Goal: Information Seeking & Learning: Learn about a topic

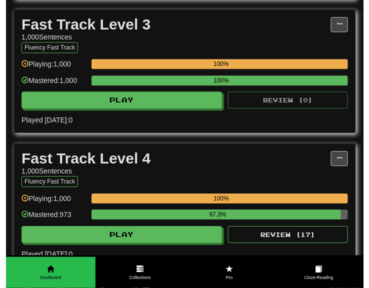
scroll to position [600, 0]
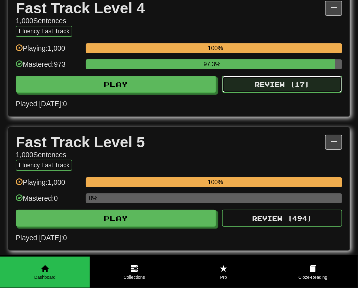
click at [279, 93] on button "Review ( 17 )" at bounding box center [282, 84] width 120 height 17
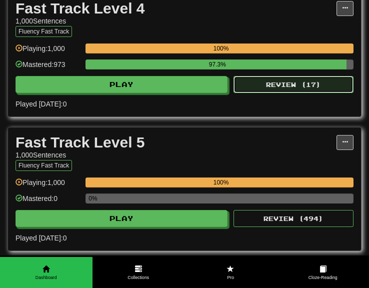
select select "***"
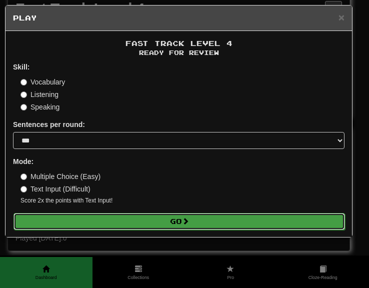
click at [167, 220] on button "Go" at bounding box center [180, 221] width 332 height 17
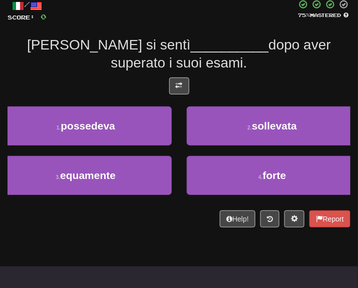
scroll to position [48, 0]
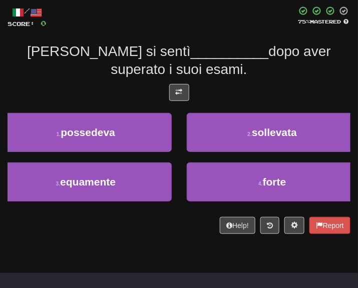
click at [176, 83] on div "/ Score: 0 75 % Mastered Jane si sentì __________ dopo aver superato i suoi esa…" at bounding box center [179, 120] width 343 height 228
click at [181, 89] on span at bounding box center [179, 92] width 7 height 7
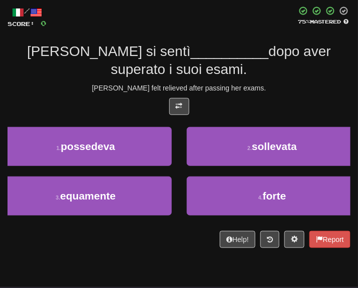
click at [248, 68] on div "Jane si sentì __________ dopo aver superato i suoi esami." at bounding box center [179, 61] width 343 height 37
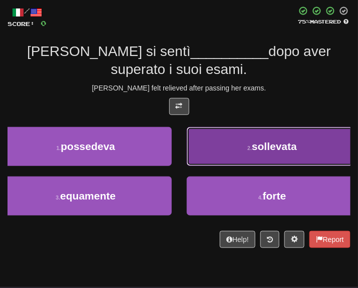
click at [254, 134] on button "2 . sollevata" at bounding box center [273, 146] width 172 height 39
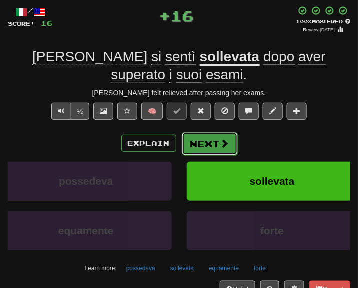
click at [223, 143] on span at bounding box center [224, 143] width 9 height 9
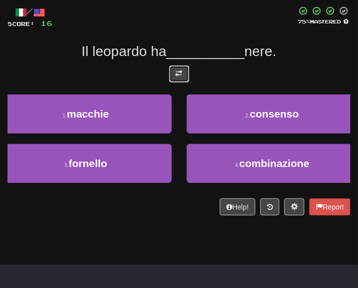
click at [176, 70] on span at bounding box center [179, 73] width 7 height 7
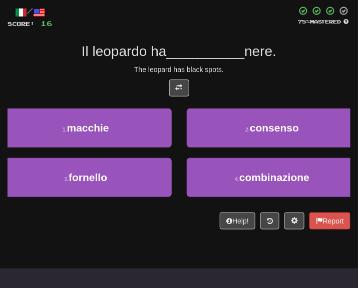
click at [226, 75] on div "/ Score: 16 75 % Mastered Il leopardo ha __________ nere. The leopard has black…" at bounding box center [179, 118] width 343 height 224
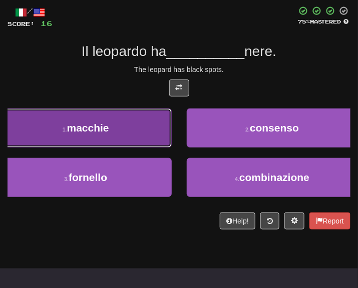
click at [133, 130] on button "1 . macchie" at bounding box center [86, 128] width 172 height 39
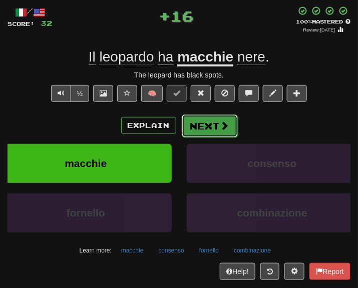
click at [191, 119] on button "Next" at bounding box center [210, 126] width 56 height 23
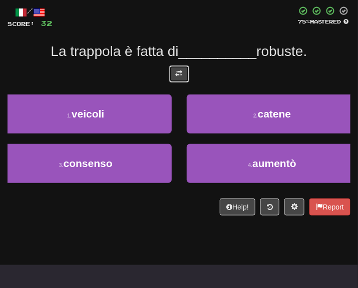
click at [176, 73] on span at bounding box center [179, 73] width 7 height 7
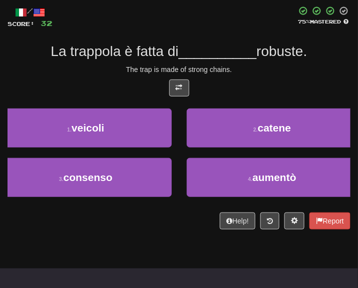
drag, startPoint x: 326, startPoint y: 81, endPoint x: 319, endPoint y: 83, distance: 7.7
click at [326, 81] on div at bounding box center [179, 91] width 343 height 22
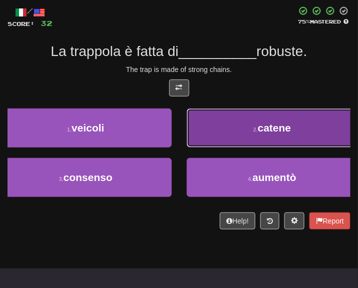
click at [299, 130] on button "2 . catene" at bounding box center [273, 128] width 172 height 39
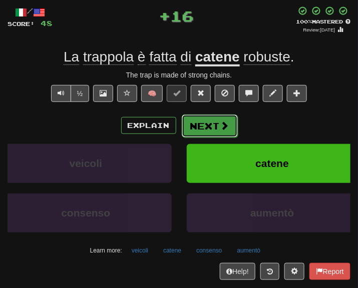
click at [220, 124] on span at bounding box center [224, 125] width 9 height 9
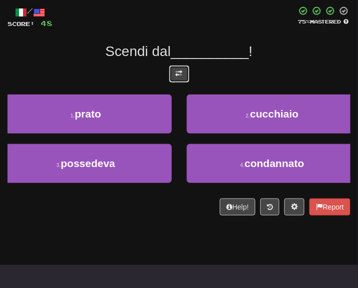
click at [185, 77] on button at bounding box center [179, 74] width 20 height 17
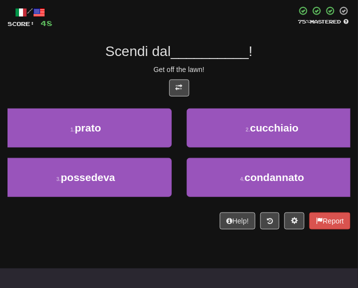
click at [286, 75] on div "/ Score: 48 75 % Mastered Scendi dal __________ ! Get off the lawn! 1 . prato 2…" at bounding box center [179, 118] width 343 height 224
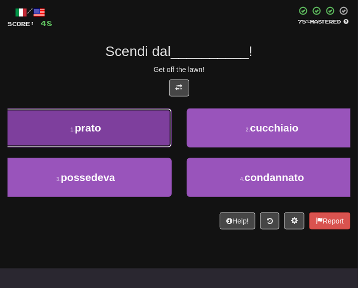
click at [119, 123] on button "1 . prato" at bounding box center [86, 128] width 172 height 39
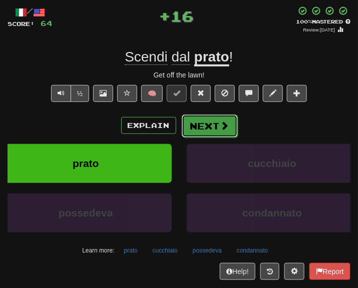
click at [192, 119] on button "Next" at bounding box center [210, 126] width 56 height 23
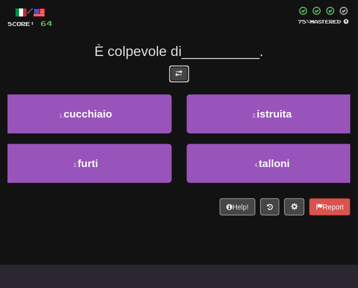
click at [178, 73] on span at bounding box center [179, 73] width 7 height 7
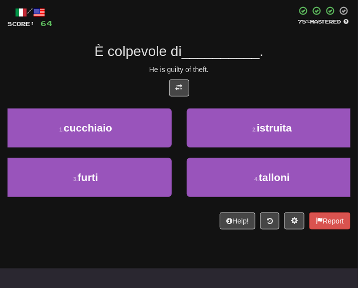
click at [288, 59] on div "È colpevole di __________ ." at bounding box center [179, 52] width 343 height 18
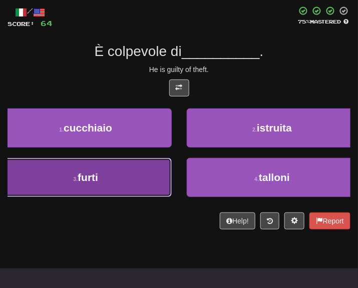
click at [120, 189] on button "3 . furti" at bounding box center [86, 177] width 172 height 39
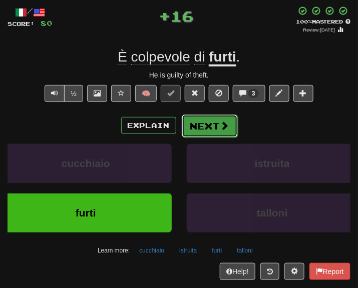
click at [198, 131] on button "Next" at bounding box center [210, 126] width 56 height 23
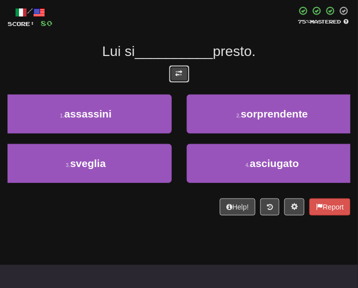
click at [185, 68] on button at bounding box center [179, 74] width 20 height 17
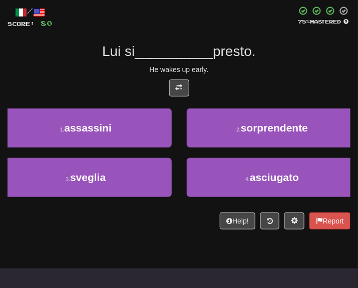
click at [264, 80] on div at bounding box center [179, 91] width 343 height 22
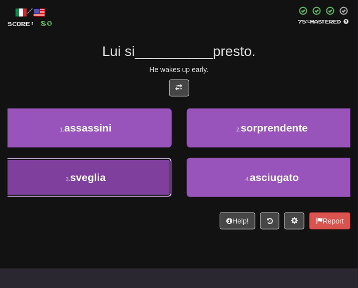
click at [155, 170] on button "3 . sveglia" at bounding box center [86, 177] width 172 height 39
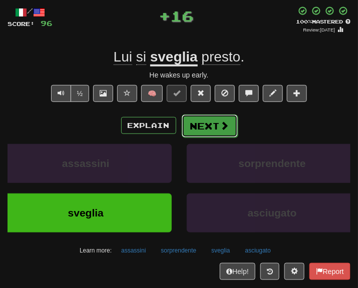
click at [214, 121] on button "Next" at bounding box center [210, 126] width 56 height 23
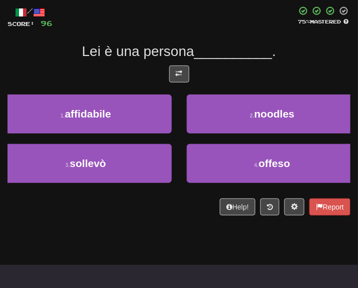
click at [191, 80] on div at bounding box center [179, 77] width 343 height 22
click at [185, 76] on button at bounding box center [179, 74] width 20 height 17
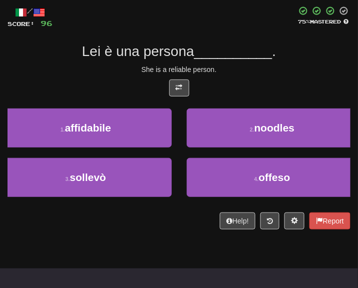
click at [248, 74] on div "She is a reliable person." at bounding box center [179, 70] width 343 height 10
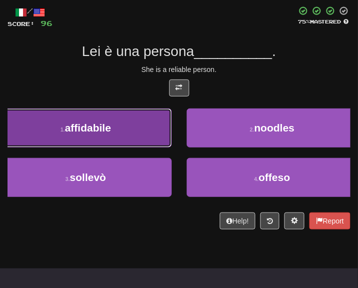
click at [121, 127] on button "1 . affidabile" at bounding box center [86, 128] width 172 height 39
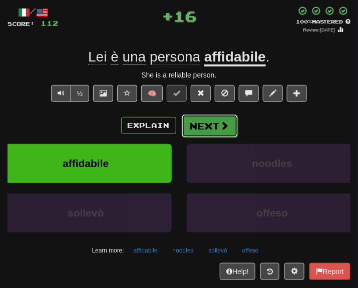
click at [220, 126] on span at bounding box center [224, 125] width 9 height 9
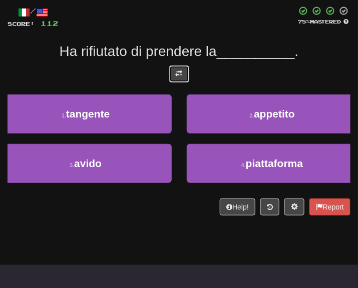
click at [178, 70] on span at bounding box center [179, 73] width 7 height 7
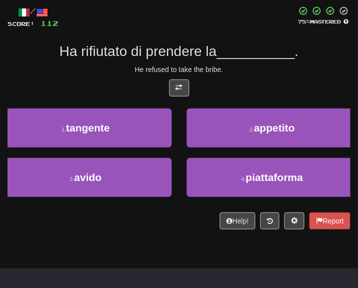
click at [269, 70] on div "He refused to take the bribe." at bounding box center [179, 70] width 343 height 10
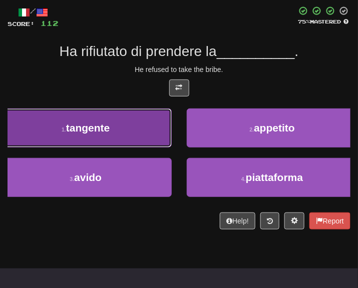
click at [151, 133] on button "1 . tangente" at bounding box center [86, 128] width 172 height 39
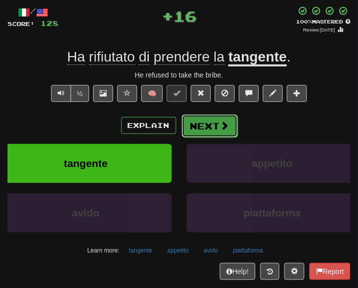
click at [206, 125] on button "Next" at bounding box center [210, 126] width 56 height 23
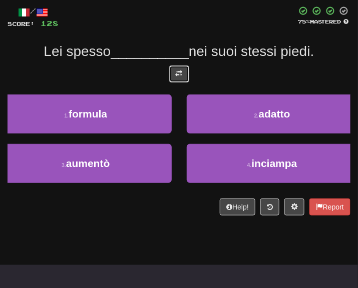
click at [173, 70] on button at bounding box center [179, 74] width 20 height 17
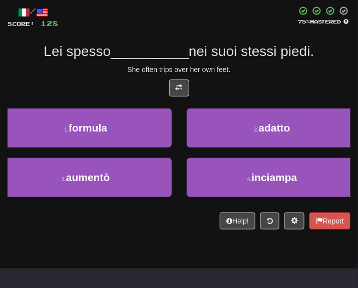
click at [234, 66] on div "She often trips over her own feet." at bounding box center [179, 70] width 343 height 10
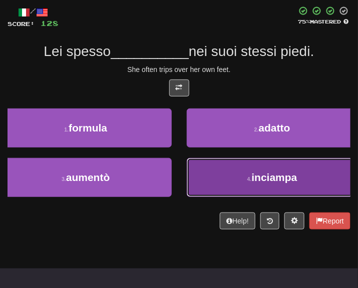
click at [254, 181] on span "inciampa" at bounding box center [275, 178] width 46 height 12
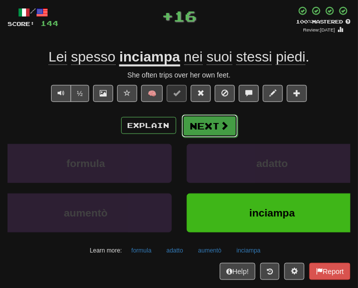
click at [215, 136] on button "Next" at bounding box center [210, 126] width 56 height 23
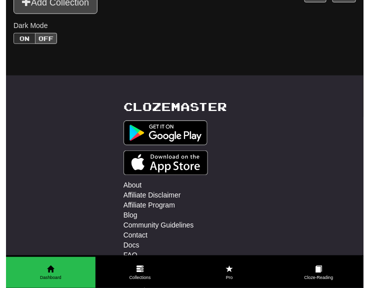
scroll to position [750, 0]
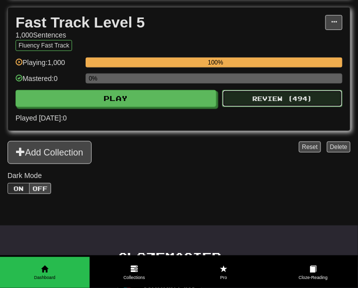
click at [272, 107] on button "Review ( 494 )" at bounding box center [282, 98] width 120 height 17
select select "***"
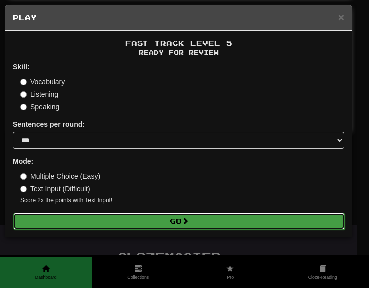
click at [243, 221] on button "Go" at bounding box center [180, 221] width 332 height 17
click at [205, 222] on button "Go" at bounding box center [180, 221] width 332 height 17
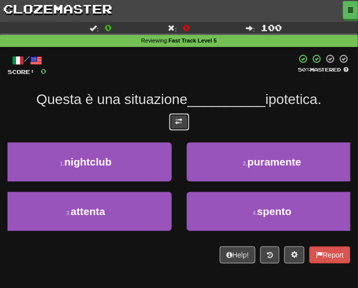
click at [171, 122] on button at bounding box center [179, 122] width 20 height 17
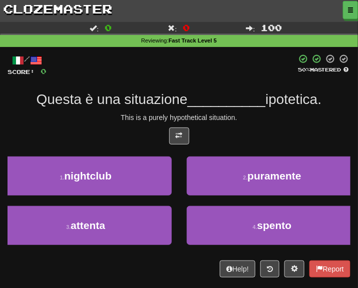
click at [259, 112] on div "/ Score: 0 50 % Mastered Questa è una situazione __________ ipotetica. This is …" at bounding box center [179, 166] width 343 height 224
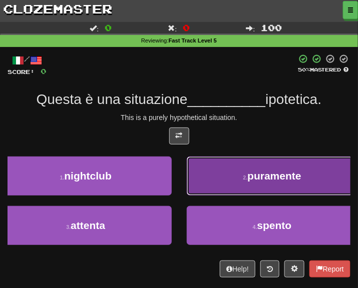
click at [253, 184] on button "2 . puramente" at bounding box center [273, 176] width 172 height 39
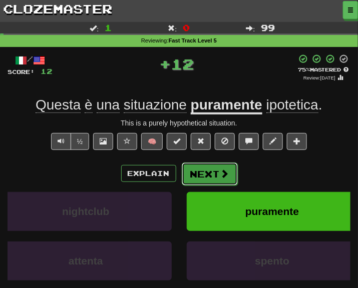
click at [220, 171] on span at bounding box center [224, 173] width 9 height 9
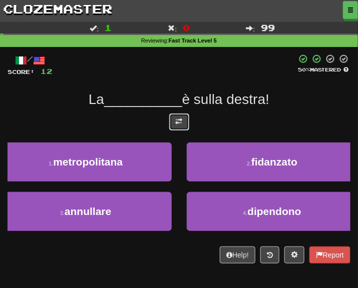
click at [178, 122] on span at bounding box center [179, 121] width 7 height 7
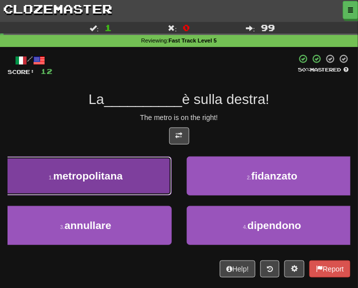
click at [116, 182] on span "metropolitana" at bounding box center [88, 176] width 70 height 12
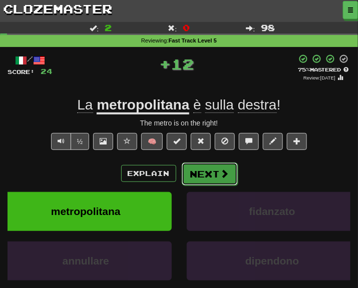
click at [206, 172] on button "Next" at bounding box center [210, 174] width 56 height 23
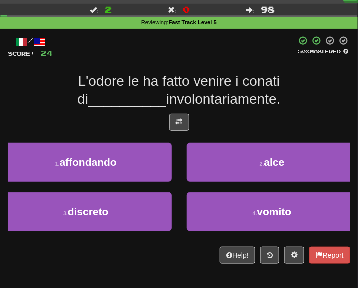
scroll to position [55, 0]
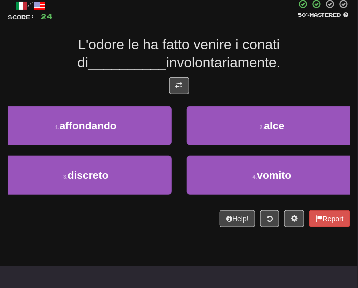
click at [186, 76] on div "/ Score: 24 50 % Mastered L'odore le ha fatto venire i conati di __________ inv…" at bounding box center [179, 113] width 343 height 228
click at [179, 87] on span at bounding box center [179, 85] width 7 height 7
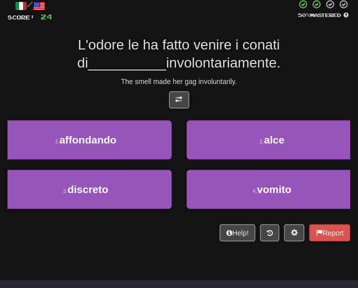
click at [247, 83] on div "The smell made her gag involuntarily." at bounding box center [179, 82] width 343 height 10
click at [128, 252] on div "/ Score: 24 50 % Mastered L'odore le ha fatto venire i conati di __________ inv…" at bounding box center [179, 123] width 343 height 263
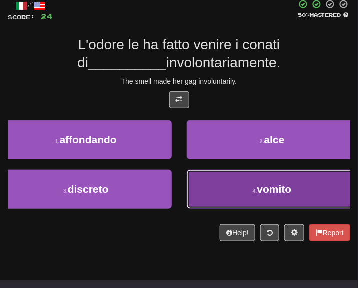
click at [254, 185] on button "4 . vomito" at bounding box center [273, 189] width 172 height 39
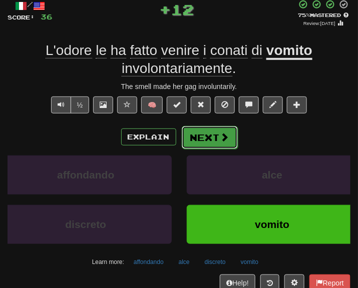
click at [203, 138] on button "Next" at bounding box center [210, 137] width 56 height 23
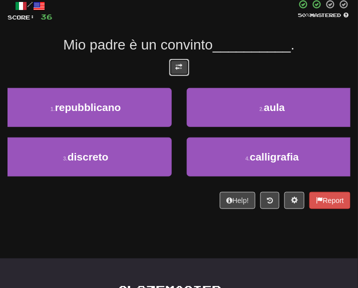
click at [179, 67] on span at bounding box center [179, 67] width 7 height 7
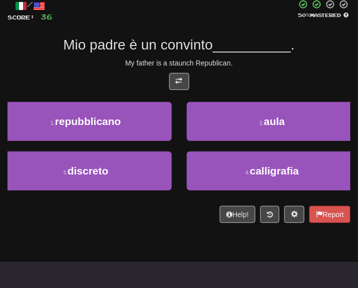
click at [254, 56] on div "/ Score: 36 50 % Mastered Mio padre è un convinto __________ . My father is a s…" at bounding box center [179, 111] width 343 height 224
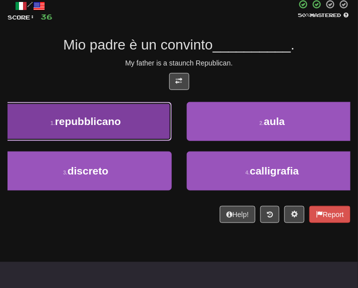
click at [150, 110] on button "1 . repubblicano" at bounding box center [86, 121] width 172 height 39
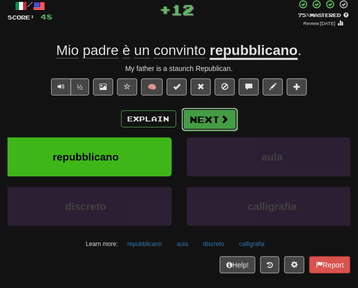
click at [190, 126] on button "Next" at bounding box center [210, 119] width 56 height 23
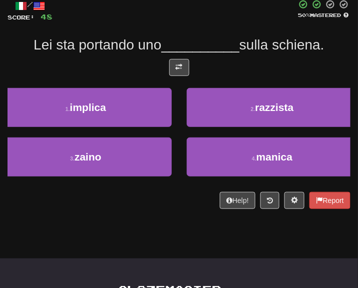
click at [163, 56] on div "/ Score: 48 50 % Mastered Lei sta portando uno __________ sulla schiena. 1 . im…" at bounding box center [179, 104] width 343 height 210
click at [173, 59] on div "/ Score: 48 50 % Mastered Lei sta portando uno __________ sulla schiena. 1 . im…" at bounding box center [179, 104] width 343 height 210
click at [173, 69] on button at bounding box center [179, 67] width 20 height 17
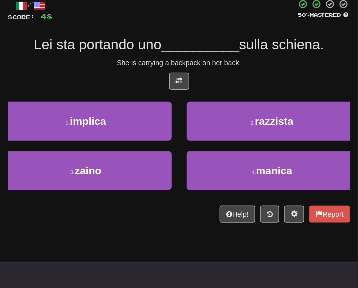
click at [242, 62] on div "She is carrying a backpack on her back." at bounding box center [179, 63] width 343 height 10
click at [123, 206] on div "/ Score: 48 50 % Mastered Lei sta portando uno __________ sulla schiena. She is…" at bounding box center [179, 111] width 343 height 224
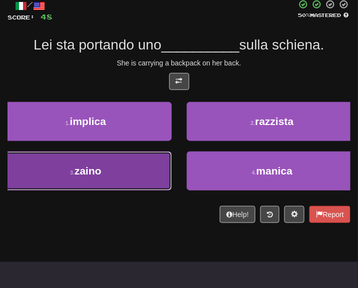
click at [112, 179] on button "3 . zaino" at bounding box center [86, 171] width 172 height 39
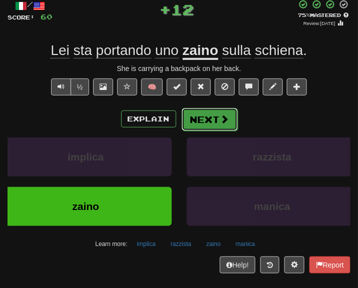
click at [194, 127] on button "Next" at bounding box center [210, 119] width 56 height 23
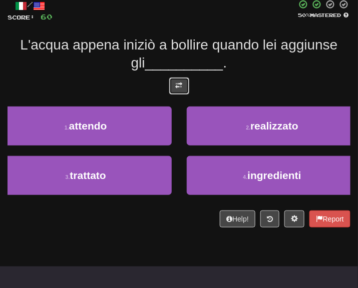
click at [177, 78] on button at bounding box center [179, 86] width 20 height 17
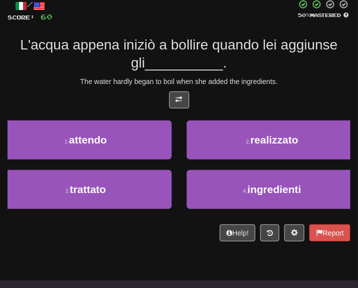
click at [236, 81] on div "The water hardly began to boil when she added the ingredients." at bounding box center [179, 82] width 343 height 10
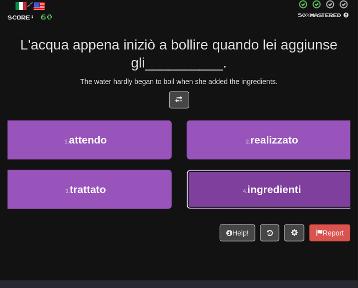
click at [261, 200] on button "4 . ingredienti" at bounding box center [273, 189] width 172 height 39
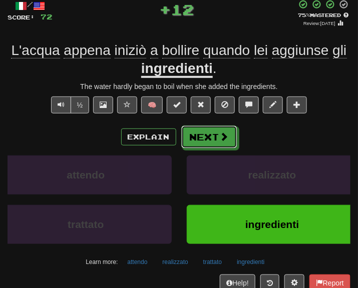
click at [233, 143] on button "Next" at bounding box center [209, 137] width 56 height 23
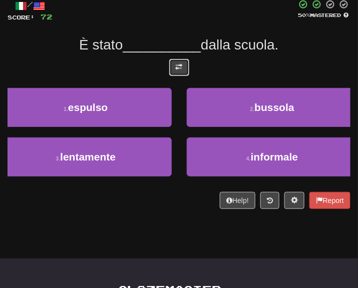
click at [182, 65] on button at bounding box center [179, 67] width 20 height 17
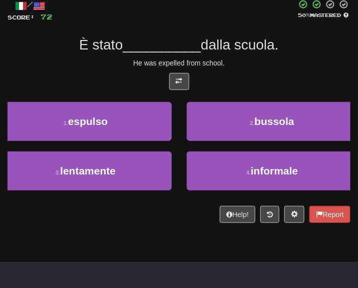
click at [250, 65] on div "He was expelled from school." at bounding box center [179, 63] width 343 height 10
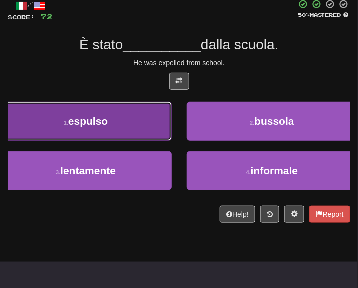
click at [122, 122] on button "1 . espulso" at bounding box center [86, 121] width 172 height 39
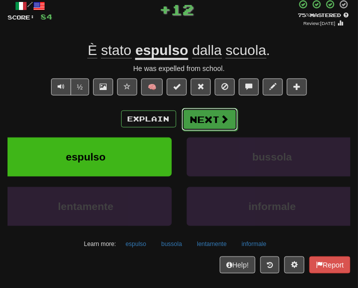
click at [214, 115] on button "Next" at bounding box center [210, 119] width 56 height 23
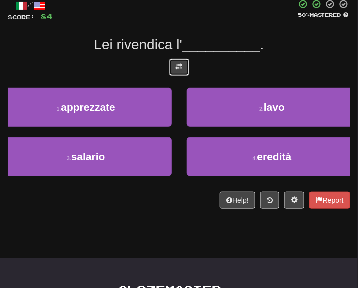
click at [170, 69] on button at bounding box center [179, 67] width 20 height 17
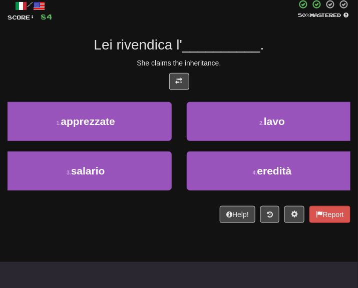
click at [240, 70] on div "/ Score: 84 50 % Mastered Lei rivendica l' __________ . She claims the inherita…" at bounding box center [179, 111] width 343 height 224
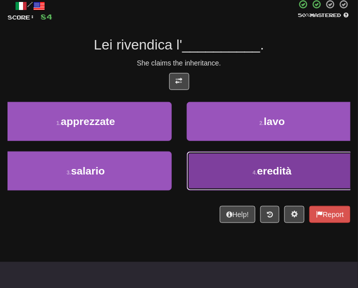
click at [232, 173] on button "4 . eredità" at bounding box center [273, 171] width 172 height 39
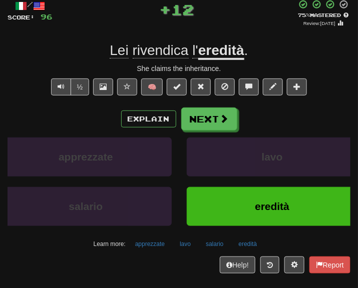
click at [209, 132] on div "Explain Next apprezzate lavo salario eredità Learn more: apprezzate lavo salari…" at bounding box center [179, 180] width 343 height 144
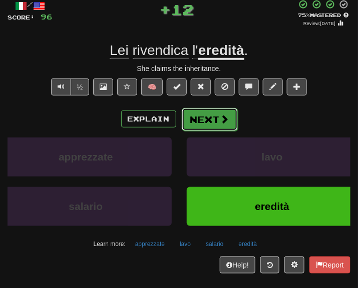
click at [208, 123] on button "Next" at bounding box center [210, 119] width 56 height 23
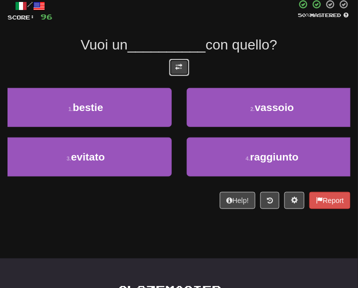
click at [180, 71] on button at bounding box center [179, 67] width 20 height 17
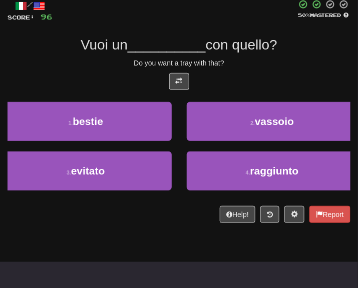
click at [224, 68] on div "Do you want a tray with that?" at bounding box center [179, 63] width 343 height 10
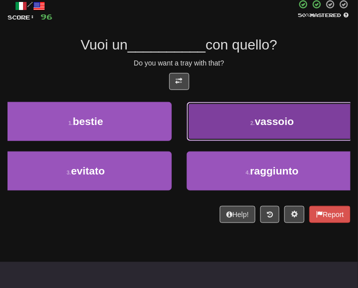
click at [214, 131] on button "2 . vassoio" at bounding box center [273, 121] width 172 height 39
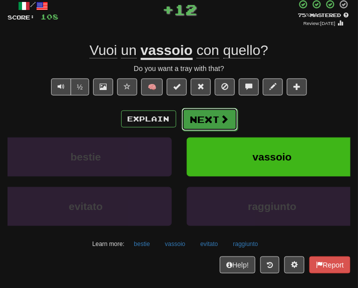
click at [203, 121] on button "Next" at bounding box center [210, 119] width 56 height 23
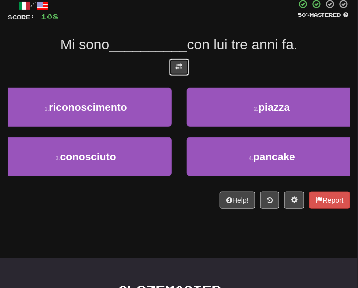
click at [175, 71] on button at bounding box center [179, 67] width 20 height 17
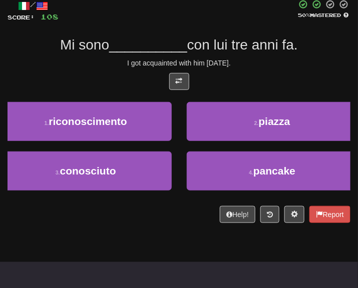
click at [263, 76] on div at bounding box center [179, 84] width 343 height 22
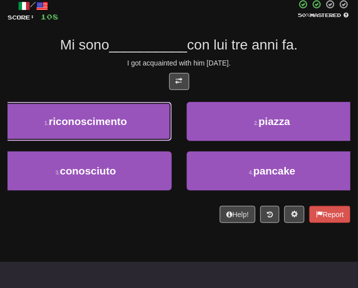
drag, startPoint x: 110, startPoint y: 112, endPoint x: 62, endPoint y: 53, distance: 76.1
click at [59, 57] on div "/ Score: 108 50 % Mastered Mi sono __________ con lui tre anni fa. I got acquai…" at bounding box center [179, 111] width 343 height 224
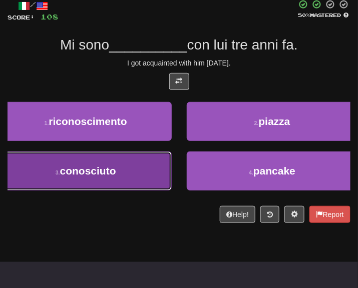
click at [130, 181] on button "3 . conosciuto" at bounding box center [86, 171] width 172 height 39
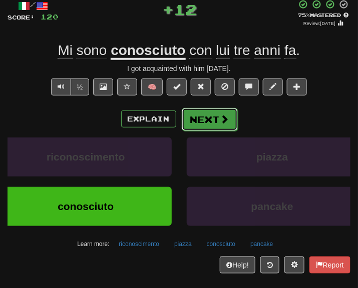
click at [185, 127] on button "Next" at bounding box center [210, 119] width 56 height 23
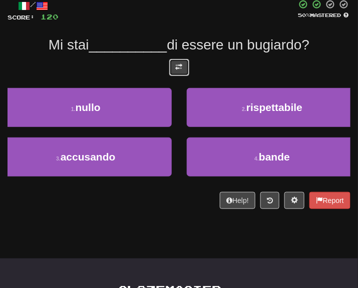
click at [170, 68] on button at bounding box center [179, 67] width 20 height 17
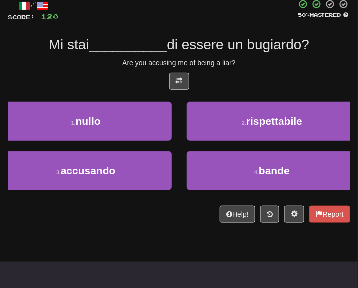
click at [222, 64] on div "Are you accusing me of being a liar?" at bounding box center [179, 63] width 343 height 10
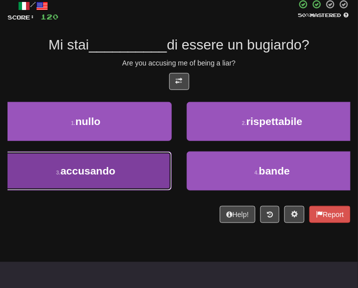
click at [143, 178] on button "3 . accusando" at bounding box center [86, 171] width 172 height 39
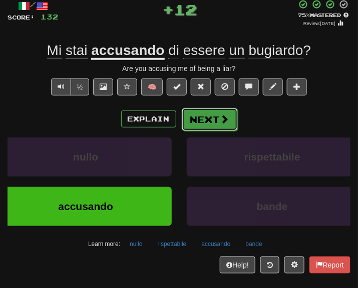
click at [211, 119] on button "Next" at bounding box center [210, 119] width 56 height 23
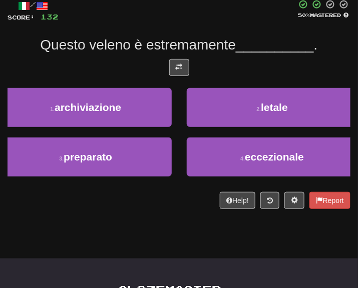
click at [170, 58] on div "/ Score: 132 50 % Mastered Questo veleno è estremamente __________ . 1 . archiv…" at bounding box center [179, 104] width 343 height 210
click at [180, 64] on span at bounding box center [179, 67] width 7 height 7
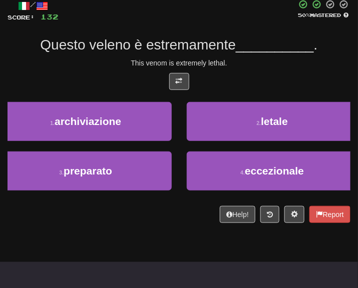
click at [268, 74] on div at bounding box center [179, 84] width 343 height 22
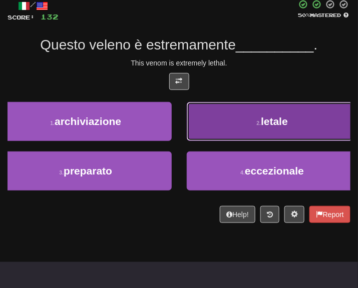
click at [261, 135] on button "2 . letale" at bounding box center [273, 121] width 172 height 39
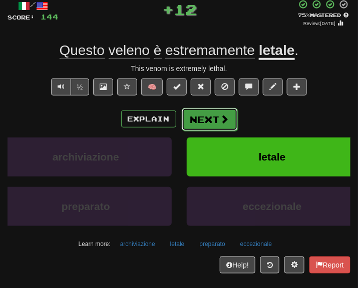
click at [211, 117] on button "Next" at bounding box center [210, 119] width 56 height 23
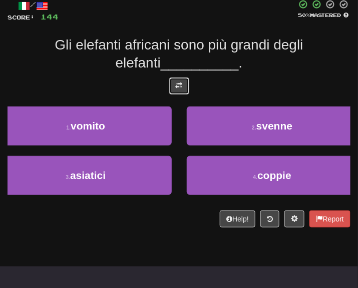
click at [184, 92] on button at bounding box center [179, 86] width 20 height 17
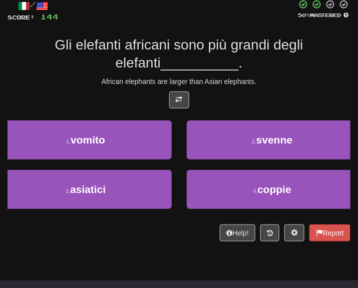
click at [283, 67] on div "Gli elefanti africani sono più grandi degli elefanti __________ ." at bounding box center [179, 54] width 343 height 37
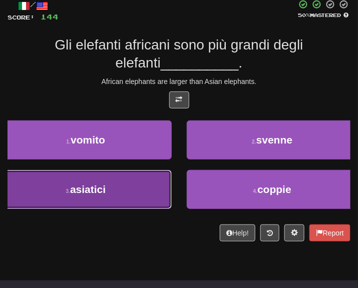
click at [114, 206] on button "3 . asiatici" at bounding box center [86, 189] width 172 height 39
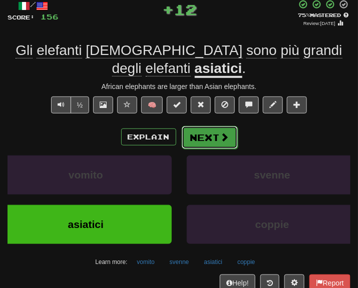
click at [220, 137] on span at bounding box center [224, 137] width 9 height 9
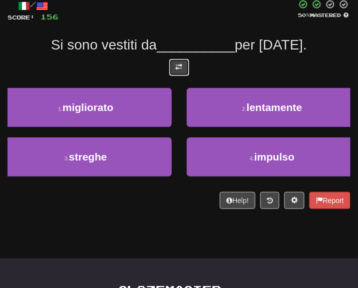
click at [171, 65] on button at bounding box center [179, 67] width 20 height 17
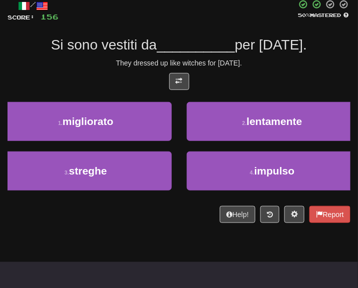
click at [243, 77] on div at bounding box center [179, 84] width 343 height 22
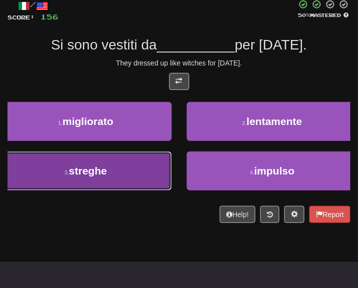
click at [99, 175] on span "streghe" at bounding box center [88, 171] width 38 height 12
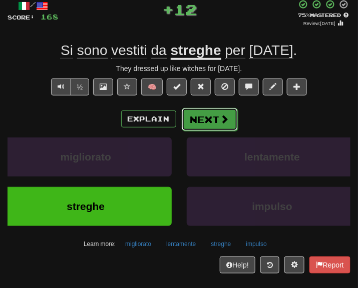
click at [200, 125] on button "Next" at bounding box center [210, 119] width 56 height 23
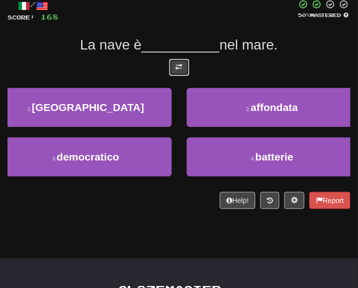
click at [182, 66] on span at bounding box center [179, 67] width 7 height 7
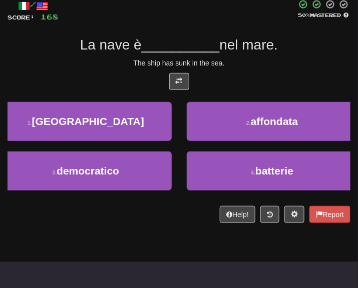
click at [248, 79] on div at bounding box center [179, 84] width 343 height 22
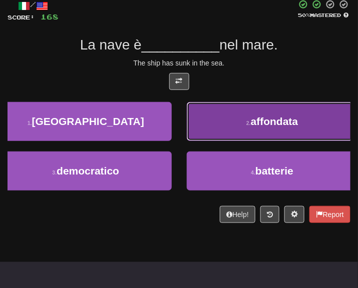
click at [260, 134] on button "2 . affondata" at bounding box center [273, 121] width 172 height 39
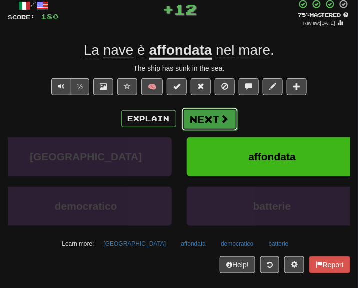
click at [206, 110] on button "Next" at bounding box center [210, 119] width 56 height 23
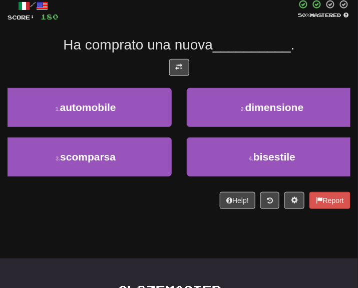
click at [179, 48] on span "Ha comprato una nuova" at bounding box center [138, 45] width 150 height 16
click at [185, 65] on button at bounding box center [179, 67] width 20 height 17
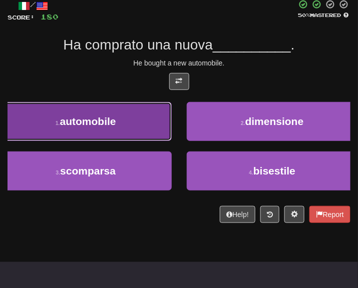
click at [130, 114] on button "1 . automobile" at bounding box center [86, 121] width 172 height 39
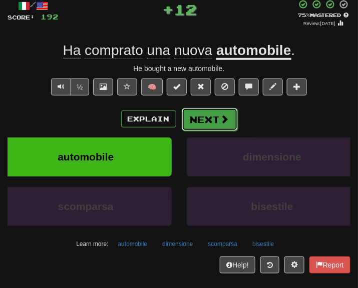
click at [207, 113] on button "Next" at bounding box center [210, 119] width 56 height 23
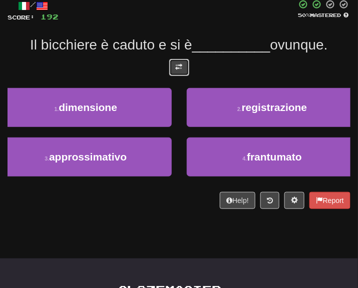
click at [183, 73] on button at bounding box center [179, 67] width 20 height 17
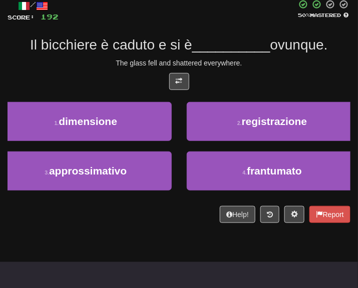
click at [290, 51] on span "ovunque." at bounding box center [299, 45] width 58 height 16
click at [218, 203] on div "/ Score: 192 50 % Mastered Il bicchiere è caduto e si è __________ ovunque. The…" at bounding box center [179, 111] width 343 height 224
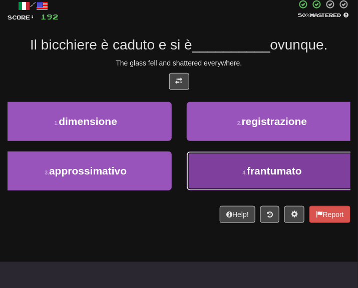
click at [217, 179] on button "4 . frantumato" at bounding box center [273, 171] width 172 height 39
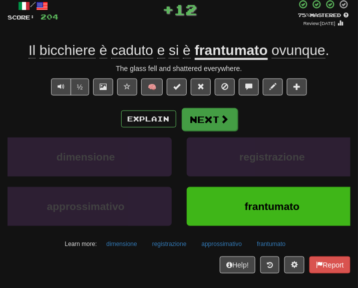
drag, startPoint x: 194, startPoint y: 131, endPoint x: 198, endPoint y: 114, distance: 17.5
click at [198, 116] on div "Explain Next dimensione registrazione approssimativo frantumato Learn more: dim…" at bounding box center [179, 180] width 343 height 144
click at [205, 113] on button "Next" at bounding box center [210, 119] width 56 height 23
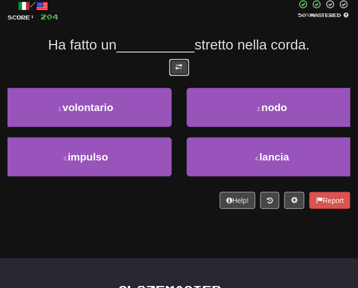
click at [181, 74] on button at bounding box center [179, 67] width 20 height 17
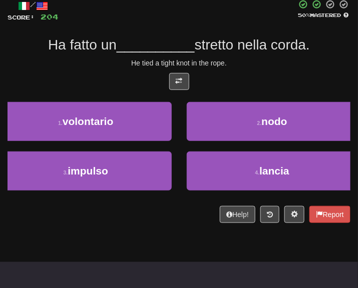
click at [230, 60] on div "He tied a tight knot in the rope." at bounding box center [179, 63] width 343 height 10
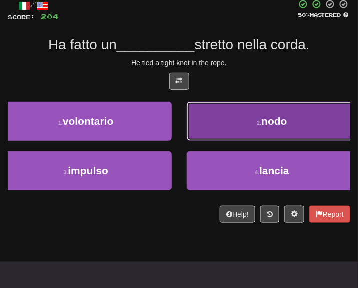
click at [261, 126] on span "nodo" at bounding box center [274, 122] width 26 height 12
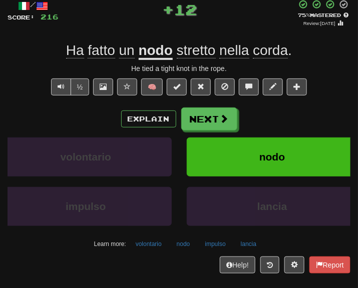
click at [208, 105] on div "/ Score: 216 + 12 75 % Mastered Review: 2025-10-17 Ha fatto un nodo stretto nel…" at bounding box center [179, 136] width 343 height 274
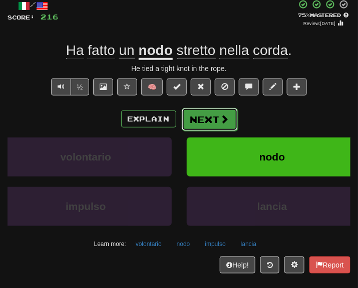
click at [223, 124] on span at bounding box center [224, 119] width 9 height 9
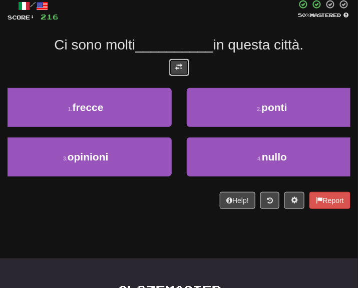
click at [183, 73] on button at bounding box center [179, 67] width 20 height 17
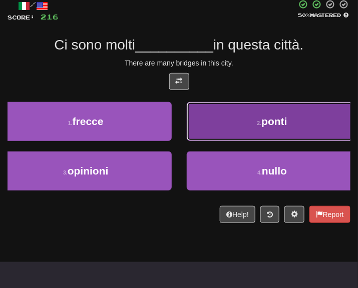
click at [328, 119] on button "2 . ponti" at bounding box center [273, 121] width 172 height 39
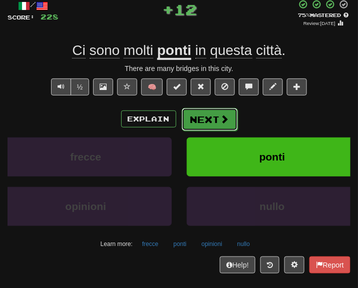
click at [207, 121] on button "Next" at bounding box center [210, 119] width 56 height 23
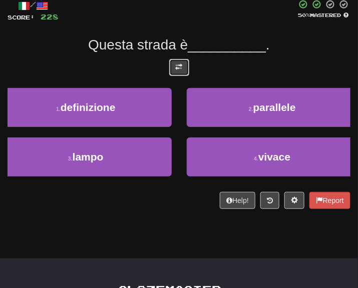
click at [179, 76] on button at bounding box center [179, 67] width 20 height 17
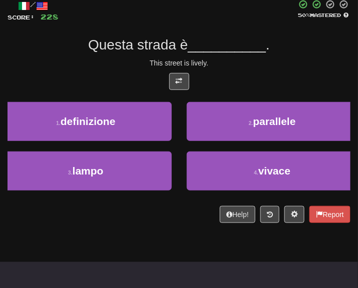
click at [114, 237] on div "/ Score: 228 50 % Mastered Questa strada è __________ . This street is lively. …" at bounding box center [179, 114] width 343 height 245
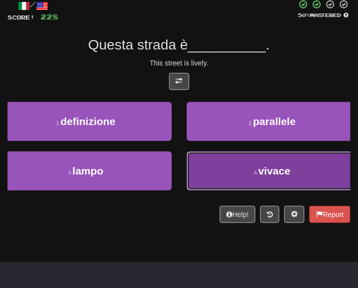
click at [260, 164] on button "4 . vivace" at bounding box center [273, 171] width 172 height 39
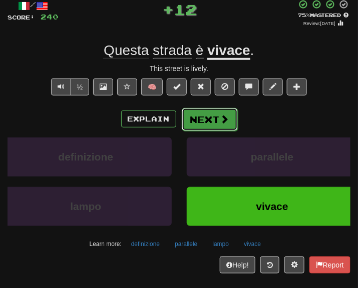
click at [224, 111] on button "Next" at bounding box center [210, 119] width 56 height 23
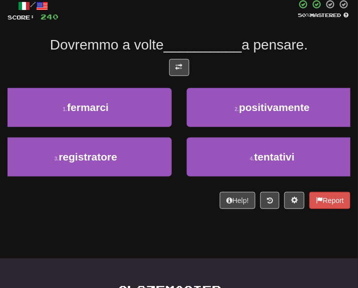
click at [184, 58] on div "/ Score: 240 50 % Mastered Dovremmo a volte __________ a pensare. 1 . fermarci …" at bounding box center [179, 104] width 343 height 210
click at [184, 68] on button at bounding box center [179, 67] width 20 height 17
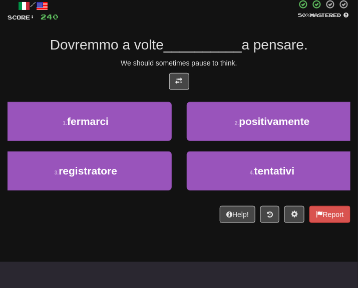
click at [225, 62] on div "We should sometimes pause to think." at bounding box center [179, 63] width 343 height 10
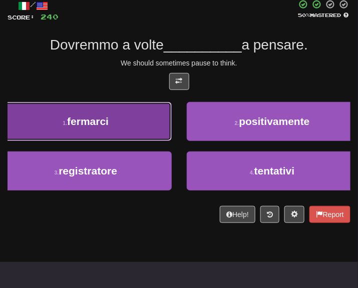
click at [75, 129] on button "1 . fermarci" at bounding box center [86, 121] width 172 height 39
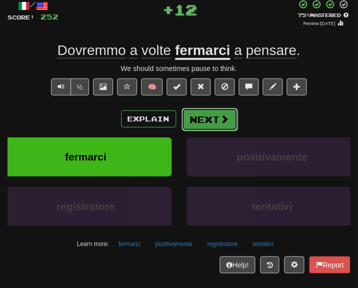
click at [202, 116] on button "Next" at bounding box center [210, 119] width 56 height 23
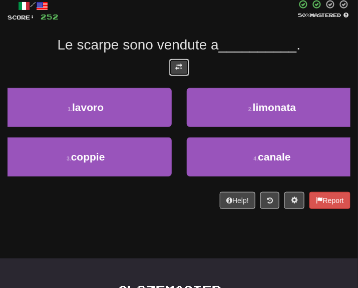
click at [172, 75] on button at bounding box center [179, 67] width 20 height 17
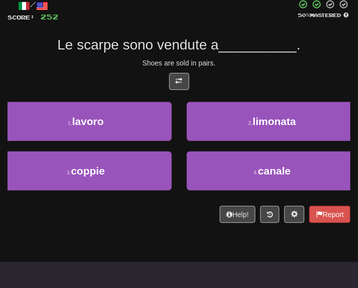
click at [249, 67] on div "Shoes are sold in pairs." at bounding box center [179, 63] width 343 height 10
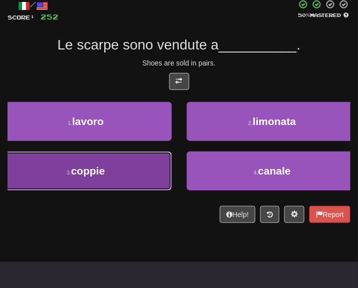
click at [131, 173] on button "3 . coppie" at bounding box center [86, 171] width 172 height 39
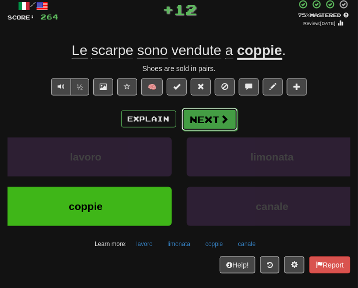
click at [200, 118] on button "Next" at bounding box center [210, 119] width 56 height 23
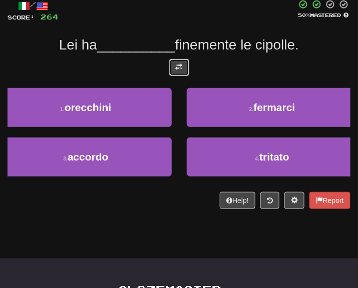
click at [183, 68] on button at bounding box center [179, 67] width 20 height 17
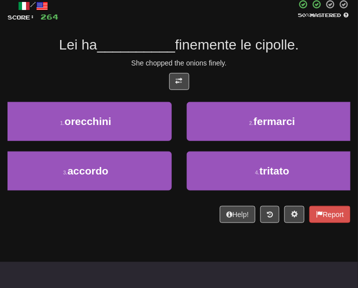
click at [247, 62] on div "She chopped the onions finely." at bounding box center [179, 63] width 343 height 10
click at [141, 218] on div "Help! Report" at bounding box center [179, 214] width 343 height 17
click at [267, 83] on div at bounding box center [179, 84] width 343 height 22
click at [177, 73] on button at bounding box center [179, 81] width 20 height 17
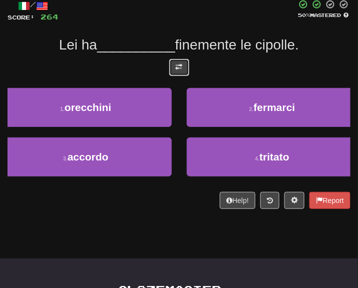
click at [182, 69] on span at bounding box center [179, 67] width 7 height 7
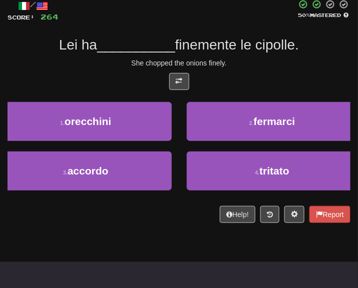
click at [244, 69] on div "/ Score: 264 50 % Mastered Lei ha __________ finemente le cipolle. She chopped …" at bounding box center [179, 111] width 343 height 224
click at [118, 231] on div "/ Score: 264 50 % Mastered Lei ha __________ finemente le cipolle. She chopped …" at bounding box center [179, 114] width 343 height 245
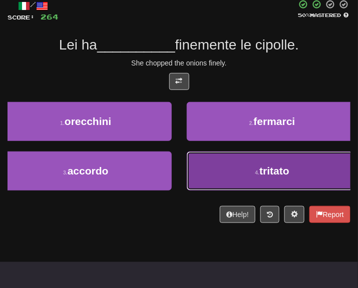
click at [227, 169] on button "4 . tritato" at bounding box center [273, 171] width 172 height 39
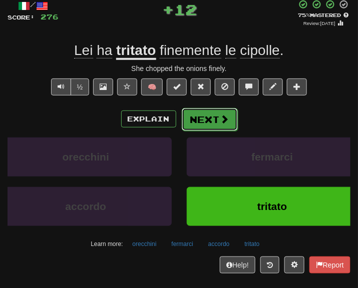
click at [209, 121] on button "Next" at bounding box center [210, 119] width 56 height 23
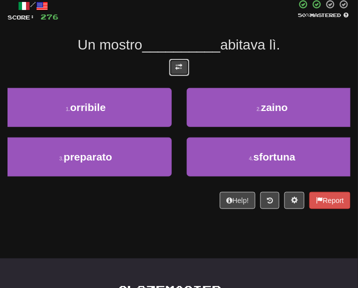
click at [175, 62] on button at bounding box center [179, 67] width 20 height 17
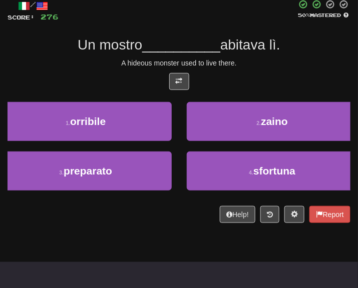
click at [240, 69] on div "/ Score: 276 50 % Mastered Un mostro __________ abitava lì. A hideous monster u…" at bounding box center [179, 111] width 343 height 224
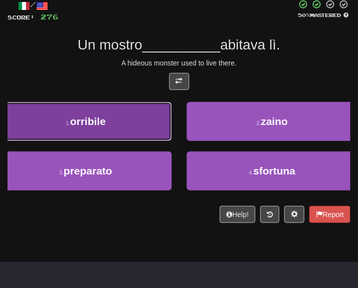
click at [128, 122] on button "1 . orribile" at bounding box center [86, 121] width 172 height 39
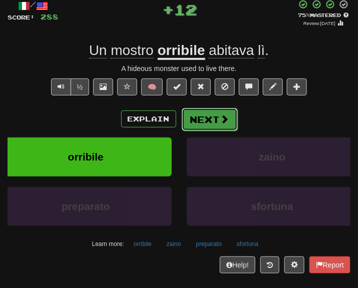
click at [228, 123] on button "Next" at bounding box center [210, 119] width 56 height 23
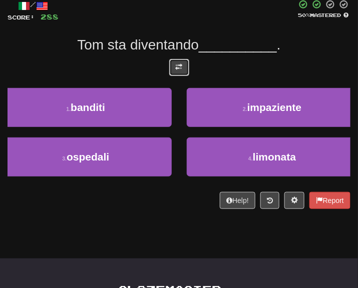
click at [183, 63] on button at bounding box center [179, 67] width 20 height 17
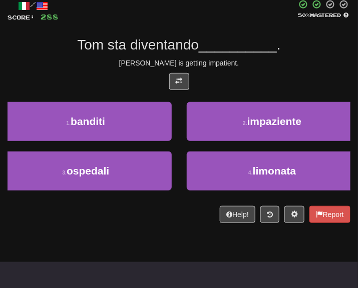
drag, startPoint x: 247, startPoint y: 65, endPoint x: 228, endPoint y: 65, distance: 18.5
click at [242, 65] on div "Tom is getting impatient." at bounding box center [179, 63] width 343 height 10
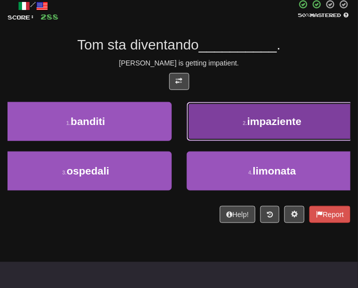
click at [260, 116] on span "impaziente" at bounding box center [274, 122] width 55 height 12
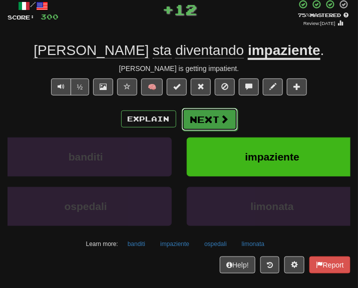
click at [211, 117] on button "Next" at bounding box center [210, 119] width 56 height 23
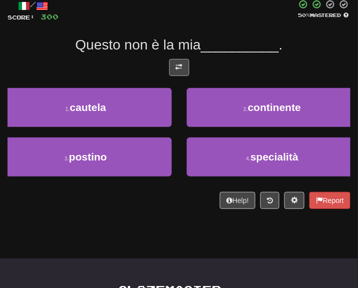
drag, startPoint x: 164, startPoint y: 76, endPoint x: 170, endPoint y: 75, distance: 6.5
click at [169, 76] on div at bounding box center [179, 70] width 343 height 22
click at [180, 71] on button at bounding box center [179, 67] width 20 height 17
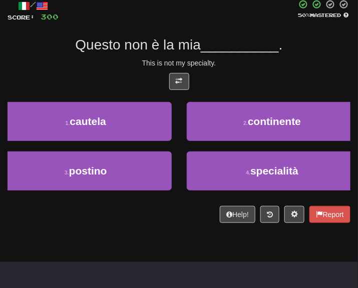
click at [262, 65] on div "This is not my specialty." at bounding box center [179, 63] width 343 height 10
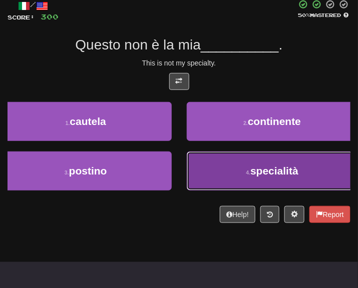
click at [256, 174] on span "specialità" at bounding box center [274, 171] width 48 height 12
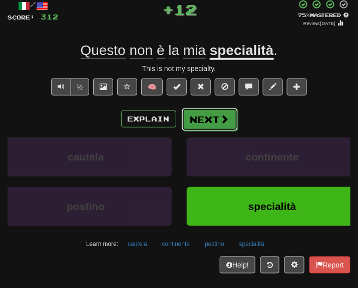
click at [209, 124] on button "Next" at bounding box center [210, 119] width 56 height 23
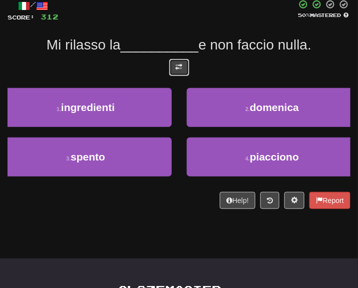
click at [179, 60] on button at bounding box center [179, 67] width 20 height 17
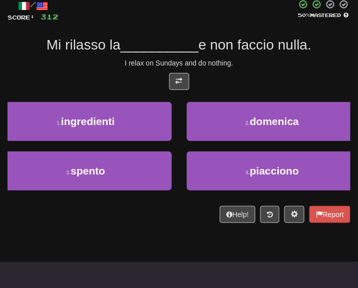
click at [265, 68] on div "/ Score: 312 50 % Mastered Mi rilasso la __________ e non faccio nulla. I relax…" at bounding box center [179, 111] width 343 height 224
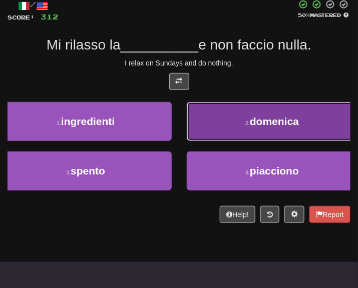
click at [265, 109] on button "2 . domenica" at bounding box center [273, 121] width 172 height 39
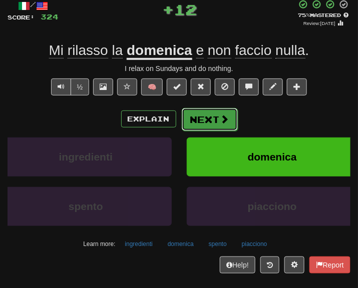
click at [220, 119] on span at bounding box center [224, 119] width 9 height 9
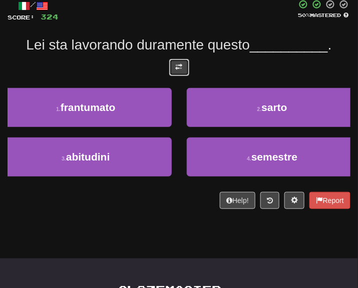
click at [182, 71] on button at bounding box center [179, 67] width 20 height 17
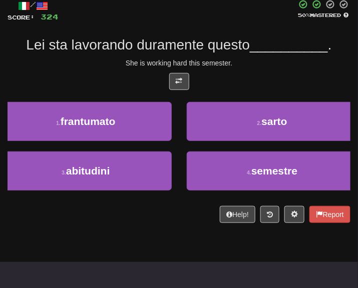
click at [236, 68] on div "/ Score: 324 50 % Mastered Lei sta lavorando duramente questo __________ . She …" at bounding box center [179, 111] width 343 height 224
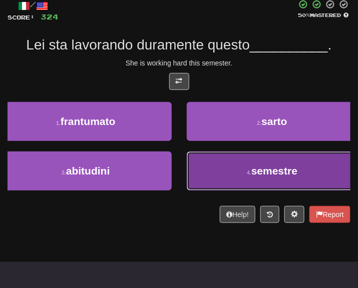
click at [247, 173] on small "4 ." at bounding box center [249, 173] width 5 height 6
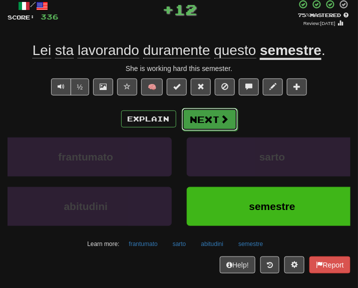
click at [197, 125] on button "Next" at bounding box center [210, 119] width 56 height 23
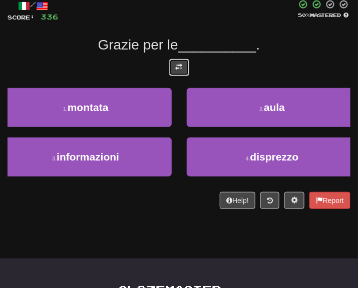
click at [183, 65] on button at bounding box center [179, 67] width 20 height 17
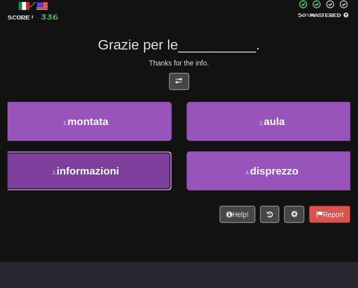
click at [141, 173] on button "3 . informazioni" at bounding box center [86, 171] width 172 height 39
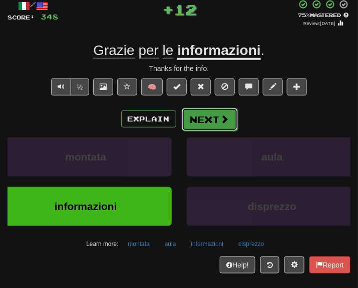
click at [215, 122] on button "Next" at bounding box center [210, 119] width 56 height 23
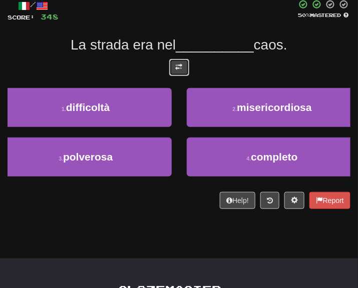
click at [179, 66] on span at bounding box center [179, 67] width 7 height 7
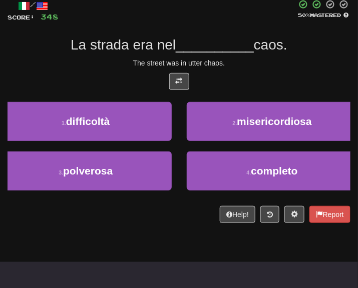
click at [239, 62] on div "The street was in utter chaos." at bounding box center [179, 63] width 343 height 10
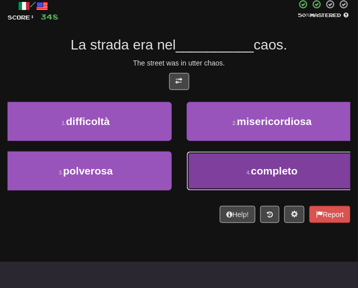
click at [244, 177] on button "4 . completo" at bounding box center [273, 171] width 172 height 39
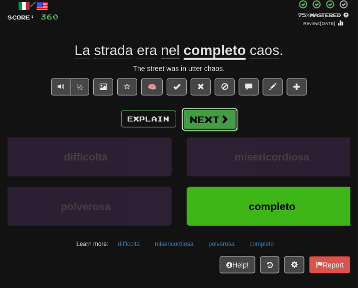
click at [202, 123] on button "Next" at bounding box center [210, 119] width 56 height 23
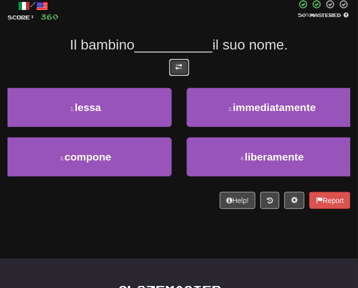
click at [188, 62] on button at bounding box center [179, 67] width 20 height 17
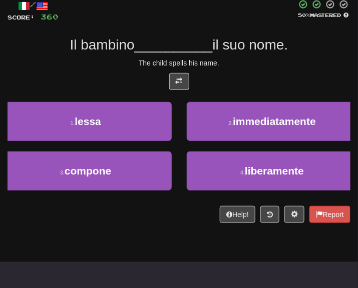
click at [276, 60] on div "The child spells his name." at bounding box center [179, 63] width 343 height 10
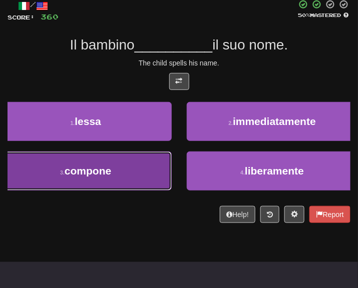
click at [132, 179] on button "3 . compone" at bounding box center [86, 171] width 172 height 39
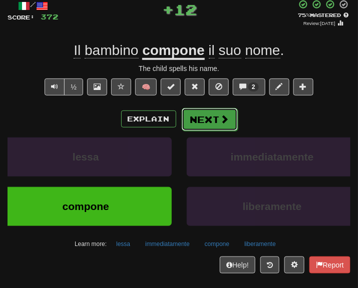
click at [203, 130] on button "Next" at bounding box center [210, 119] width 56 height 23
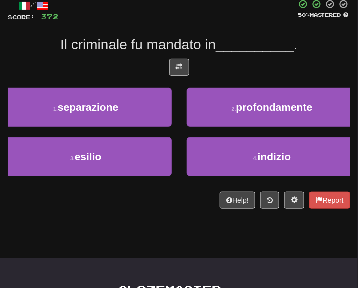
click at [177, 56] on div "/ Score: 372 50 % Mastered Il criminale fu mandato in __________ . 1 . separazi…" at bounding box center [179, 104] width 343 height 210
click at [179, 65] on span at bounding box center [179, 67] width 7 height 7
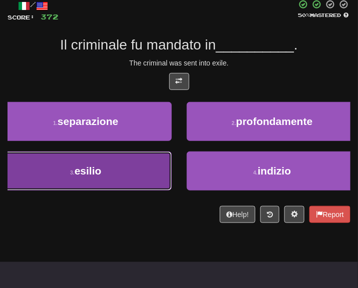
click at [155, 175] on button "3 . esilio" at bounding box center [86, 171] width 172 height 39
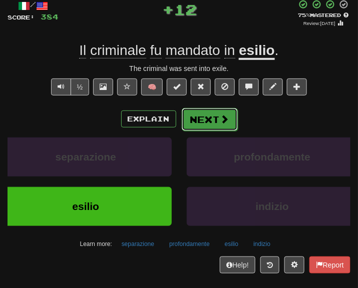
click at [220, 116] on span at bounding box center [224, 119] width 9 height 9
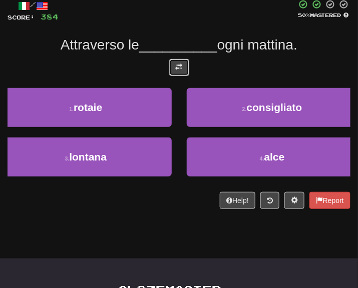
click at [185, 65] on button at bounding box center [179, 67] width 20 height 17
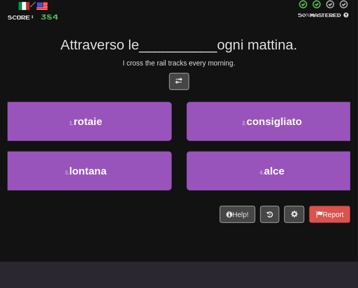
click at [254, 74] on div at bounding box center [179, 84] width 343 height 22
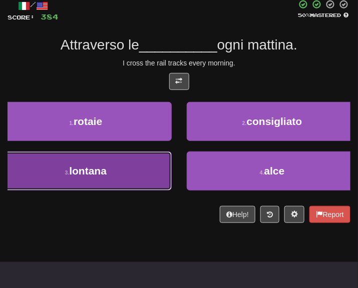
click at [98, 170] on span "lontana" at bounding box center [88, 171] width 38 height 12
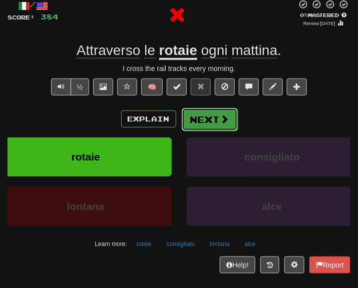
click at [213, 122] on button "Next" at bounding box center [210, 119] width 56 height 23
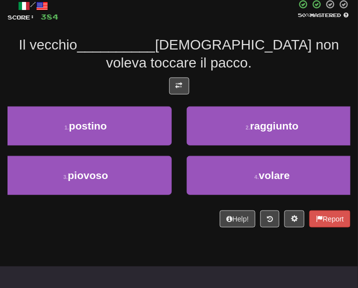
click at [193, 82] on div at bounding box center [179, 89] width 343 height 22
click at [182, 83] on button at bounding box center [179, 86] width 20 height 17
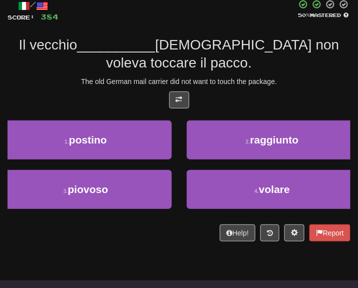
click at [240, 71] on div "Il vecchio __________ tedesco non voleva toccare il pacco." at bounding box center [179, 54] width 343 height 37
click at [139, 231] on div "Help! Report" at bounding box center [179, 233] width 343 height 17
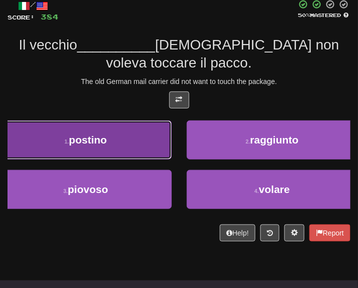
click at [111, 132] on button "1 . postino" at bounding box center [86, 140] width 172 height 39
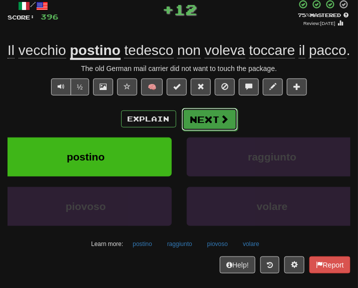
click at [208, 131] on button "Next" at bounding box center [210, 119] width 56 height 23
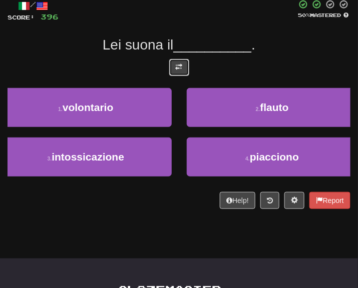
click at [177, 69] on span at bounding box center [179, 67] width 7 height 7
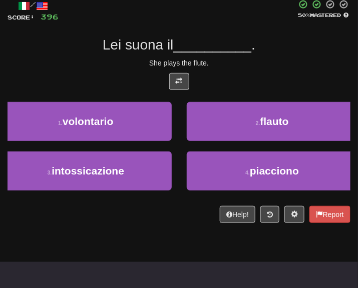
click at [231, 65] on div "She plays the flute." at bounding box center [179, 63] width 343 height 10
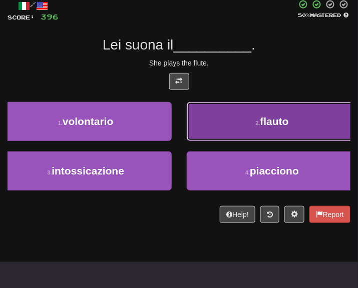
click at [258, 112] on button "2 . flauto" at bounding box center [273, 121] width 172 height 39
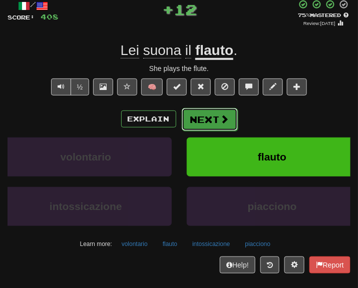
click at [222, 116] on span at bounding box center [224, 119] width 9 height 9
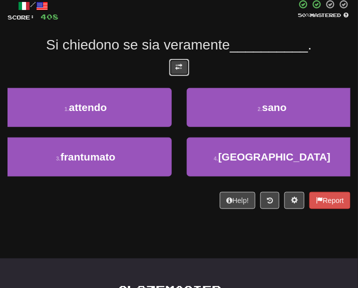
click at [173, 64] on button at bounding box center [179, 67] width 20 height 17
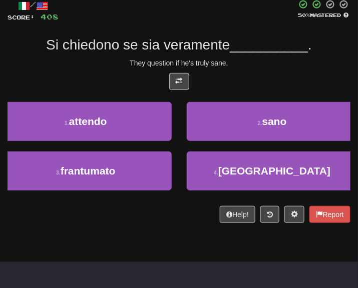
click at [254, 67] on div "They question if he's truly sane." at bounding box center [179, 63] width 343 height 10
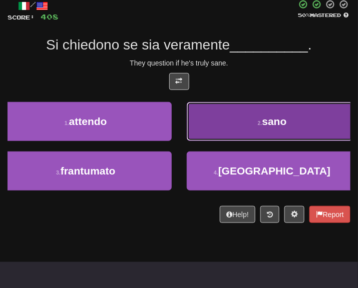
click at [269, 106] on button "2 . sano" at bounding box center [273, 121] width 172 height 39
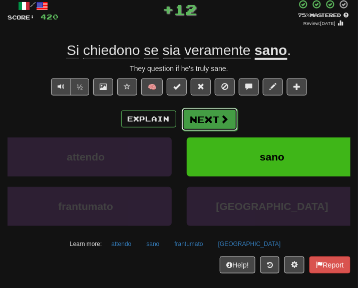
click at [217, 115] on button "Next" at bounding box center [210, 119] width 56 height 23
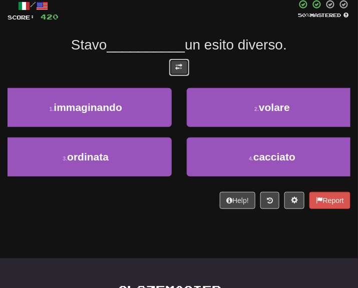
click at [188, 64] on button at bounding box center [179, 67] width 20 height 17
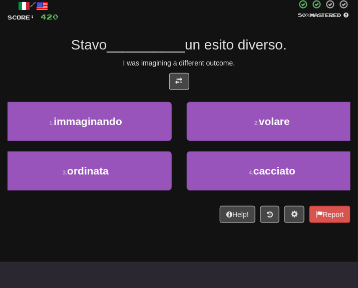
click at [254, 55] on div "/ Score: 420 50 % Mastered Stavo __________ un esito diverso. I was imagining a…" at bounding box center [179, 111] width 343 height 224
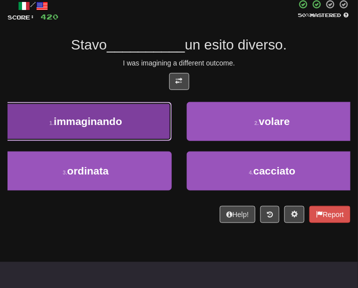
click at [98, 125] on span "immaginando" at bounding box center [88, 122] width 69 height 12
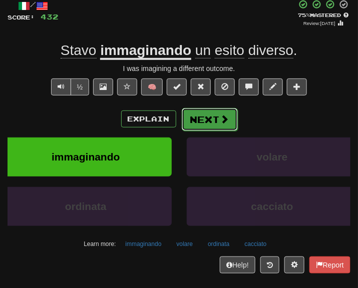
click at [220, 113] on button "Next" at bounding box center [210, 119] width 56 height 23
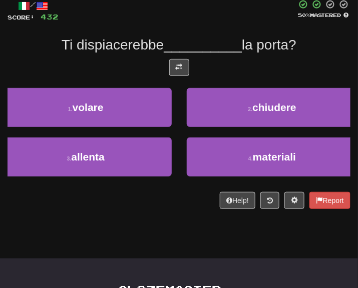
click at [179, 78] on div at bounding box center [179, 70] width 343 height 22
click at [182, 68] on button at bounding box center [179, 67] width 20 height 17
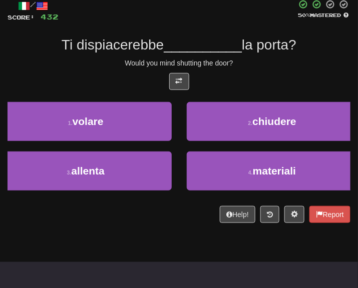
drag, startPoint x: 263, startPoint y: 74, endPoint x: 244, endPoint y: 78, distance: 19.5
click at [245, 78] on div at bounding box center [179, 84] width 343 height 22
click at [248, 71] on div "/ Score: 432 50 % Mastered Ti dispiacerebbe __________ la porta? Would you mind…" at bounding box center [179, 111] width 343 height 224
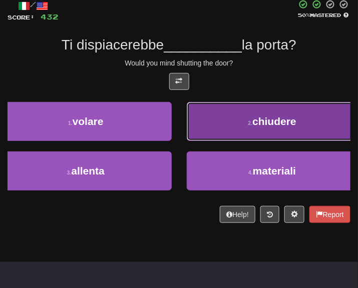
click at [259, 110] on button "2 . chiudere" at bounding box center [273, 121] width 172 height 39
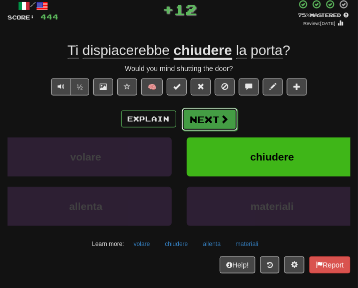
click at [211, 110] on button "Next" at bounding box center [210, 119] width 56 height 23
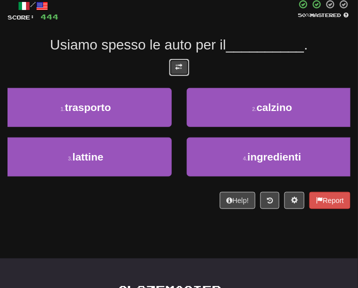
click at [184, 62] on button at bounding box center [179, 67] width 20 height 17
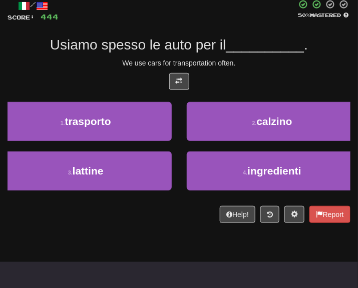
click at [252, 65] on div "We use cars for transportation often." at bounding box center [179, 63] width 343 height 10
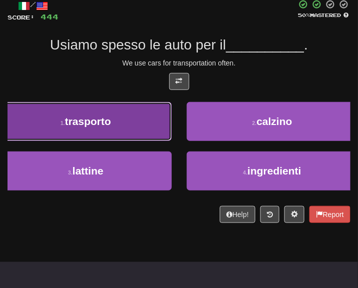
click at [128, 116] on button "1 . trasporto" at bounding box center [86, 121] width 172 height 39
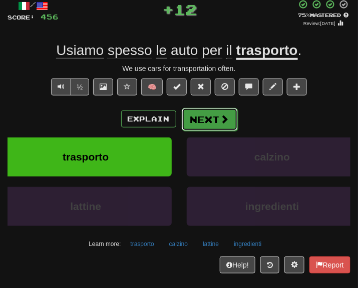
click at [202, 121] on button "Next" at bounding box center [210, 119] width 56 height 23
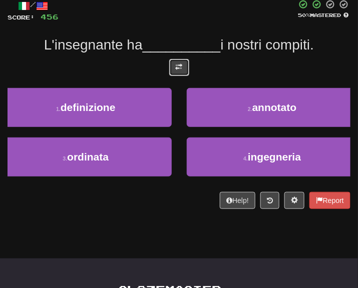
click at [177, 64] on span at bounding box center [179, 67] width 7 height 7
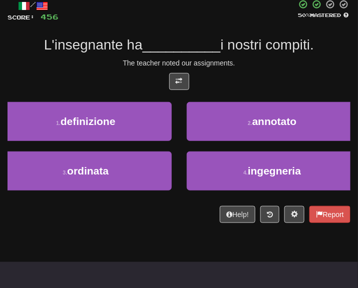
click at [296, 52] on span "i nostri compiti." at bounding box center [267, 45] width 94 height 16
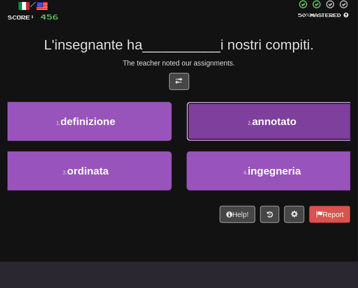
click at [289, 126] on span "annotato" at bounding box center [274, 122] width 45 height 12
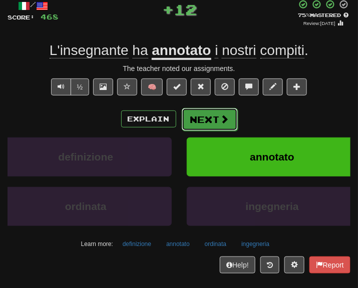
click at [211, 119] on button "Next" at bounding box center [210, 119] width 56 height 23
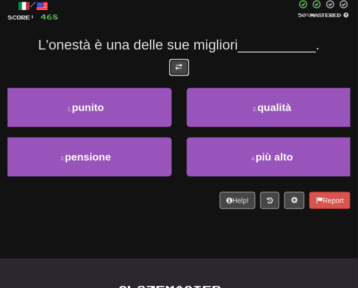
click at [184, 62] on button at bounding box center [179, 67] width 20 height 17
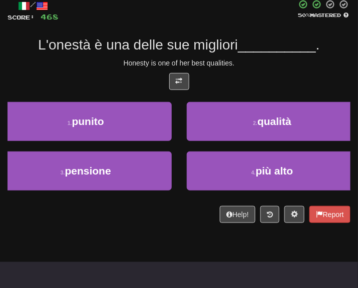
click at [251, 65] on div "Honesty is one of her best qualities." at bounding box center [179, 63] width 343 height 10
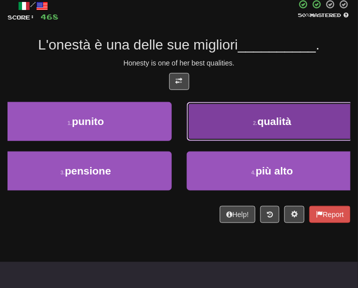
click at [240, 105] on button "2 . qualità" at bounding box center [273, 121] width 172 height 39
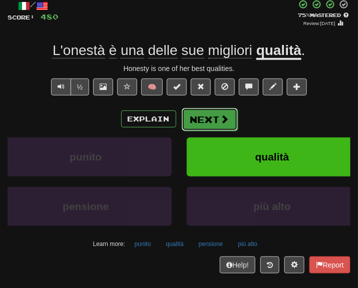
click at [203, 119] on button "Next" at bounding box center [210, 119] width 56 height 23
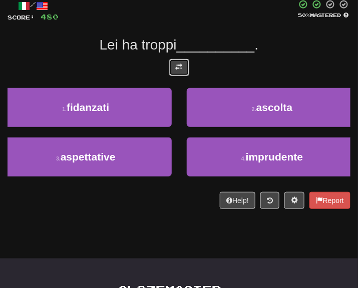
click at [179, 66] on button at bounding box center [179, 67] width 20 height 17
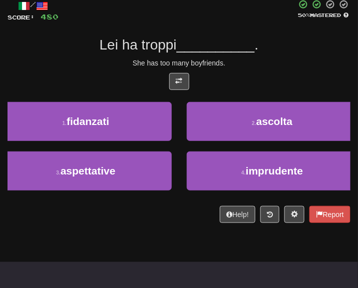
click at [266, 70] on div "/ Score: 480 50 % Mastered Lei ha troppi __________ . She has too many boyfrien…" at bounding box center [179, 111] width 343 height 224
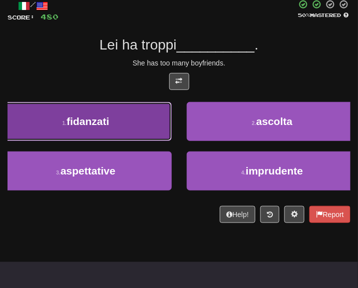
click at [159, 115] on button "1 . fidanzati" at bounding box center [86, 121] width 172 height 39
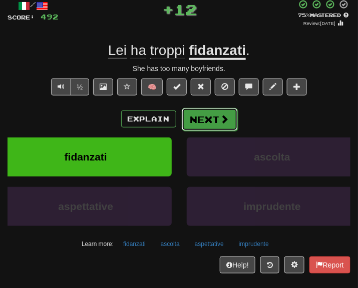
click at [214, 110] on button "Next" at bounding box center [210, 119] width 56 height 23
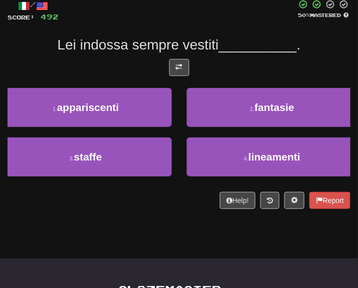
click at [185, 56] on div "/ Score: 492 50 % Mastered Lei indossa sempre vestiti __________ . 1 . apparisc…" at bounding box center [179, 104] width 343 height 210
click at [185, 63] on button at bounding box center [179, 67] width 20 height 17
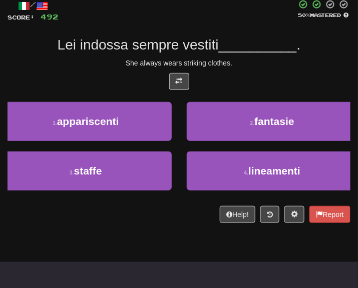
click at [242, 70] on div "/ Score: 492 50 % Mastered Lei indossa sempre vestiti __________ . She always w…" at bounding box center [179, 111] width 343 height 224
click at [247, 81] on div at bounding box center [179, 84] width 343 height 22
click at [125, 214] on div "Help! Report" at bounding box center [179, 214] width 343 height 17
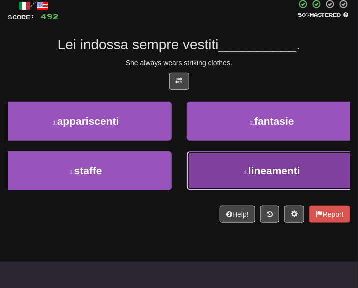
click at [220, 190] on button "4 . lineamenti" at bounding box center [273, 171] width 172 height 39
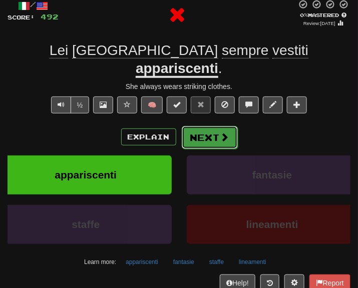
click at [199, 126] on button "Next" at bounding box center [210, 137] width 56 height 23
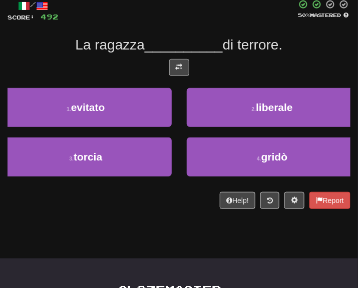
click at [188, 66] on div at bounding box center [179, 70] width 343 height 22
click at [188, 66] on button at bounding box center [179, 67] width 20 height 17
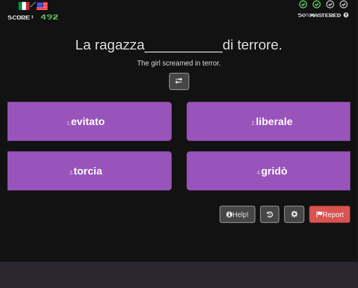
click at [252, 72] on div "/ Score: 492 50 % Mastered La ragazza __________ di terrore. The girl screamed …" at bounding box center [179, 111] width 343 height 224
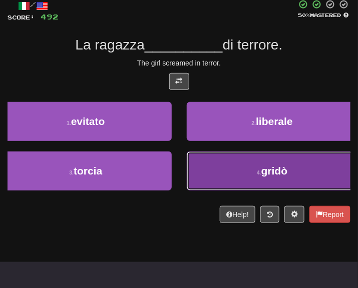
click at [241, 187] on button "4 . gridò" at bounding box center [273, 171] width 172 height 39
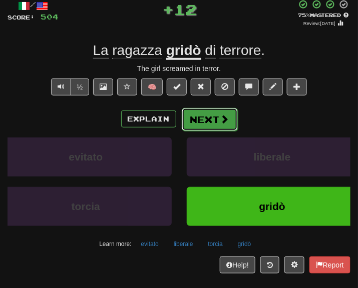
click at [204, 114] on button "Next" at bounding box center [210, 119] width 56 height 23
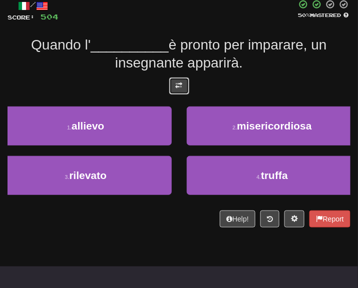
click at [183, 81] on button at bounding box center [179, 86] width 20 height 17
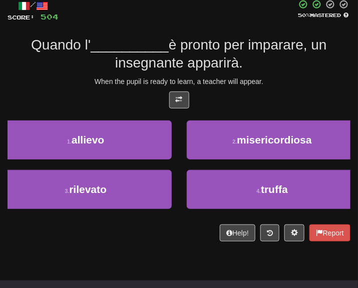
click at [245, 65] on div "Quando l' __________ è pronto per imparare, un insegnante apparirà." at bounding box center [179, 54] width 343 height 37
click at [274, 86] on div "When the pupil is ready to learn, a teacher will appear." at bounding box center [179, 82] width 343 height 10
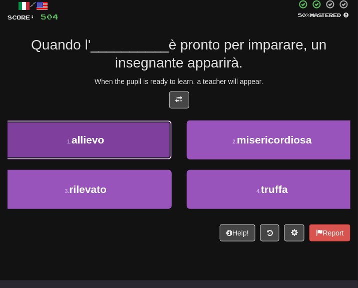
click at [129, 144] on button "1 . allievo" at bounding box center [86, 140] width 172 height 39
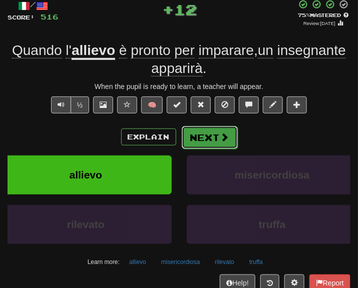
click at [191, 129] on button "Next" at bounding box center [210, 137] width 56 height 23
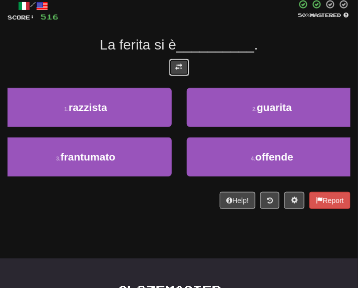
click at [185, 74] on button at bounding box center [179, 67] width 20 height 17
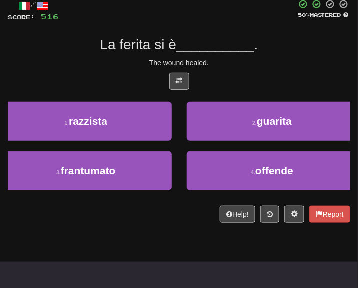
drag, startPoint x: 231, startPoint y: 68, endPoint x: 220, endPoint y: 77, distance: 14.6
click at [220, 77] on div "/ Score: 516 50 % Mastered La ferita si è __________ . The wound healed. 1 . ra…" at bounding box center [179, 111] width 343 height 224
click at [246, 65] on div "The wound healed." at bounding box center [179, 63] width 343 height 10
click at [226, 64] on div "The wound healed." at bounding box center [179, 63] width 343 height 10
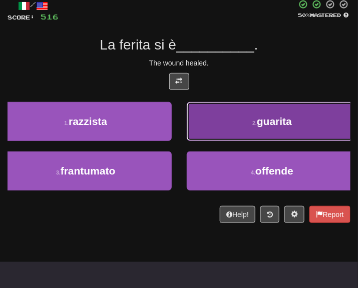
click at [281, 115] on button "2 . guarita" at bounding box center [273, 121] width 172 height 39
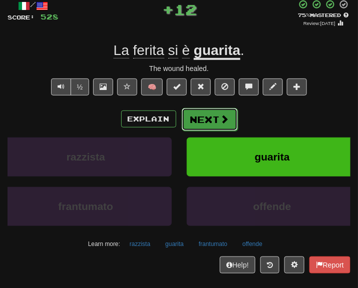
click at [230, 120] on button "Next" at bounding box center [210, 119] width 56 height 23
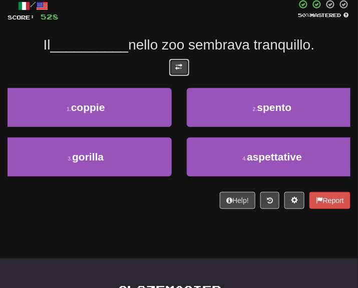
click at [181, 68] on span at bounding box center [179, 67] width 7 height 7
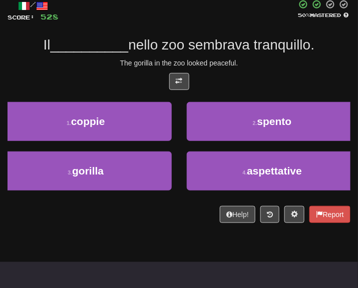
click at [245, 54] on div "/ Score: 528 50 % Mastered Il __________ nello zoo sembrava tranquillo. The gor…" at bounding box center [179, 111] width 343 height 224
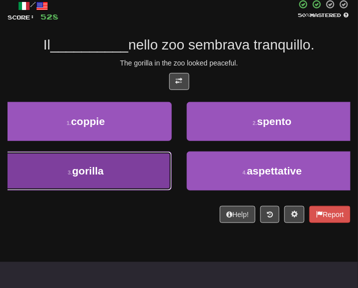
click at [119, 167] on button "3 . gorilla" at bounding box center [86, 171] width 172 height 39
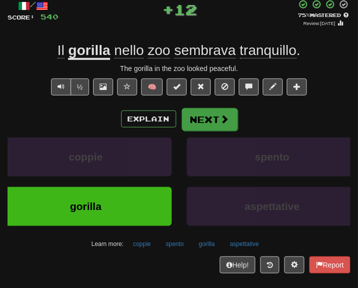
click at [213, 108] on div "Explain Next" at bounding box center [179, 119] width 343 height 23
click at [195, 130] on button "Next" at bounding box center [210, 119] width 56 height 23
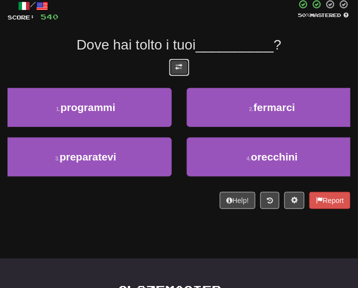
click at [173, 65] on button at bounding box center [179, 67] width 20 height 17
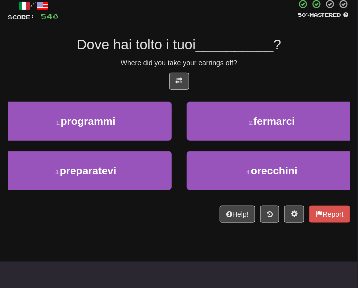
click at [248, 56] on div "/ Score: 540 50 % Mastered Dove hai tolto i tuoi __________ ? Where did you tak…" at bounding box center [179, 111] width 343 height 224
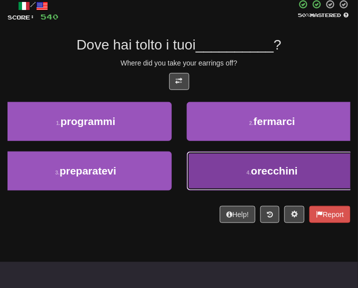
click at [242, 155] on button "4 . orecchini" at bounding box center [273, 171] width 172 height 39
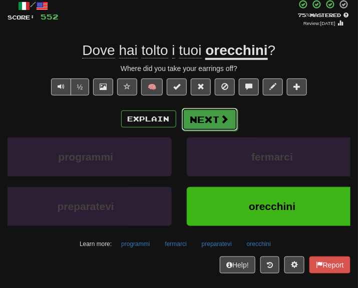
click at [216, 120] on button "Next" at bounding box center [210, 119] width 56 height 23
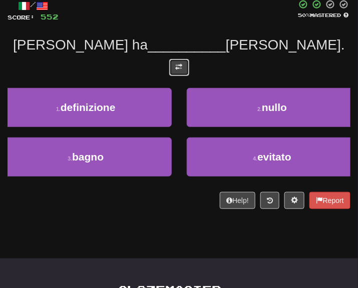
click at [178, 68] on span at bounding box center [179, 67] width 7 height 7
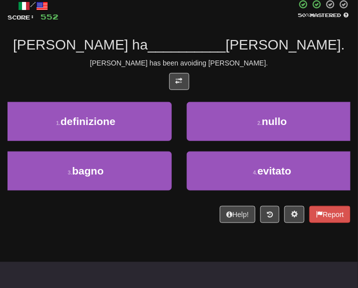
click at [251, 62] on div "Tom has been avoiding Mary." at bounding box center [179, 63] width 343 height 10
click at [220, 192] on div "4 . evitato" at bounding box center [272, 177] width 187 height 50
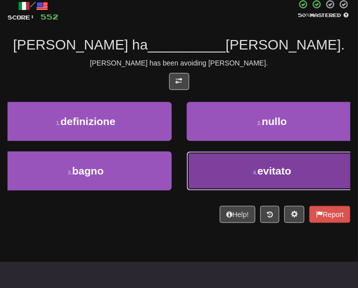
click at [215, 178] on button "4 . evitato" at bounding box center [273, 171] width 172 height 39
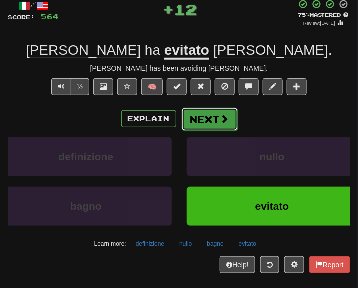
click at [195, 117] on button "Next" at bounding box center [210, 119] width 56 height 23
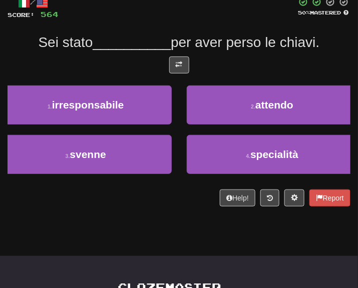
scroll to position [48, 0]
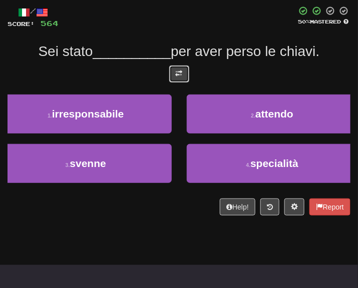
click at [169, 74] on button at bounding box center [179, 74] width 20 height 17
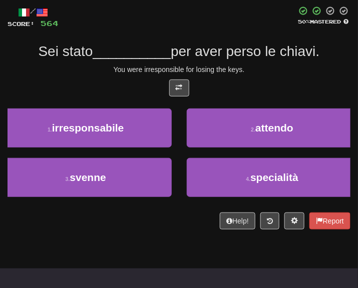
click at [250, 56] on span "per aver perso le chiavi." at bounding box center [245, 52] width 149 height 16
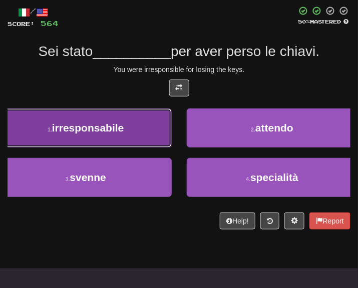
click at [95, 118] on button "1 . irresponsabile" at bounding box center [86, 128] width 172 height 39
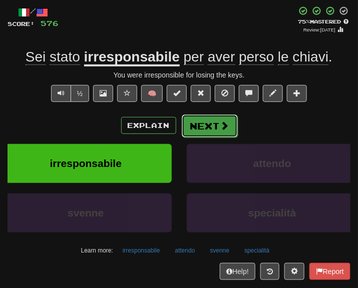
click at [210, 116] on button "Next" at bounding box center [210, 126] width 56 height 23
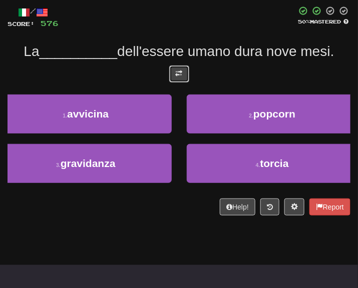
click at [178, 75] on span at bounding box center [179, 73] width 7 height 7
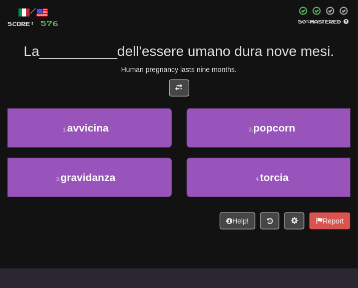
click at [239, 77] on div "/ Score: 576 50 % Mastered La __________ dell'essere umano dura nove mesi. Huma…" at bounding box center [179, 118] width 343 height 224
click at [114, 244] on div "/ Score: 576 50 % Mastered La __________ dell'essere umano dura nove mesi. Huma…" at bounding box center [179, 121] width 343 height 245
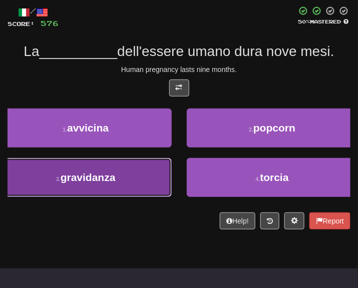
click at [98, 194] on button "3 . gravidanza" at bounding box center [86, 177] width 172 height 39
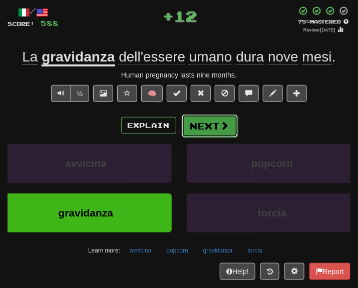
click at [199, 126] on button "Next" at bounding box center [210, 126] width 56 height 23
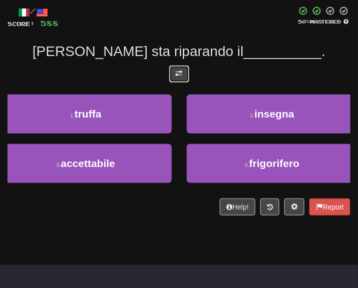
click at [173, 71] on button at bounding box center [179, 74] width 20 height 17
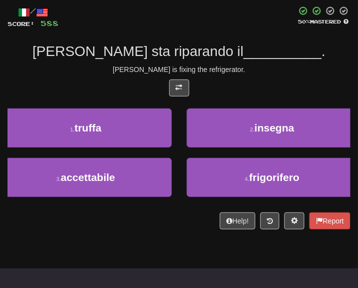
click at [236, 70] on div "Tom is fixing the refrigerator." at bounding box center [179, 70] width 343 height 10
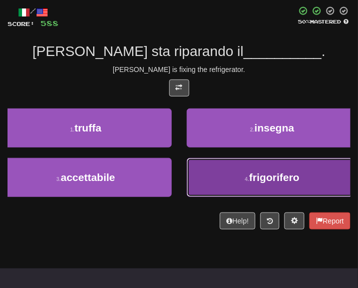
click at [209, 185] on button "4 . frigorifero" at bounding box center [273, 177] width 172 height 39
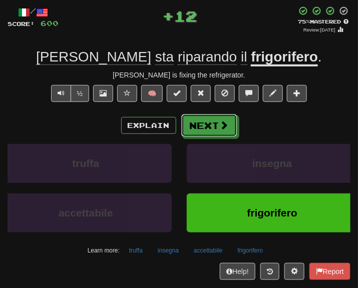
click at [195, 133] on button "Next" at bounding box center [209, 125] width 56 height 23
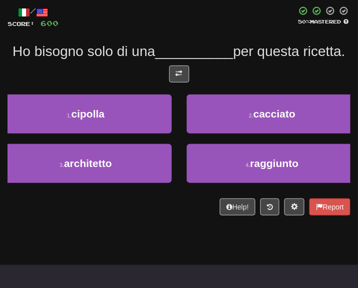
click at [175, 83] on div "/ Score: 600 50 % Mastered Ho bisogno solo di una __________ per questa ricetta…" at bounding box center [179, 111] width 343 height 210
click at [182, 83] on button at bounding box center [179, 74] width 20 height 17
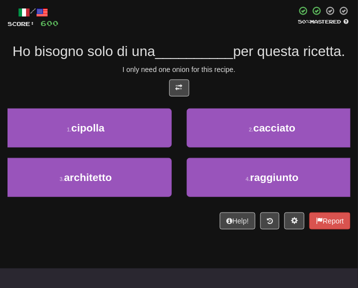
click at [233, 81] on div "/ Score: 600 50 % Mastered Ho bisogno solo di una __________ per questa ricetta…" at bounding box center [179, 118] width 343 height 224
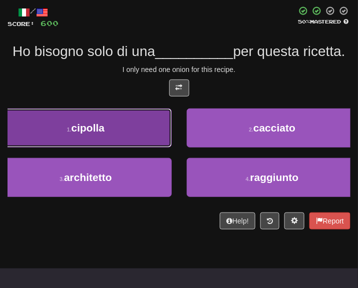
click at [96, 148] on button "1 . cipolla" at bounding box center [86, 128] width 172 height 39
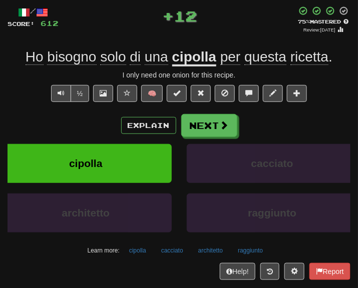
click at [239, 134] on div "Explain Next" at bounding box center [179, 125] width 343 height 23
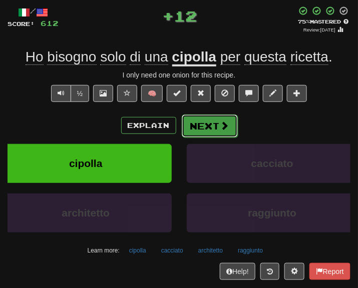
click at [224, 130] on span at bounding box center [224, 125] width 9 height 9
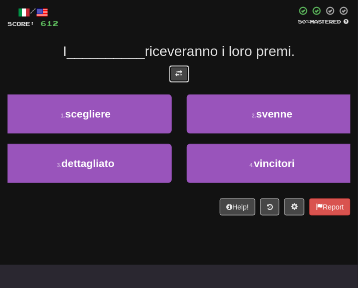
click at [186, 75] on button at bounding box center [179, 74] width 20 height 17
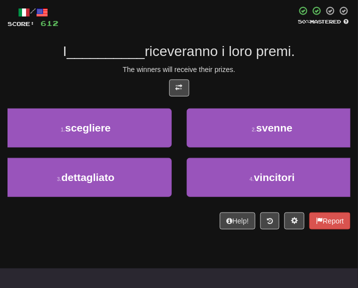
click at [259, 68] on div "The winners will receive their prizes." at bounding box center [179, 70] width 343 height 10
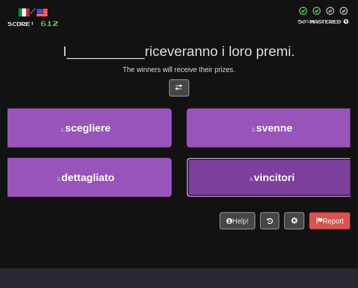
click at [244, 176] on button "4 . vincitori" at bounding box center [273, 177] width 172 height 39
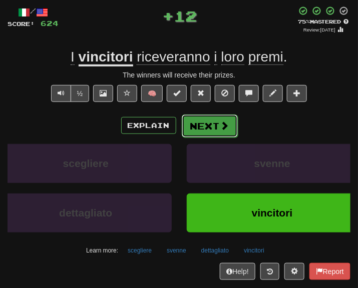
click at [220, 126] on span at bounding box center [224, 125] width 9 height 9
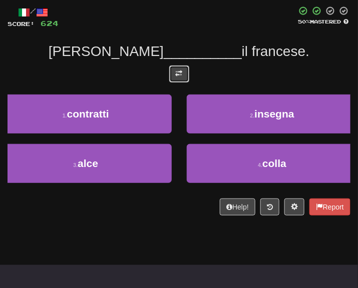
click at [181, 76] on span at bounding box center [179, 73] width 7 height 7
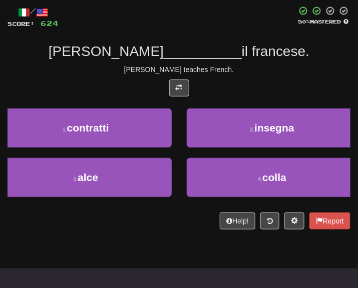
click at [240, 68] on div "Tom teaches French." at bounding box center [179, 70] width 343 height 10
click at [260, 81] on div at bounding box center [179, 91] width 343 height 22
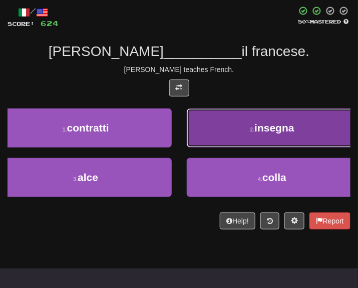
click at [260, 115] on button "2 . insegna" at bounding box center [273, 128] width 172 height 39
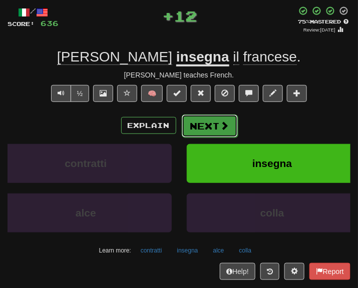
click at [220, 130] on span at bounding box center [224, 125] width 9 height 9
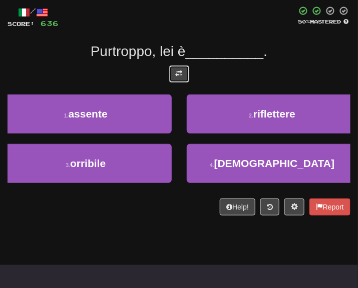
click at [185, 73] on button at bounding box center [179, 74] width 20 height 17
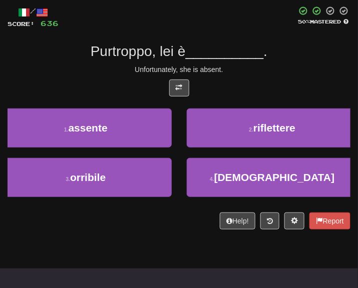
click at [267, 50] on span "." at bounding box center [265, 52] width 4 height 16
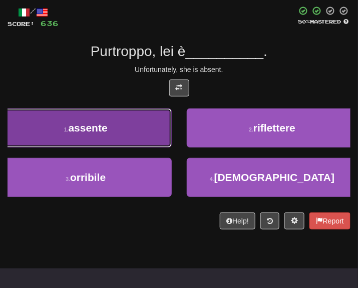
click at [112, 128] on button "1 . assente" at bounding box center [86, 128] width 172 height 39
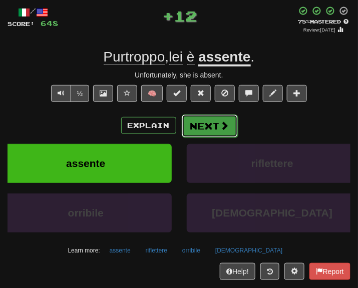
click at [203, 118] on button "Next" at bounding box center [210, 126] width 56 height 23
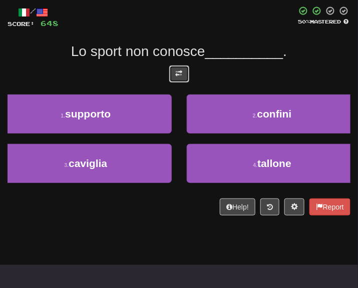
click at [177, 68] on button at bounding box center [179, 74] width 20 height 17
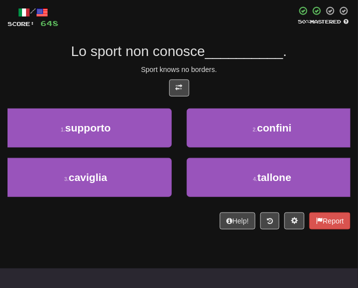
click at [248, 73] on div "Sport knows no borders." at bounding box center [179, 70] width 343 height 10
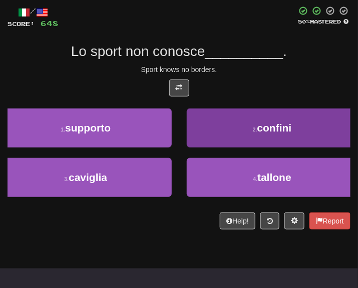
click at [236, 111] on div "/ Score: 648 50 % Mastered Lo sport non conosce __________ . Sport knows no bor…" at bounding box center [179, 118] width 343 height 224
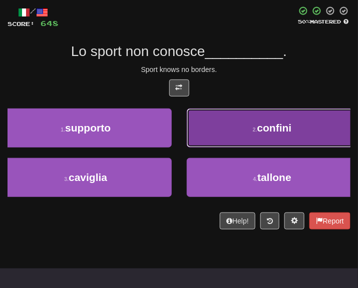
click at [236, 116] on button "2 . confini" at bounding box center [273, 128] width 172 height 39
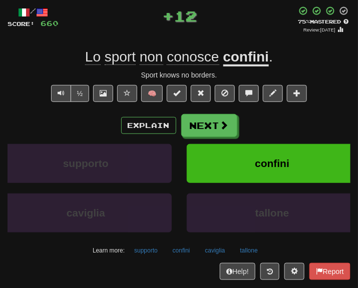
click at [204, 108] on div "/ Score: 660 + 12 75 % Mastered Review: 2025-10-17 Lo sport non conosce confini…" at bounding box center [179, 143] width 343 height 274
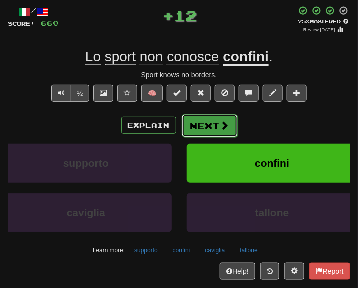
click at [205, 124] on button "Next" at bounding box center [210, 126] width 56 height 23
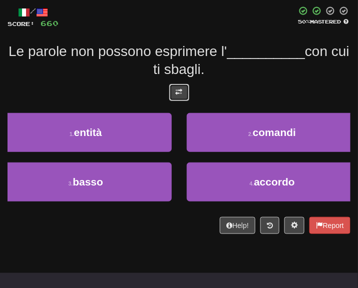
click at [181, 86] on button at bounding box center [179, 92] width 20 height 17
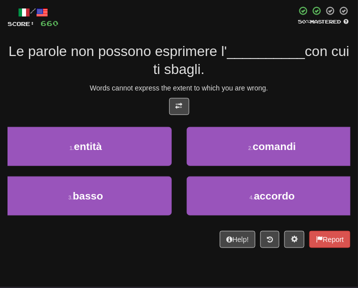
click at [243, 80] on div "/ Score: 660 50 % Mastered Le parole non possono esprimere l' __________ con cu…" at bounding box center [179, 127] width 343 height 242
click at [278, 79] on div "Le parole non possono esprimere l' __________ con cui ti sbagli." at bounding box center [179, 61] width 343 height 37
click at [254, 65] on div "Le parole non possono esprimere l' __________ con cui ti sbagli." at bounding box center [179, 61] width 343 height 37
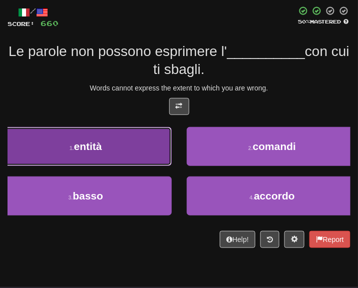
click at [125, 136] on button "1 . entità" at bounding box center [86, 146] width 172 height 39
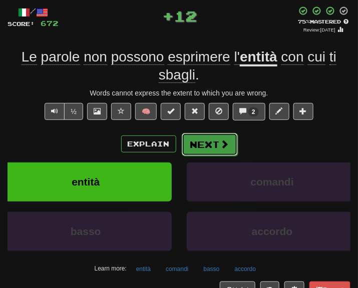
click at [227, 134] on button "Next" at bounding box center [210, 144] width 56 height 23
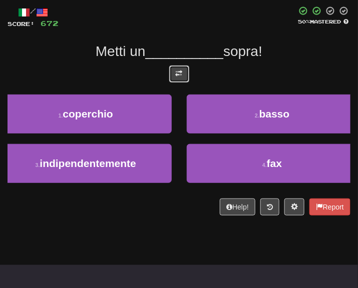
click at [170, 76] on button at bounding box center [179, 74] width 20 height 17
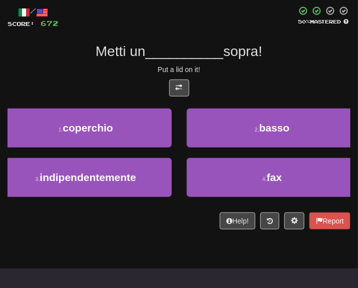
click at [227, 74] on div "Put a lid on it!" at bounding box center [179, 70] width 343 height 10
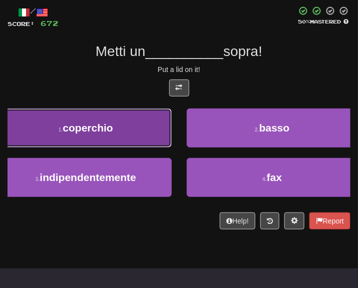
click at [121, 134] on button "1 . coperchio" at bounding box center [86, 128] width 172 height 39
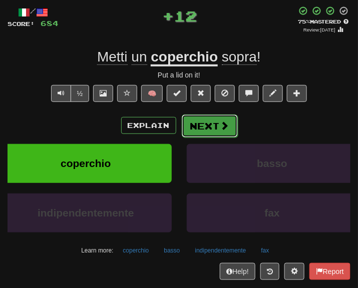
click at [191, 124] on button "Next" at bounding box center [210, 126] width 56 height 23
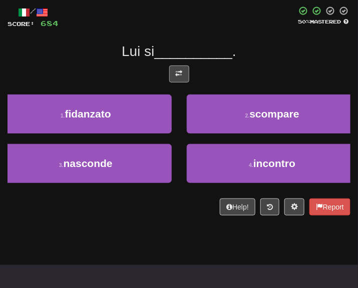
drag, startPoint x: 166, startPoint y: 65, endPoint x: 169, endPoint y: 70, distance: 5.4
click at [167, 66] on div at bounding box center [179, 77] width 343 height 22
click at [179, 77] on button at bounding box center [179, 74] width 20 height 17
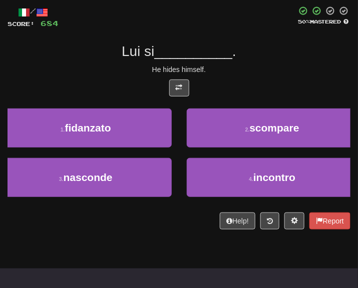
click at [249, 71] on div "He hides himself." at bounding box center [179, 70] width 343 height 10
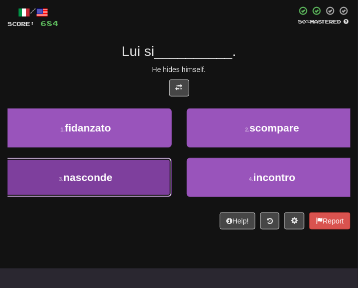
click at [102, 167] on button "3 . nasconde" at bounding box center [86, 177] width 172 height 39
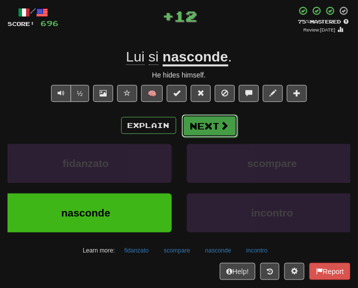
click at [197, 128] on button "Next" at bounding box center [210, 126] width 56 height 23
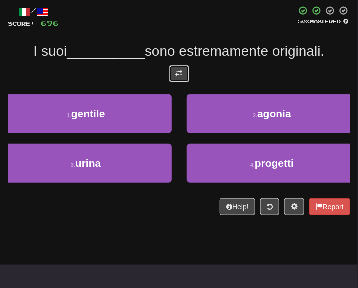
click at [170, 74] on button at bounding box center [179, 74] width 20 height 17
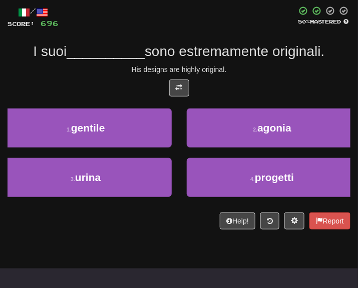
click at [221, 71] on div "His designs are highly original." at bounding box center [179, 70] width 343 height 10
click at [252, 83] on div at bounding box center [179, 91] width 343 height 22
click at [301, 80] on div at bounding box center [179, 91] width 343 height 22
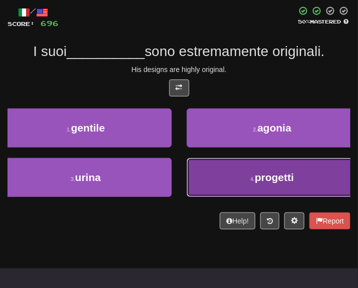
click at [262, 179] on span "progetti" at bounding box center [274, 178] width 39 height 12
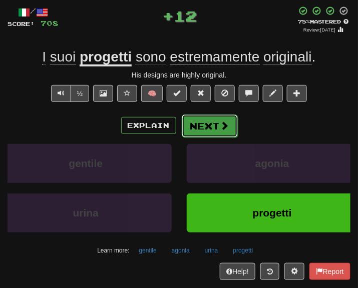
click at [227, 117] on button "Next" at bounding box center [210, 126] width 56 height 23
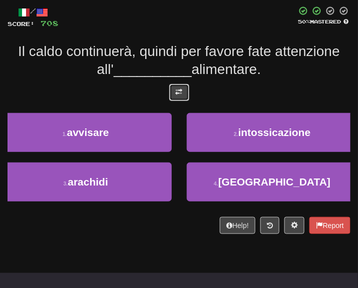
click at [174, 98] on button at bounding box center [179, 92] width 20 height 17
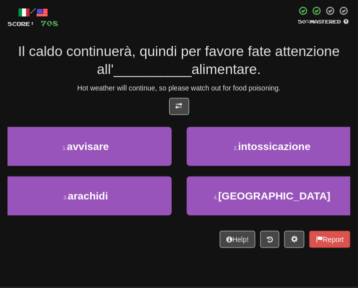
click at [258, 95] on div "/ Score: 708 50 % Mastered Il caldo continuerà, quindi per favore fate attenzio…" at bounding box center [179, 127] width 343 height 242
click at [266, 79] on div "Il caldo continuerà, quindi per favore fate attenzione all' __________ alimenta…" at bounding box center [179, 61] width 343 height 37
click at [137, 250] on div "/ Score: 708 50 % Mastered Il caldo continuerà, quindi per favore fate attenzio…" at bounding box center [179, 130] width 343 height 263
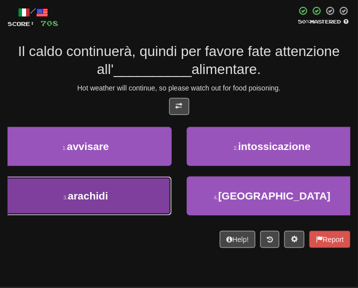
click at [140, 205] on button "3 . arachidi" at bounding box center [86, 196] width 172 height 39
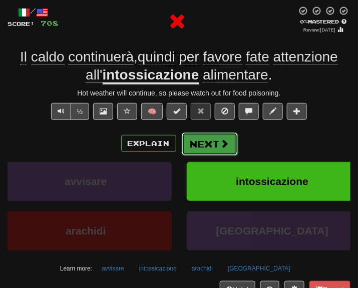
click at [210, 137] on button "Next" at bounding box center [210, 144] width 56 height 23
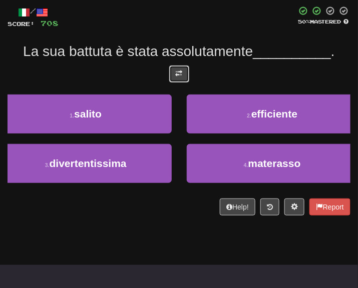
click at [181, 66] on button at bounding box center [179, 74] width 20 height 17
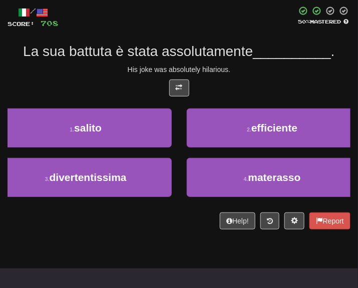
click at [243, 56] on span "La sua battuta è stata assolutamente" at bounding box center [138, 52] width 230 height 16
click at [138, 234] on div "/ Score: 708 50 % Mastered La sua battuta è stata assolutamente __________ . Hi…" at bounding box center [179, 121] width 343 height 245
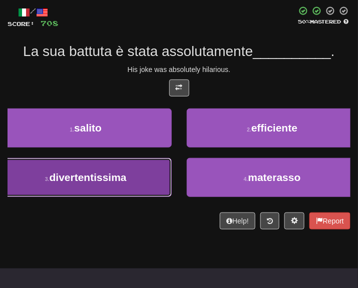
click at [118, 180] on span "divertentissima" at bounding box center [88, 178] width 77 height 12
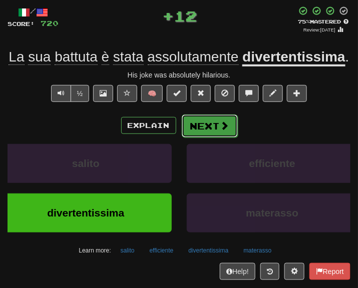
click at [194, 138] on button "Next" at bounding box center [210, 126] width 56 height 23
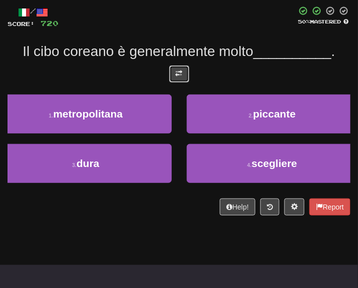
click at [175, 80] on button at bounding box center [179, 74] width 20 height 17
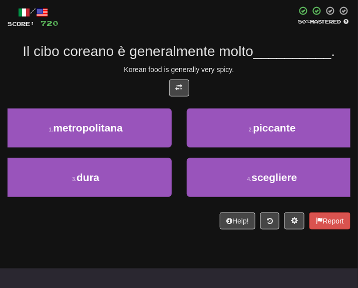
click at [238, 70] on div "Korean food is generally very spicy." at bounding box center [179, 70] width 343 height 10
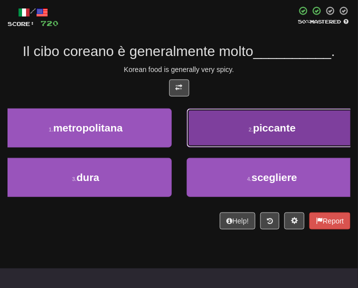
click at [245, 122] on button "2 . piccante" at bounding box center [273, 128] width 172 height 39
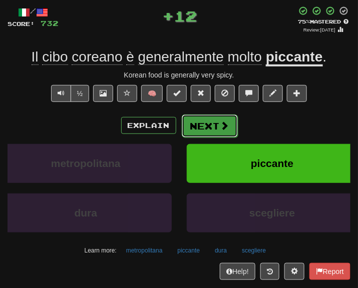
click at [197, 131] on button "Next" at bounding box center [210, 126] width 56 height 23
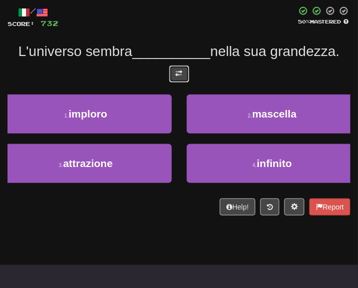
click at [170, 79] on button at bounding box center [179, 74] width 20 height 17
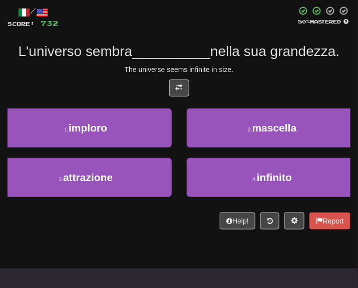
click at [227, 77] on div "/ Score: 732 50 % Mastered L'universo sembra __________ nella sua grandezza. Th…" at bounding box center [179, 118] width 343 height 224
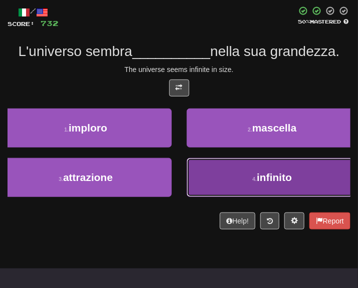
click at [224, 185] on button "4 . infinito" at bounding box center [273, 177] width 172 height 39
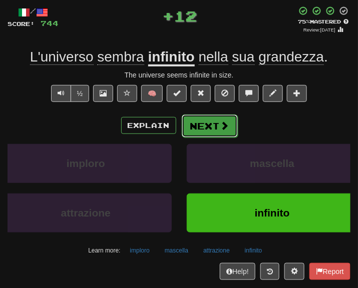
click at [220, 135] on button "Next" at bounding box center [210, 126] width 56 height 23
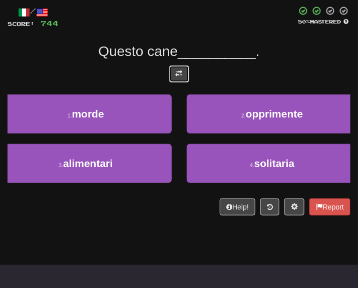
click at [182, 71] on span at bounding box center [179, 73] width 7 height 7
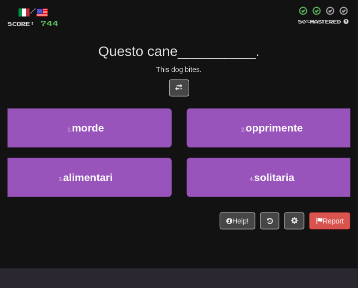
click at [232, 65] on div "This dog bites." at bounding box center [179, 70] width 343 height 10
click at [270, 65] on div "This dog bites." at bounding box center [179, 70] width 343 height 10
click at [129, 239] on div "/ Score: 744 50 % Mastered Questo cane __________ . This dog bites. 1 . morde 2…" at bounding box center [179, 121] width 343 height 245
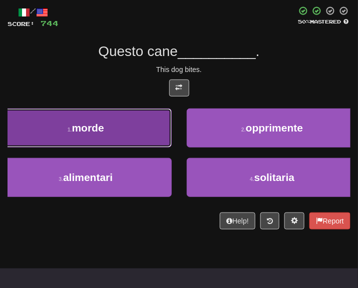
click at [107, 143] on button "1 . morde" at bounding box center [86, 128] width 172 height 39
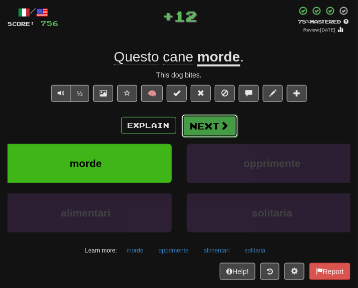
click at [222, 122] on span at bounding box center [224, 125] width 9 height 9
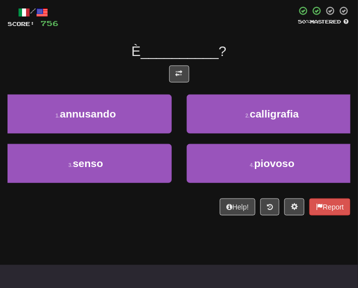
click at [191, 73] on div at bounding box center [179, 77] width 343 height 22
click at [168, 74] on div at bounding box center [179, 77] width 343 height 22
click at [179, 74] on span at bounding box center [179, 73] width 7 height 7
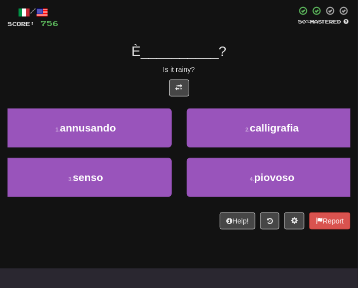
click at [238, 68] on div "Is it rainy?" at bounding box center [179, 70] width 343 height 10
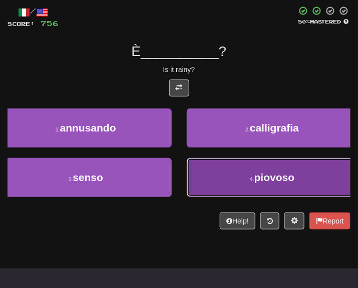
click at [272, 186] on button "4 . piovoso" at bounding box center [273, 177] width 172 height 39
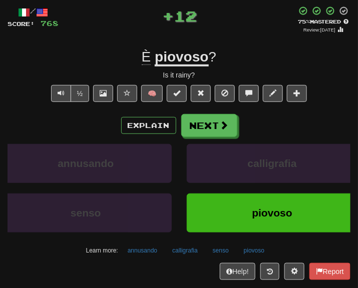
click at [200, 113] on div "/ Score: 768 + 12 75 % Mastered Review: 2025-10-17 È piovoso ? Is it rainy? ½ 🧠…" at bounding box center [179, 143] width 343 height 274
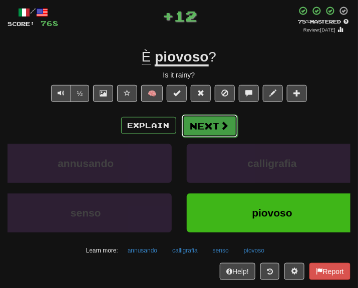
click at [200, 121] on button "Next" at bounding box center [210, 126] width 56 height 23
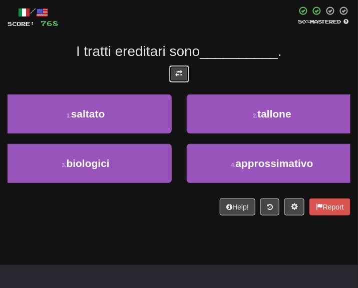
click at [175, 77] on button at bounding box center [179, 74] width 20 height 17
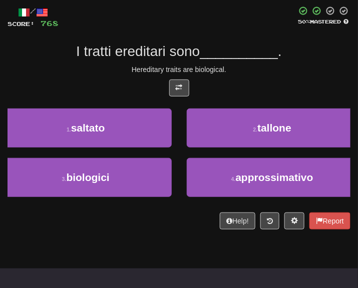
click at [267, 64] on div "/ Score: 768 50 % Mastered I tratti ereditari sono __________ . Hereditary trai…" at bounding box center [179, 118] width 343 height 224
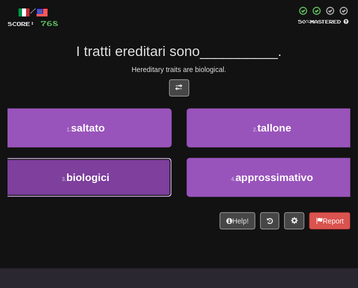
click at [136, 179] on button "3 . biologici" at bounding box center [86, 177] width 172 height 39
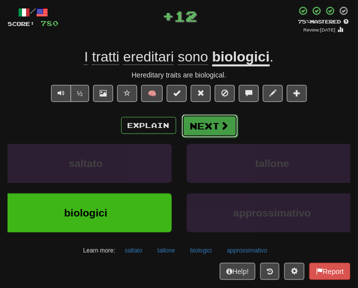
click at [211, 124] on button "Next" at bounding box center [210, 126] width 56 height 23
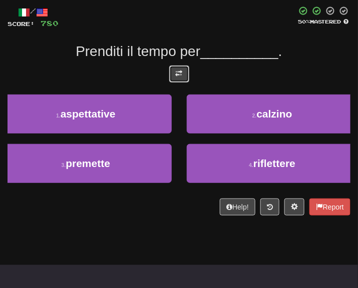
click at [182, 74] on button at bounding box center [179, 74] width 20 height 17
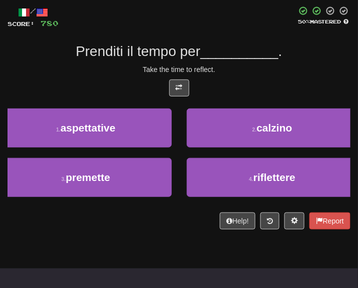
click at [243, 79] on div "/ Score: 780 50 % Mastered Prenditi il tempo per __________ . Take the time to …" at bounding box center [179, 118] width 343 height 224
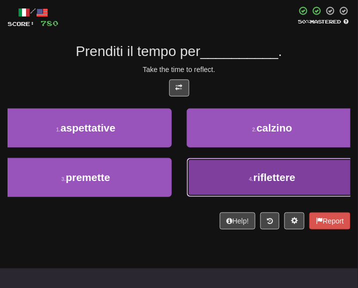
click at [242, 185] on button "4 . riflettere" at bounding box center [273, 177] width 172 height 39
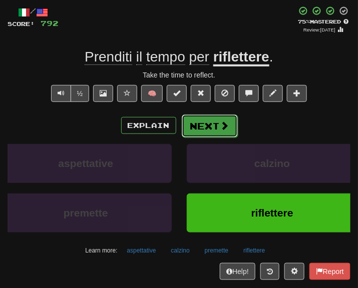
click at [209, 124] on button "Next" at bounding box center [210, 126] width 56 height 23
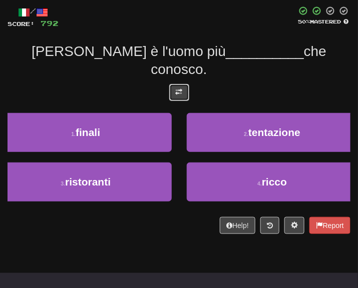
click at [173, 84] on button at bounding box center [179, 92] width 20 height 17
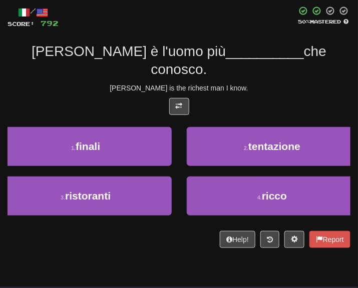
click at [287, 98] on div at bounding box center [179, 109] width 343 height 22
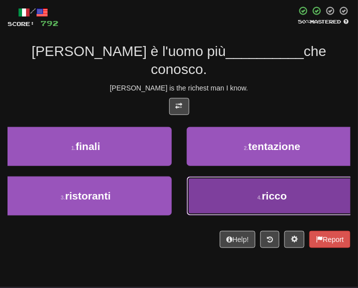
click at [260, 195] on small "4 ." at bounding box center [259, 198] width 5 height 6
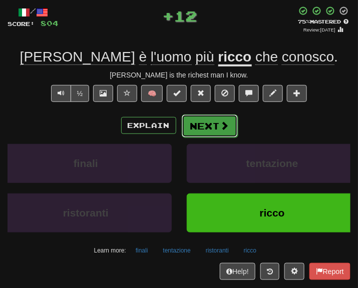
click at [206, 122] on button "Next" at bounding box center [210, 126] width 56 height 23
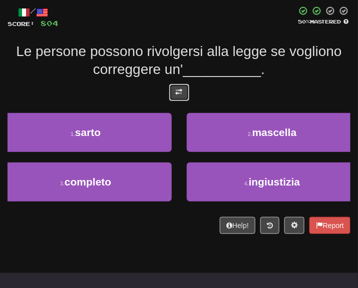
click at [171, 88] on button at bounding box center [179, 92] width 20 height 17
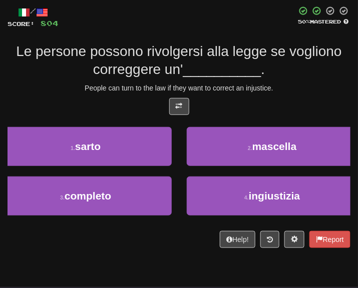
click at [278, 76] on div "Le persone possono rivolgersi alla legge se vogliono correggere un' __________ ." at bounding box center [179, 61] width 343 height 37
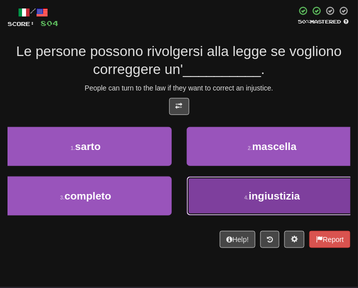
click at [246, 199] on small "4 ." at bounding box center [246, 198] width 5 height 6
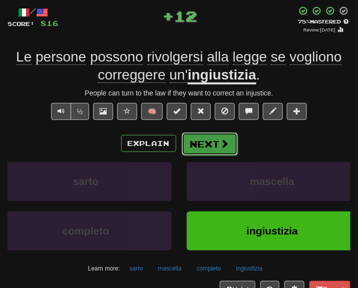
click at [200, 140] on button "Next" at bounding box center [210, 144] width 56 height 23
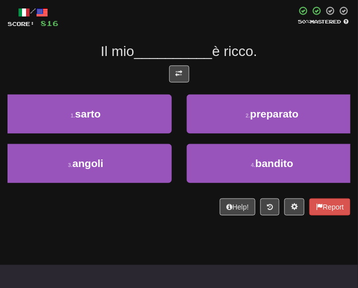
click at [184, 61] on div "/ Score: 816 50 % Mastered Il mio __________ è ricco. 1 . sarto 2 . preparato 3…" at bounding box center [179, 111] width 343 height 210
click at [191, 75] on div at bounding box center [179, 77] width 343 height 22
click at [179, 71] on span at bounding box center [179, 73] width 7 height 7
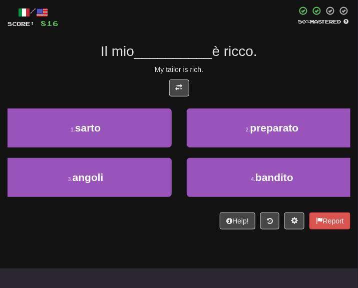
click at [243, 61] on div "/ Score: 816 50 % Mastered Il mio __________ è ricco. My tailor is rich. 1 . sa…" at bounding box center [179, 118] width 343 height 224
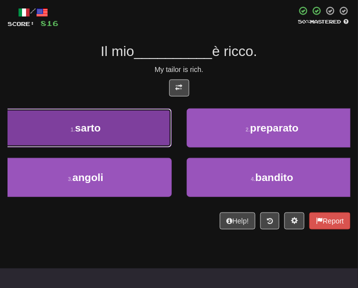
click at [140, 125] on button "1 . sarto" at bounding box center [86, 128] width 172 height 39
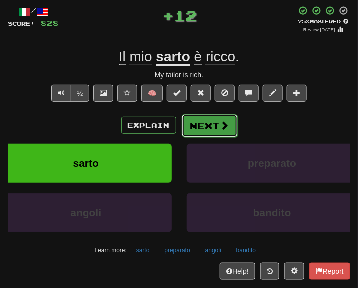
click at [200, 131] on button "Next" at bounding box center [210, 126] width 56 height 23
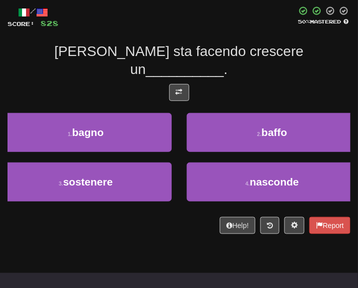
click at [181, 86] on div at bounding box center [179, 95] width 343 height 22
click at [179, 89] on span at bounding box center [179, 92] width 7 height 7
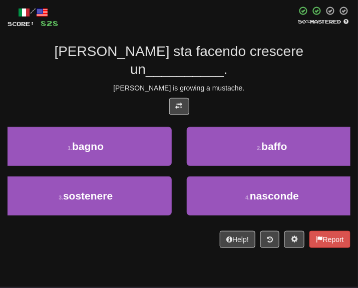
click at [240, 77] on div "/ Score: 828 50 % Mastered Tom sta facendo crescere un __________ . Tom is grow…" at bounding box center [179, 127] width 343 height 242
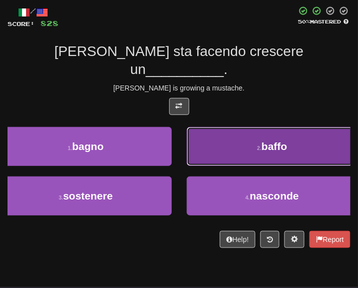
click at [251, 129] on button "2 . baffo" at bounding box center [273, 146] width 172 height 39
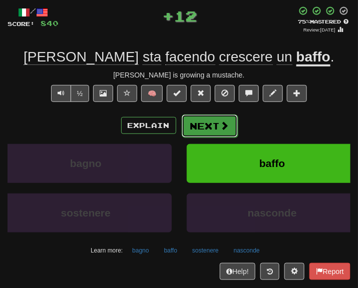
click at [220, 122] on span at bounding box center [224, 125] width 9 height 9
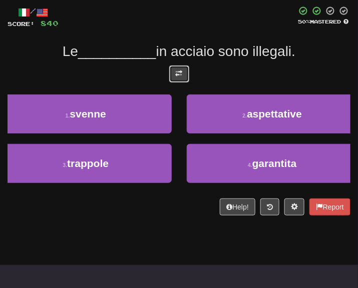
click at [182, 80] on button at bounding box center [179, 74] width 20 height 17
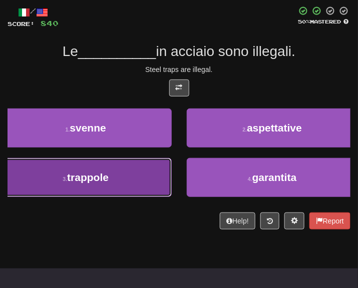
click at [122, 177] on button "3 . trappole" at bounding box center [86, 177] width 172 height 39
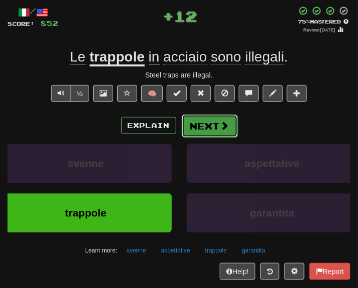
click at [211, 124] on button "Next" at bounding box center [210, 126] width 56 height 23
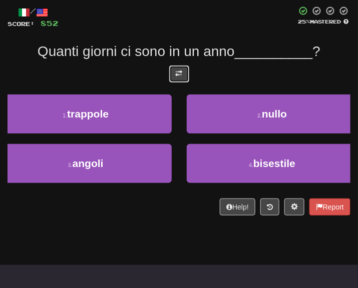
click at [173, 76] on button at bounding box center [179, 74] width 20 height 17
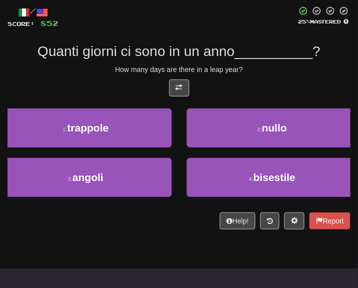
click at [236, 88] on div at bounding box center [179, 91] width 343 height 22
click at [137, 216] on div "Help! Report" at bounding box center [179, 221] width 343 height 17
click at [139, 234] on div "/ Score: 852 25 % Mastered Quanti giorni ci sono in un anno __________ ? How ma…" at bounding box center [179, 121] width 343 height 245
click at [100, 223] on div "Help! Report" at bounding box center [179, 221] width 343 height 17
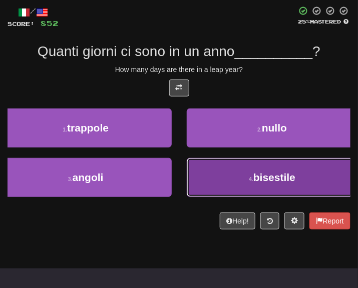
click at [203, 193] on button "4 . bisestile" at bounding box center [273, 177] width 172 height 39
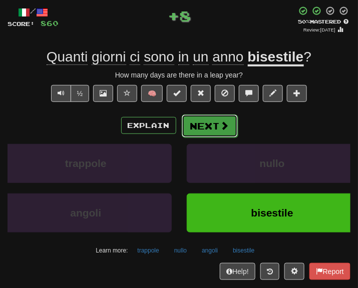
click at [200, 133] on button "Next" at bounding box center [210, 126] width 56 height 23
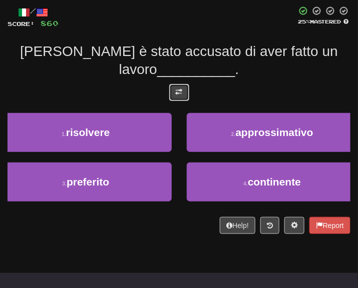
click at [177, 90] on span at bounding box center [179, 92] width 7 height 7
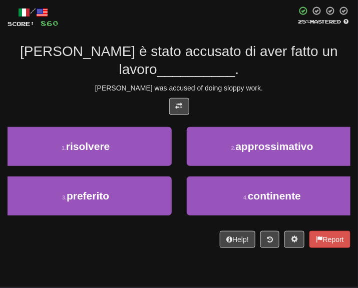
click at [259, 95] on div "/ Score: 860 25 % Mastered Tom è stato accusato di aver fatto un lavoro _______…" at bounding box center [179, 127] width 343 height 242
click at [110, 234] on div "Help! Report" at bounding box center [179, 239] width 343 height 17
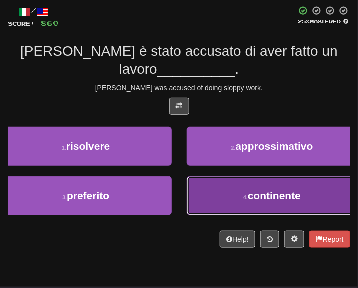
click at [206, 209] on button "4 . continente" at bounding box center [273, 196] width 172 height 39
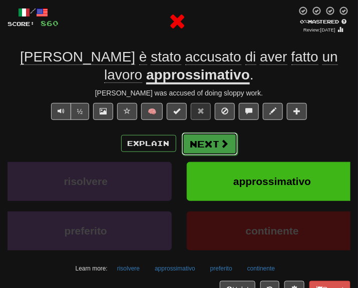
click at [209, 144] on button "Next" at bounding box center [210, 144] width 56 height 23
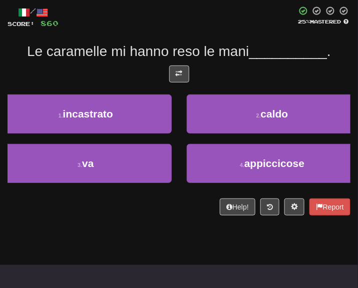
click at [177, 63] on div "/ Score: 860 25 % Mastered Le caramelle mi hanno reso le mani __________ . 1 . …" at bounding box center [179, 111] width 343 height 210
click at [180, 80] on button at bounding box center [179, 74] width 20 height 17
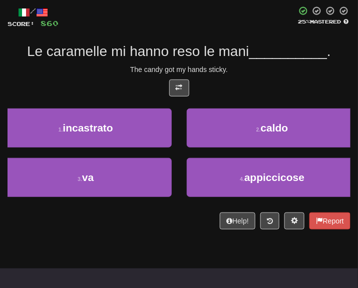
click at [252, 70] on div "The candy got my hands sticky." at bounding box center [179, 70] width 343 height 10
click at [147, 225] on div "Help! Report" at bounding box center [179, 221] width 343 height 17
click at [186, 84] on button at bounding box center [179, 88] width 20 height 17
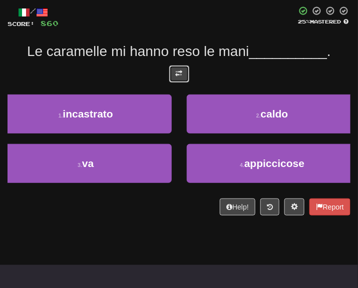
click at [179, 74] on span at bounding box center [179, 73] width 7 height 7
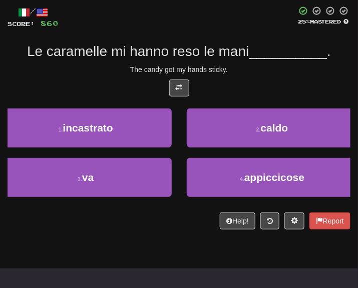
click at [257, 72] on div "The candy got my hands sticky." at bounding box center [179, 70] width 343 height 10
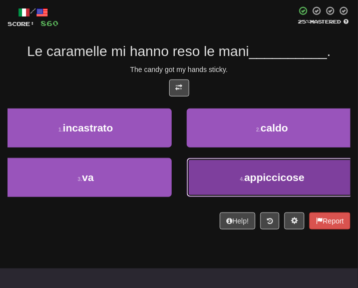
click at [222, 190] on button "4 . appiccicose" at bounding box center [273, 177] width 172 height 39
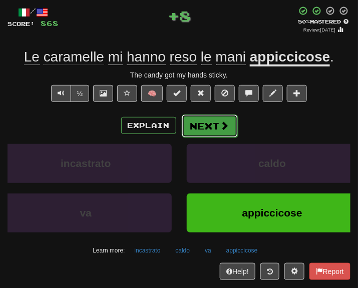
click at [220, 123] on span at bounding box center [224, 125] width 9 height 9
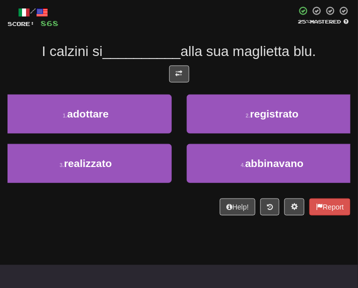
click at [191, 71] on div at bounding box center [179, 77] width 343 height 22
click at [179, 73] on span at bounding box center [179, 73] width 7 height 7
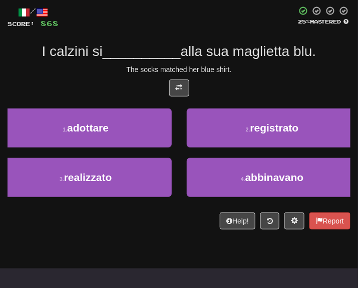
click at [251, 73] on div "The socks matched her blue shirt." at bounding box center [179, 70] width 343 height 10
click at [121, 228] on div "Help! Report" at bounding box center [179, 221] width 343 height 17
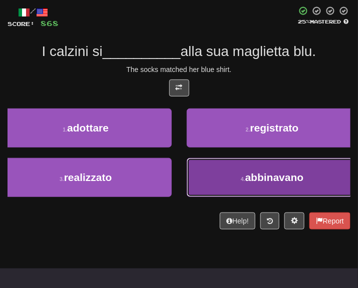
click at [223, 182] on button "4 . abbinavano" at bounding box center [273, 177] width 172 height 39
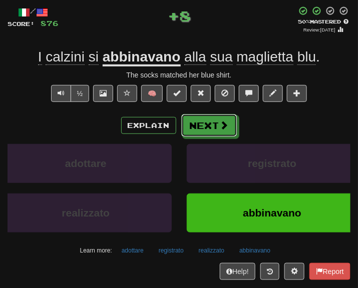
click at [206, 133] on button "Next" at bounding box center [209, 125] width 56 height 23
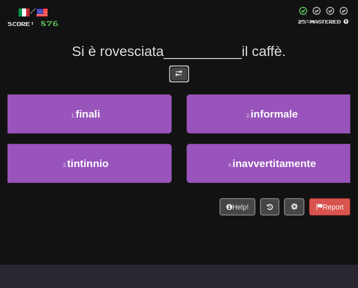
click at [179, 74] on span at bounding box center [179, 73] width 7 height 7
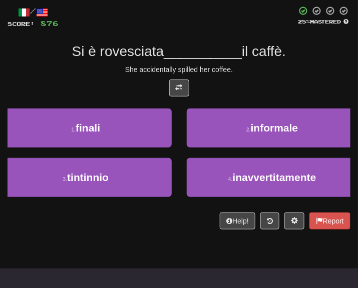
click at [248, 75] on div "/ Score: 876 25 % Mastered Si è rovesciata __________ il caffè. She accidentall…" at bounding box center [179, 118] width 343 height 224
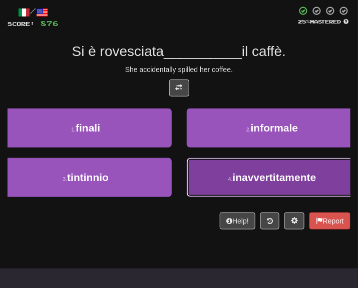
click at [214, 177] on button "4 . inavvertitamente" at bounding box center [273, 177] width 172 height 39
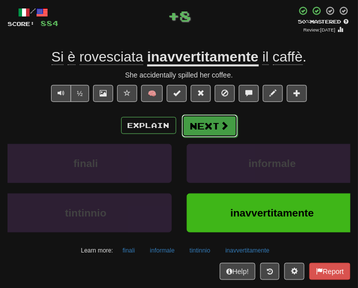
click at [206, 132] on button "Next" at bounding box center [210, 126] width 56 height 23
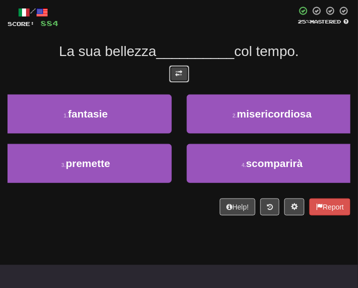
click at [183, 78] on button at bounding box center [179, 74] width 20 height 17
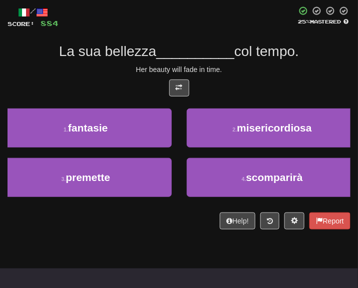
click at [243, 56] on span "col tempo." at bounding box center [266, 52] width 65 height 16
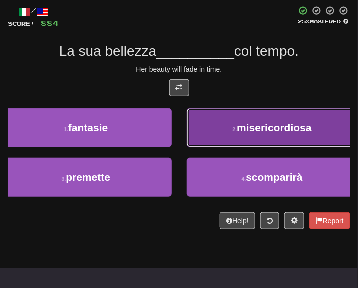
click at [254, 131] on span "misericordiosa" at bounding box center [274, 128] width 75 height 12
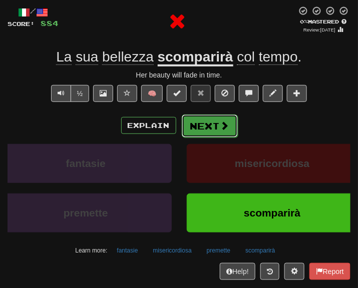
click at [213, 130] on button "Next" at bounding box center [210, 126] width 56 height 23
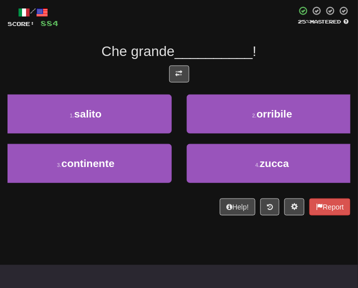
click at [182, 83] on div at bounding box center [179, 77] width 343 height 22
click at [179, 72] on span at bounding box center [179, 73] width 7 height 7
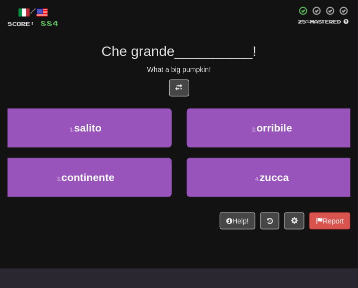
drag, startPoint x: 296, startPoint y: 99, endPoint x: 289, endPoint y: 90, distance: 11.7
click at [294, 98] on div at bounding box center [179, 91] width 343 height 22
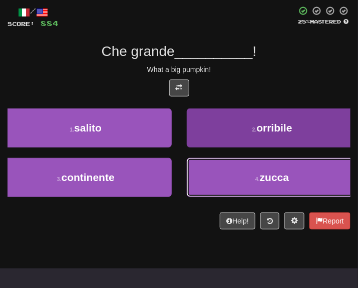
drag, startPoint x: 255, startPoint y: 188, endPoint x: 242, endPoint y: 170, distance: 22.5
click at [251, 182] on button "4 . zucca" at bounding box center [273, 177] width 172 height 39
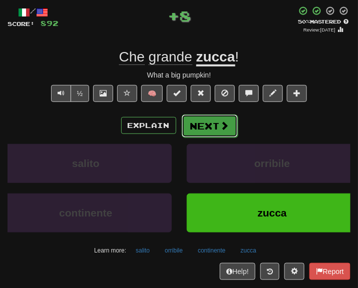
click at [209, 118] on button "Next" at bounding box center [210, 126] width 56 height 23
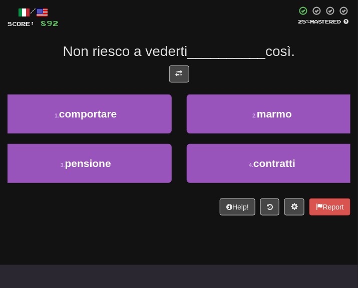
scroll to position [0, 0]
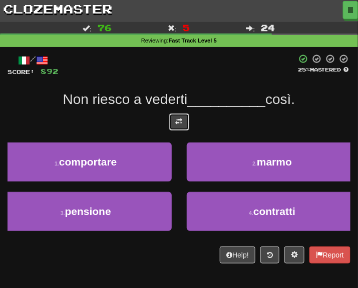
click at [177, 127] on button at bounding box center [179, 122] width 20 height 17
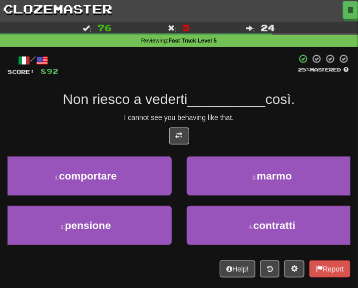
click at [242, 115] on div "I cannot see you behaving like that." at bounding box center [179, 118] width 343 height 10
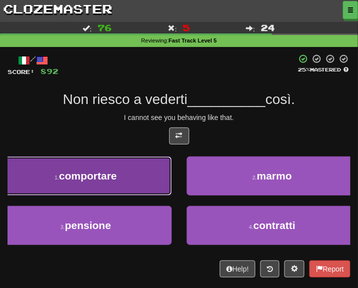
click at [125, 188] on button "1 . comportare" at bounding box center [86, 176] width 172 height 39
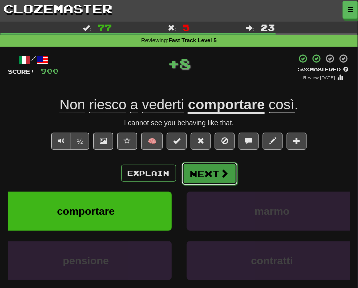
click at [200, 164] on button "Next" at bounding box center [210, 174] width 56 height 23
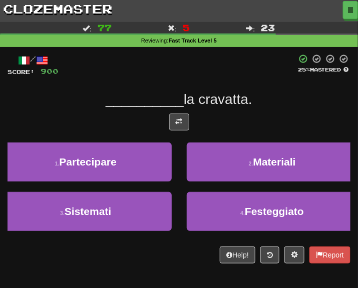
drag, startPoint x: 161, startPoint y: 128, endPoint x: 173, endPoint y: 124, distance: 12.8
click at [162, 128] on div at bounding box center [179, 125] width 343 height 22
click at [177, 124] on span at bounding box center [179, 121] width 7 height 7
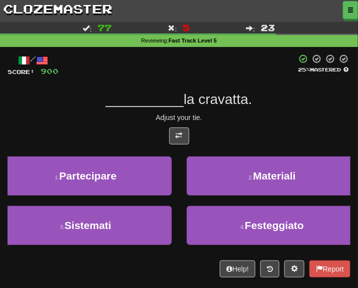
click at [251, 124] on div "/ Score: 900 25 % Mastered __________ la cravatta. Adjust your tie. 1 . Parteci…" at bounding box center [179, 166] width 343 height 224
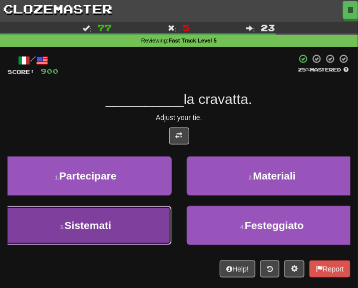
click at [137, 229] on button "3 . Sistemati" at bounding box center [86, 225] width 172 height 39
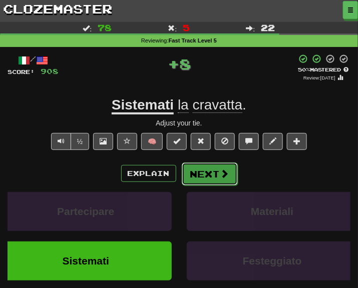
click at [197, 168] on button "Next" at bounding box center [210, 174] width 56 height 23
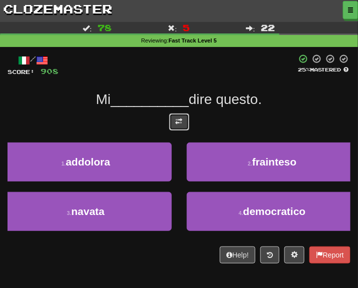
click at [184, 120] on button at bounding box center [179, 122] width 20 height 17
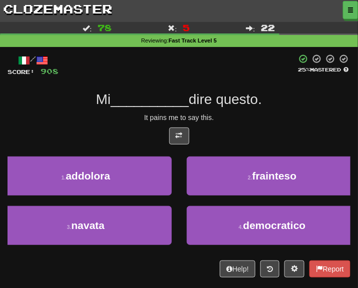
click at [254, 122] on div "It pains me to say this." at bounding box center [179, 118] width 343 height 10
click at [321, 116] on div "It pains me to say this." at bounding box center [179, 118] width 343 height 10
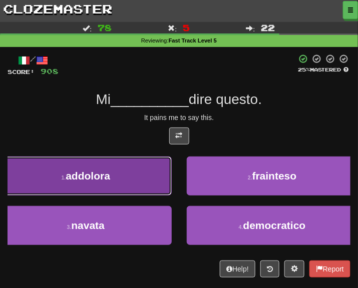
click at [133, 188] on button "1 . addolora" at bounding box center [86, 176] width 172 height 39
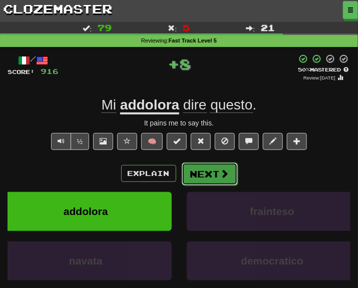
click at [224, 181] on button "Next" at bounding box center [210, 174] width 56 height 23
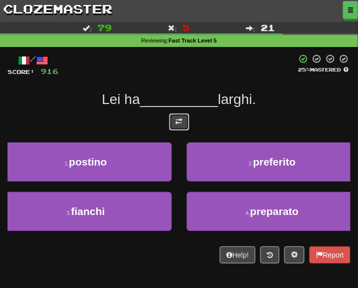
click at [184, 126] on button at bounding box center [179, 122] width 20 height 17
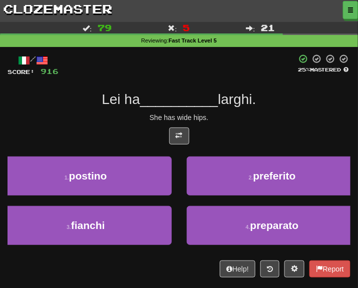
click at [245, 131] on div at bounding box center [179, 139] width 343 height 22
click at [254, 106] on span "larghi." at bounding box center [237, 100] width 38 height 16
drag, startPoint x: 269, startPoint y: 99, endPoint x: 50, endPoint y: 99, distance: 219.1
click at [50, 99] on div "Lei ha __________ larghi." at bounding box center [179, 100] width 343 height 18
drag, startPoint x: 50, startPoint y: 99, endPoint x: 65, endPoint y: 122, distance: 27.1
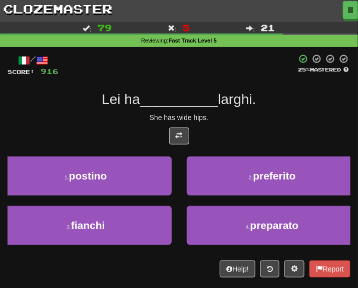
click at [65, 122] on div "She has wide hips." at bounding box center [179, 118] width 343 height 10
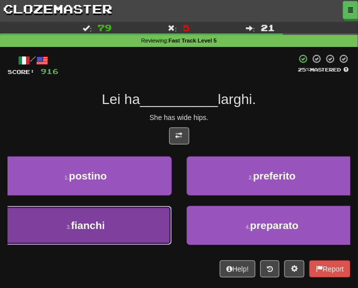
click at [137, 215] on button "3 . fianchi" at bounding box center [86, 225] width 172 height 39
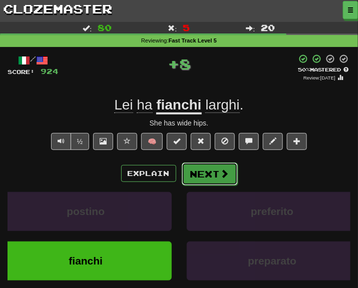
click at [205, 167] on button "Next" at bounding box center [210, 174] width 56 height 23
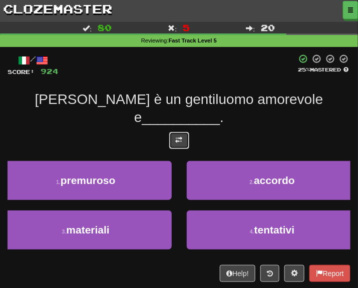
click at [179, 137] on span at bounding box center [179, 140] width 7 height 7
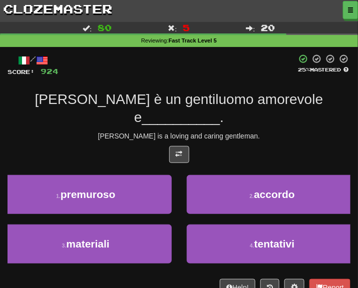
click at [220, 110] on span "__________" at bounding box center [181, 118] width 78 height 16
click at [95, 131] on div "Tom is a loving and caring gentleman." at bounding box center [179, 136] width 343 height 10
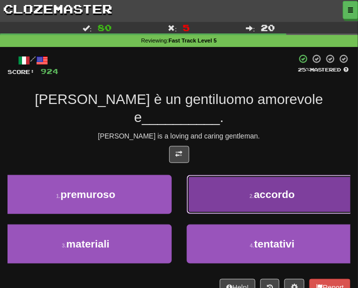
click at [244, 175] on button "2 . accordo" at bounding box center [273, 194] width 172 height 39
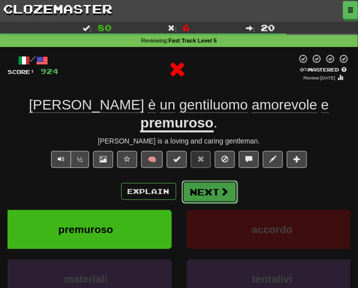
click at [206, 181] on button "Next" at bounding box center [210, 192] width 56 height 23
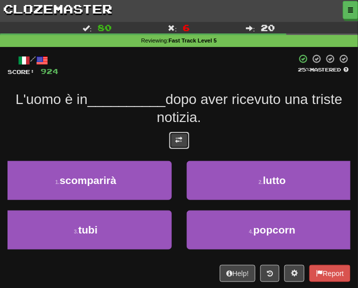
click at [188, 135] on button at bounding box center [179, 140] width 20 height 17
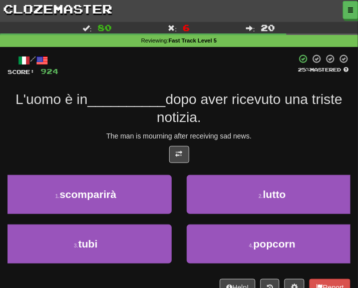
click at [296, 127] on div "L'uomo è in __________ dopo aver ricevuto una triste notizia." at bounding box center [179, 109] width 343 height 37
click at [90, 136] on div "The man is mourning after receiving sad news." at bounding box center [179, 136] width 343 height 10
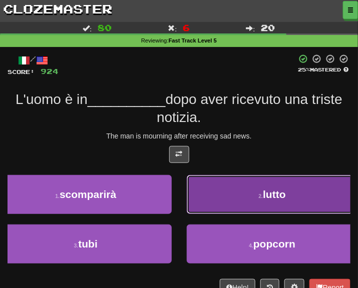
click at [230, 194] on button "2 . lutto" at bounding box center [273, 194] width 172 height 39
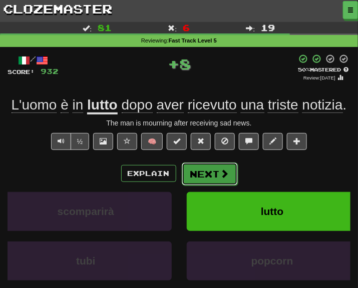
click at [203, 183] on button "Next" at bounding box center [210, 174] width 56 height 23
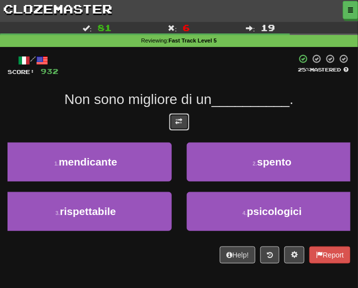
click at [182, 122] on span at bounding box center [179, 121] width 7 height 7
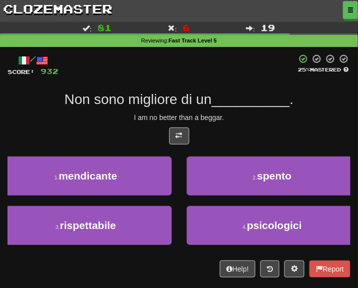
click at [238, 125] on div "/ Score: 932 25 % Mastered Non sono migliore di un __________ . I am no better …" at bounding box center [179, 166] width 343 height 224
click at [245, 125] on div "/ Score: 932 25 % Mastered Non sono migliore di un __________ . I am no better …" at bounding box center [179, 166] width 343 height 224
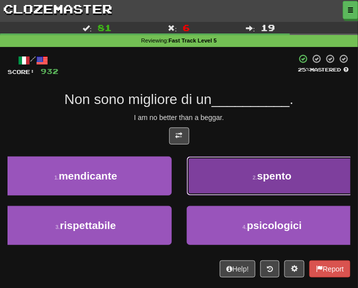
click at [270, 173] on span "spento" at bounding box center [274, 176] width 35 height 12
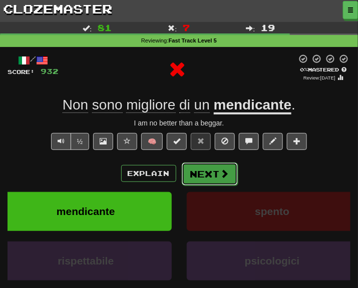
click at [199, 176] on button "Next" at bounding box center [210, 174] width 56 height 23
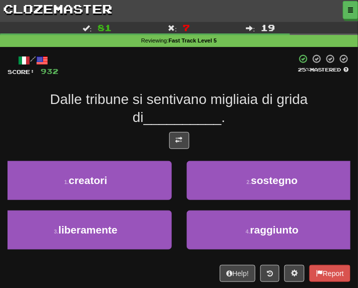
click at [179, 127] on div "Dalle tribune si sentivano migliaia di grida di __________ ." at bounding box center [179, 109] width 343 height 37
click at [177, 146] on button at bounding box center [179, 140] width 20 height 17
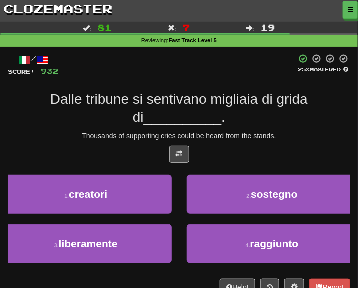
click at [278, 134] on div "Thousands of supporting cries could be heard from the stands." at bounding box center [179, 136] width 343 height 10
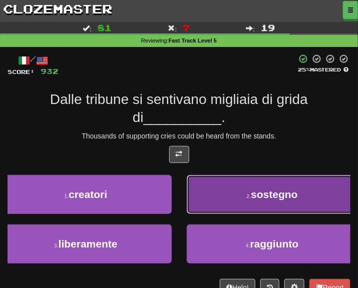
click at [248, 186] on button "2 . sostegno" at bounding box center [273, 194] width 172 height 39
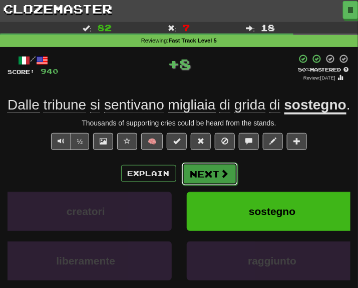
click at [209, 186] on button "Next" at bounding box center [210, 174] width 56 height 23
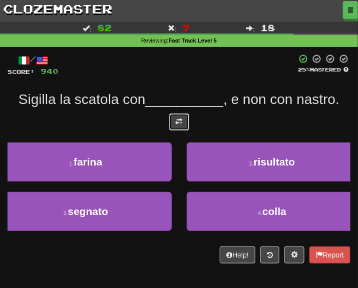
click at [172, 128] on button at bounding box center [179, 122] width 20 height 17
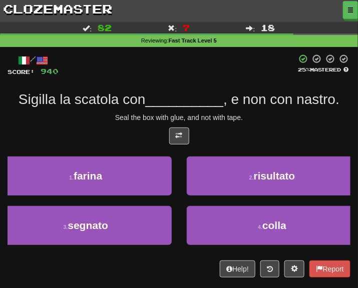
click at [263, 112] on div "/ Score: 940 25 % Mastered Sigilla la scatola con __________ , e non con nastro…" at bounding box center [179, 166] width 343 height 224
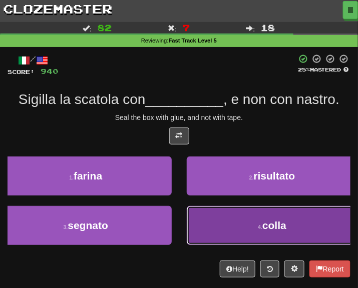
click at [268, 229] on span "colla" at bounding box center [274, 226] width 24 height 12
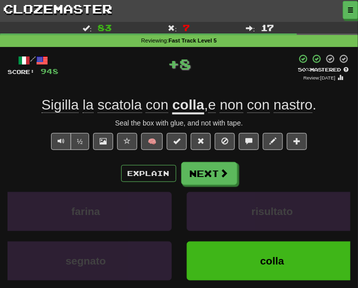
click at [213, 161] on div "/ Score: 948 + 8 50 % Mastered Review: 2025-09-27 Sigilla la scatola con colla …" at bounding box center [179, 191] width 343 height 274
click at [218, 187] on div "Explain Next farina risultato segnato colla Learn more: farina risultato segnat…" at bounding box center [179, 234] width 343 height 144
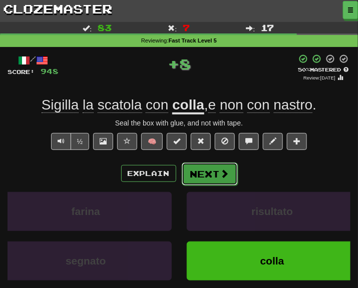
click at [211, 176] on button "Next" at bounding box center [210, 174] width 56 height 23
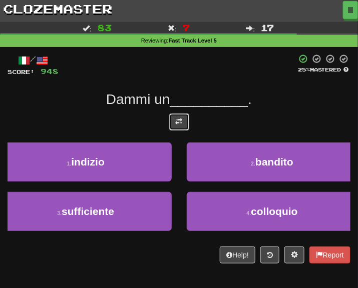
click at [170, 121] on button at bounding box center [179, 122] width 20 height 17
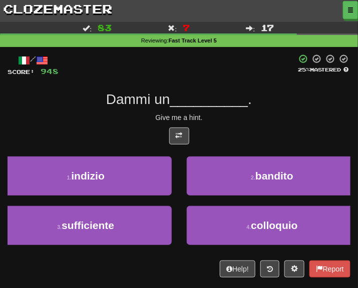
click at [259, 123] on div "/ Score: 948 25 % Mastered Dammi un __________ . Give me a hint. 1 . indizio 2 …" at bounding box center [179, 166] width 343 height 224
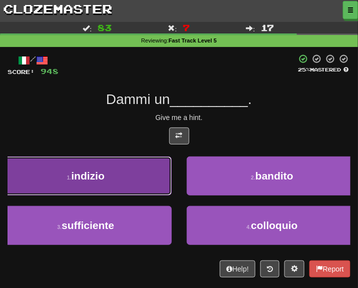
click at [148, 186] on button "1 . indizio" at bounding box center [86, 176] width 172 height 39
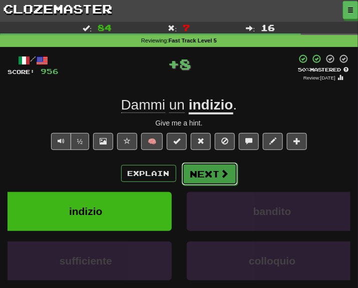
click at [200, 168] on button "Next" at bounding box center [210, 174] width 56 height 23
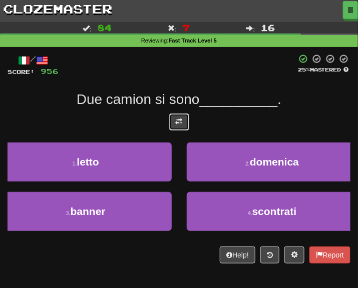
click at [184, 125] on button at bounding box center [179, 122] width 20 height 17
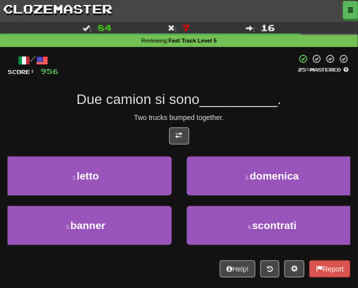
click at [243, 116] on div "Two trucks bumped together." at bounding box center [179, 118] width 343 height 10
click at [242, 116] on div "Two trucks bumped together." at bounding box center [179, 118] width 343 height 10
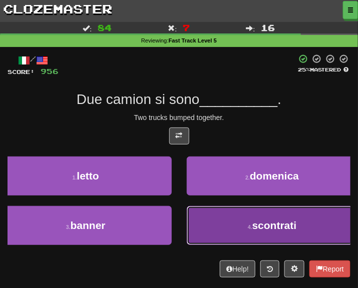
click at [223, 245] on button "4 . scontrati" at bounding box center [273, 225] width 172 height 39
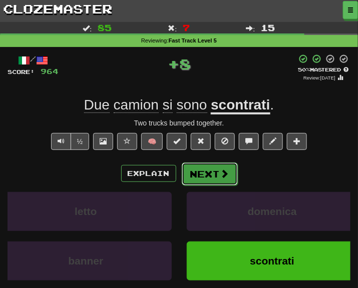
click at [212, 179] on button "Next" at bounding box center [210, 174] width 56 height 23
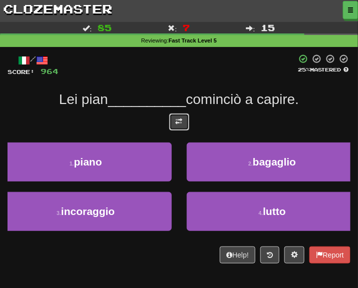
click at [179, 127] on button at bounding box center [179, 122] width 20 height 17
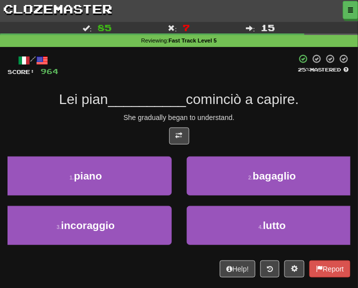
click at [256, 119] on div "She gradually began to understand." at bounding box center [179, 118] width 343 height 10
click at [241, 114] on div "She gradually began to understand." at bounding box center [179, 118] width 343 height 10
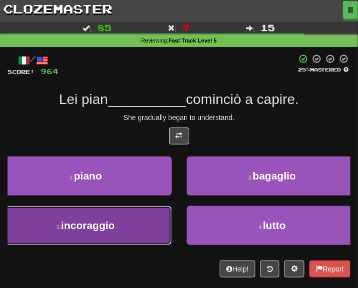
click at [143, 233] on button "3 . incoraggio" at bounding box center [86, 225] width 172 height 39
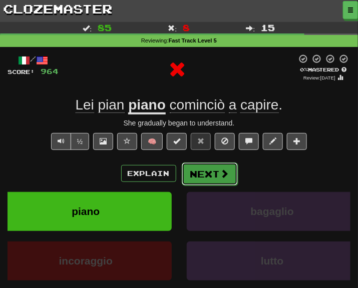
click at [194, 174] on button "Next" at bounding box center [210, 174] width 56 height 23
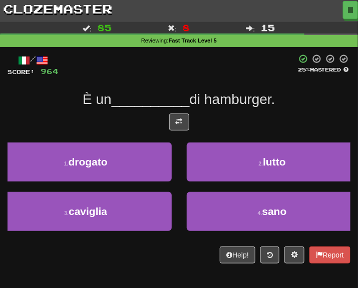
click at [167, 101] on span "__________" at bounding box center [151, 100] width 78 height 16
click at [173, 113] on div "/ Score: 964 25 % Mastered È un __________ di hamburger. 1 . drogato 2 . lutto …" at bounding box center [179, 159] width 343 height 210
click at [184, 124] on button at bounding box center [179, 122] width 20 height 17
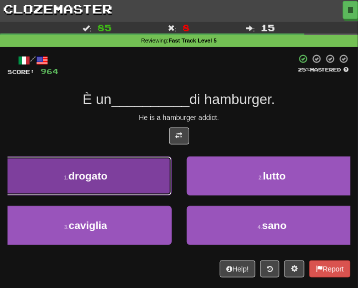
click at [120, 182] on button "1 . drogato" at bounding box center [86, 176] width 172 height 39
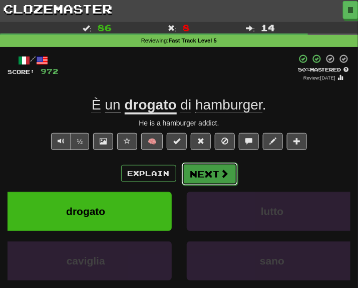
click at [214, 164] on button "Next" at bounding box center [210, 174] width 56 height 23
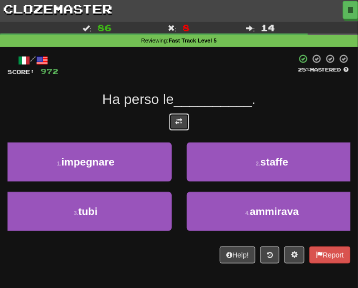
click at [176, 127] on button at bounding box center [179, 122] width 20 height 17
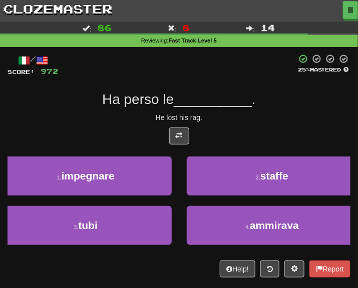
click at [248, 112] on div "/ Score: 972 25 % Mastered Ha perso le __________ . He lost his rag. 1 . impegn…" at bounding box center [179, 166] width 343 height 224
click at [266, 100] on div "Ha perso le __________ ." at bounding box center [179, 100] width 343 height 18
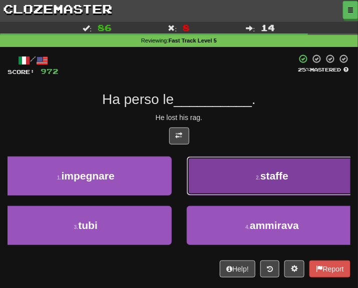
click at [233, 179] on button "2 . staffe" at bounding box center [273, 176] width 172 height 39
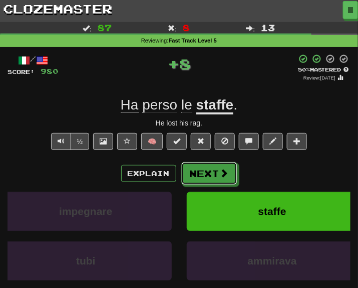
drag, startPoint x: 233, startPoint y: 179, endPoint x: 186, endPoint y: 129, distance: 68.0
click at [216, 174] on button "Next" at bounding box center [209, 173] width 56 height 23
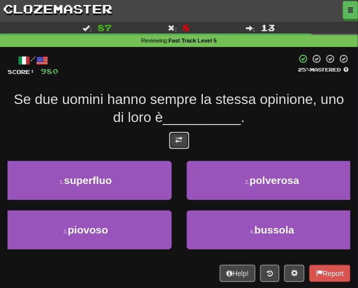
click at [187, 140] on button at bounding box center [179, 140] width 20 height 17
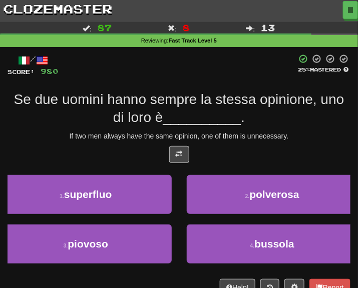
drag, startPoint x: 254, startPoint y: 127, endPoint x: 200, endPoint y: 102, distance: 59.3
click at [254, 127] on div "Se due uomini hanno sempre la stessa opinione, uno di loro è __________ ." at bounding box center [179, 109] width 343 height 37
click at [295, 127] on div "Se due uomini hanno sempre la stessa opinione, uno di loro è __________ ." at bounding box center [179, 109] width 343 height 37
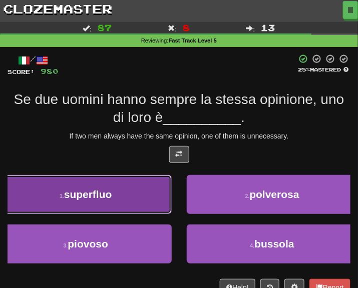
click at [142, 200] on button "1 . superfluo" at bounding box center [86, 194] width 172 height 39
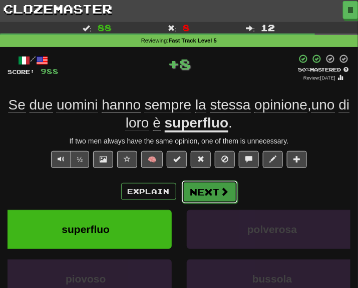
click at [197, 183] on button "Next" at bounding box center [210, 192] width 56 height 23
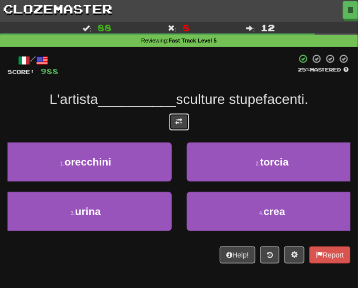
click at [174, 115] on button at bounding box center [179, 122] width 20 height 17
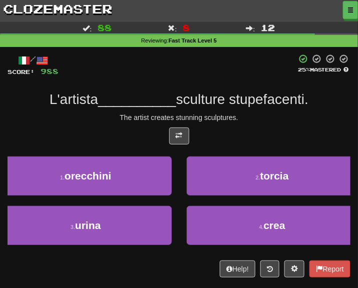
click at [248, 123] on div "/ Score: 988 25 % Mastered L'artista __________ sculture stupefacenti. The arti…" at bounding box center [179, 166] width 343 height 224
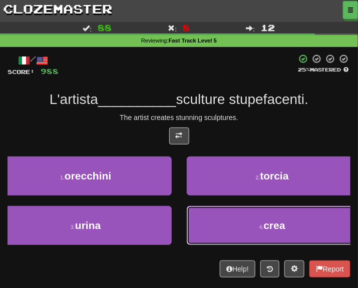
drag, startPoint x: 256, startPoint y: 219, endPoint x: 223, endPoint y: 189, distance: 44.6
click at [256, 219] on button "4 . crea" at bounding box center [273, 225] width 172 height 39
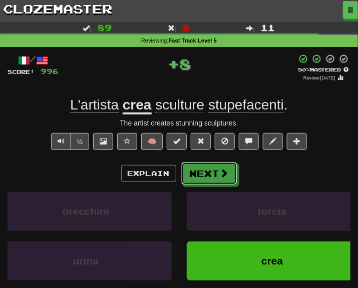
drag, startPoint x: 212, startPoint y: 165, endPoint x: 175, endPoint y: 136, distance: 47.3
click at [212, 165] on button "Next" at bounding box center [209, 173] width 56 height 23
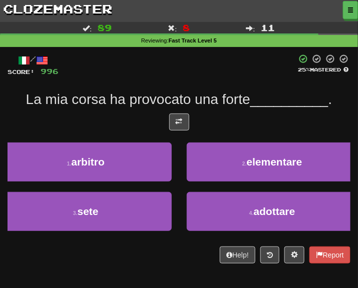
click at [194, 115] on div at bounding box center [179, 125] width 343 height 22
click at [162, 120] on div at bounding box center [179, 125] width 343 height 22
click at [181, 118] on span at bounding box center [179, 121] width 7 height 7
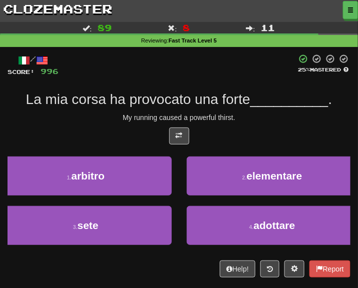
click at [263, 118] on div "My running caused a powerful thirst." at bounding box center [179, 118] width 343 height 10
click at [285, 116] on div "My running caused a powerful thirst." at bounding box center [179, 118] width 343 height 10
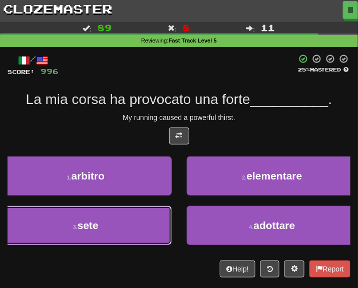
drag, startPoint x: 131, startPoint y: 230, endPoint x: 173, endPoint y: 189, distance: 58.7
click at [131, 230] on button "3 . sete" at bounding box center [86, 225] width 172 height 39
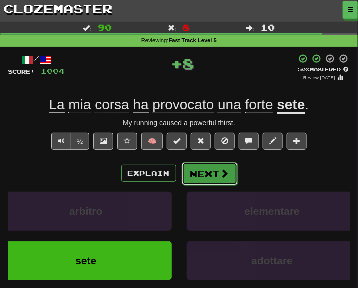
click at [208, 170] on button "Next" at bounding box center [210, 174] width 56 height 23
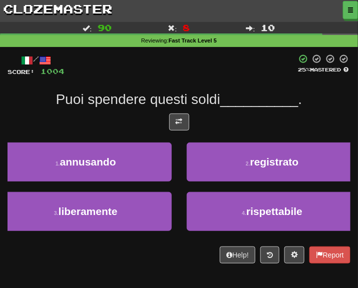
click at [176, 107] on span "Puoi spendere questi soldi" at bounding box center [138, 100] width 164 height 16
click at [179, 114] on button at bounding box center [179, 122] width 20 height 17
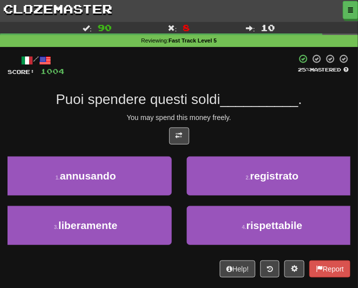
click at [259, 109] on div "/ Score: 1004 25 % Mastered Puoi spendere questi soldi __________ . You may spe…" at bounding box center [179, 166] width 343 height 224
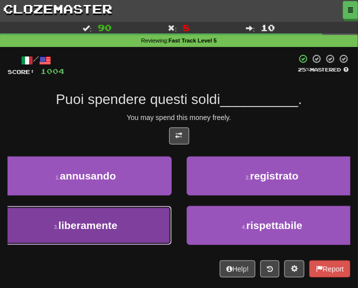
click at [144, 219] on button "3 . liberamente" at bounding box center [86, 225] width 172 height 39
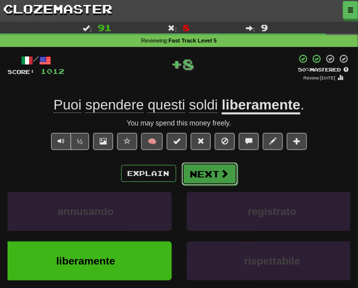
click at [189, 165] on button "Next" at bounding box center [210, 174] width 56 height 23
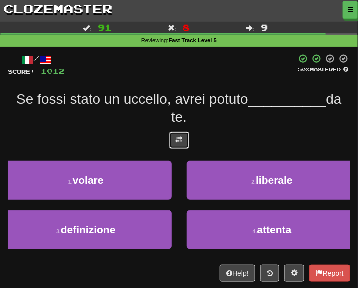
click at [179, 140] on span at bounding box center [179, 140] width 7 height 7
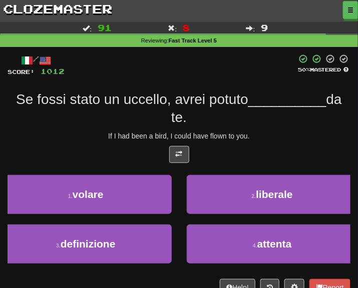
click at [275, 134] on div "If I had been a bird, I could have flown to you." at bounding box center [179, 136] width 343 height 10
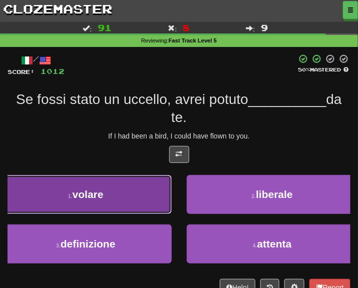
click at [101, 191] on span "volare" at bounding box center [88, 195] width 31 height 12
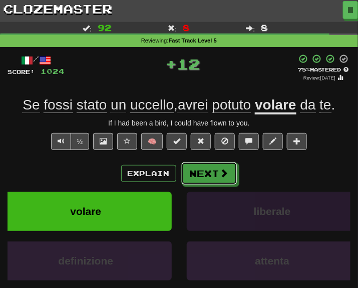
drag, startPoint x: 196, startPoint y: 181, endPoint x: 197, endPoint y: 199, distance: 18.1
click at [200, 199] on div "Explain Next volare liberale definizione attenta Learn more: volare liberale de…" at bounding box center [179, 234] width 343 height 144
click at [200, 170] on button "Next" at bounding box center [210, 174] width 56 height 23
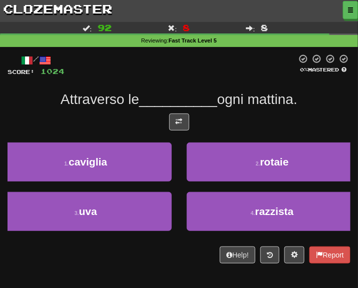
click at [173, 110] on div "/ Score: 1024 0 % Mastered Attraverso le __________ ogni mattina. 1 . caviglia …" at bounding box center [179, 159] width 343 height 210
click at [183, 114] on button at bounding box center [179, 122] width 20 height 17
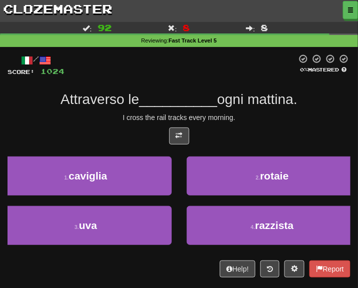
click at [244, 113] on div "I cross the rail tracks every morning." at bounding box center [179, 118] width 343 height 10
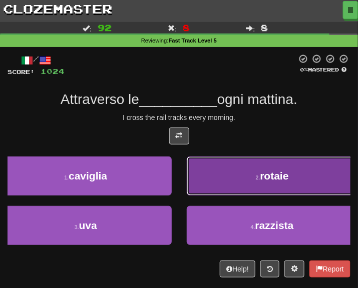
click at [256, 183] on button "2 . rotaie" at bounding box center [273, 176] width 172 height 39
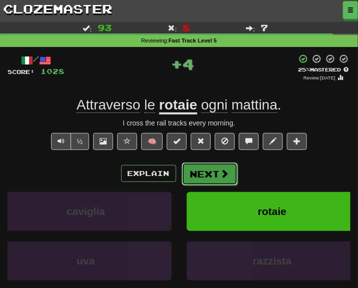
click at [212, 164] on button "Next" at bounding box center [210, 174] width 56 height 23
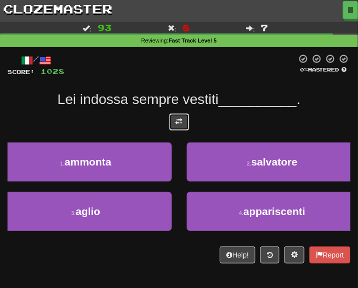
click at [187, 126] on button at bounding box center [179, 122] width 20 height 17
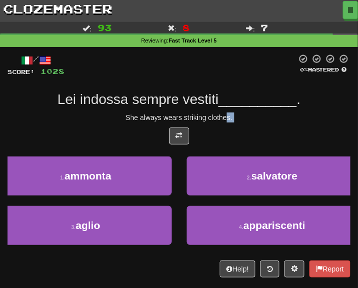
drag, startPoint x: 228, startPoint y: 122, endPoint x: 218, endPoint y: 129, distance: 12.2
click at [218, 129] on div "/ Score: 1028 0 % Mastered Lei indossa sempre vestiti __________ . She always w…" at bounding box center [179, 166] width 343 height 224
drag, startPoint x: 218, startPoint y: 129, endPoint x: 214, endPoint y: 117, distance: 12.8
click at [214, 117] on div "She always wears striking clothes." at bounding box center [179, 118] width 343 height 10
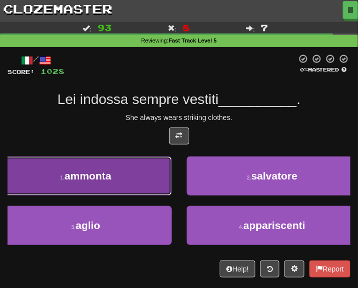
click at [80, 167] on button "1 . ammonta" at bounding box center [86, 176] width 172 height 39
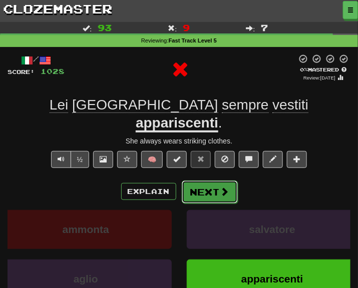
click at [198, 181] on button "Next" at bounding box center [210, 192] width 56 height 23
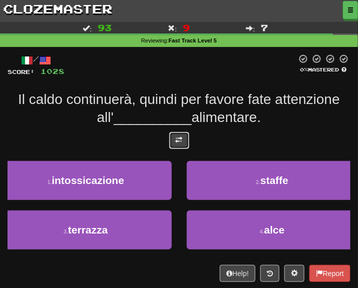
click at [185, 143] on button at bounding box center [179, 140] width 20 height 17
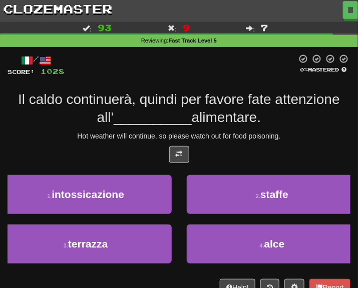
click at [278, 125] on div "Il caldo continuerà, quindi per favore fate attenzione all' __________ alimenta…" at bounding box center [179, 109] width 343 height 37
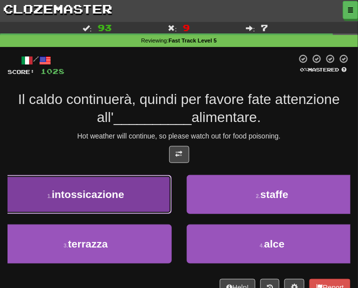
click at [99, 193] on span "intossicazione" at bounding box center [88, 195] width 73 height 12
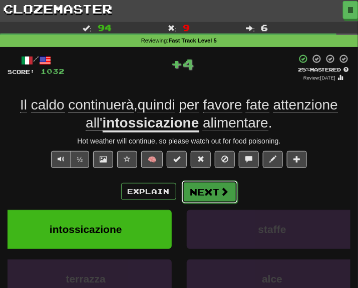
click at [182, 188] on button "Next" at bounding box center [210, 192] width 56 height 23
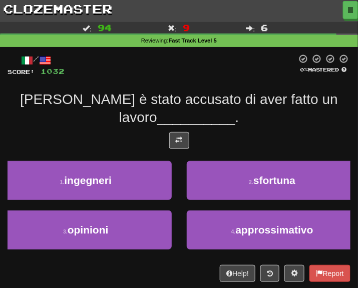
click at [176, 129] on div "/ Score: 1032 0 % Mastered Tom è stato accusato di aver fatto un lavoro _______…" at bounding box center [179, 168] width 343 height 228
click at [185, 138] on button at bounding box center [179, 140] width 20 height 17
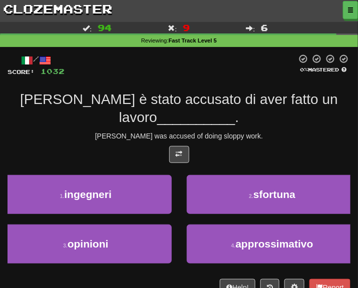
click at [270, 128] on div "/ Score: 1032 0 % Mastered Tom è stato accusato di aver fatto un lavoro _______…" at bounding box center [179, 175] width 343 height 242
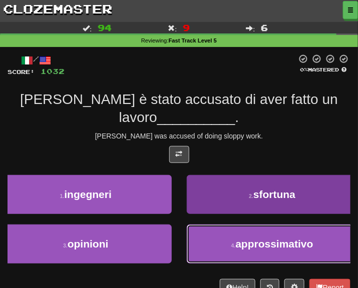
drag, startPoint x: 241, startPoint y: 254, endPoint x: 204, endPoint y: 215, distance: 53.4
click at [241, 254] on button "4 . approssimativo" at bounding box center [273, 244] width 172 height 39
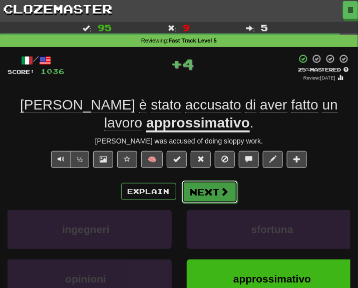
click at [207, 190] on button "Next" at bounding box center [210, 192] width 56 height 23
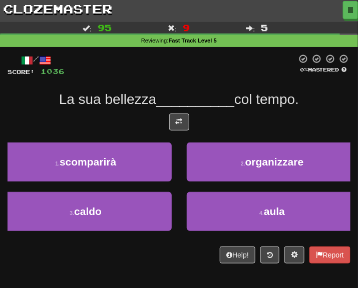
click at [168, 122] on div at bounding box center [179, 125] width 343 height 22
click at [187, 118] on button at bounding box center [179, 122] width 20 height 17
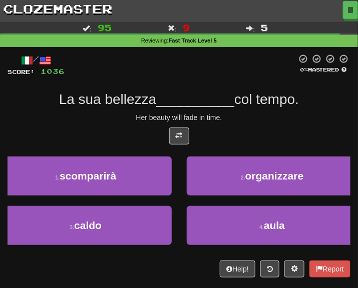
click at [261, 119] on div "Her beauty will fade in time." at bounding box center [179, 118] width 343 height 10
click at [231, 117] on div "Her beauty will fade in time." at bounding box center [179, 118] width 343 height 10
click at [185, 274] on div "Help! Report" at bounding box center [179, 269] width 343 height 17
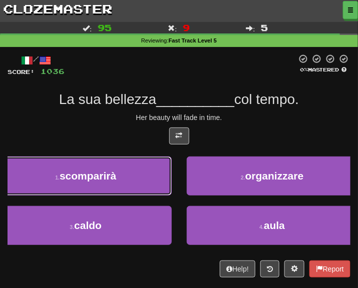
drag, startPoint x: 123, startPoint y: 194, endPoint x: 133, endPoint y: 189, distance: 10.5
click at [123, 194] on button "1 . scomparirà" at bounding box center [86, 176] width 172 height 39
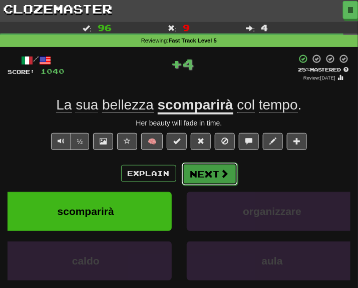
drag, startPoint x: 133, startPoint y: 189, endPoint x: 225, endPoint y: 179, distance: 93.1
click at [225, 178] on span at bounding box center [224, 173] width 9 height 9
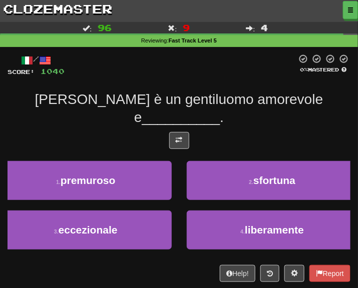
click at [180, 111] on div "/ Score: 1040 0 % Mastered Tom è un gentiluomo amorevole e __________ . 1 . pre…" at bounding box center [179, 168] width 343 height 228
click at [185, 132] on button at bounding box center [179, 140] width 20 height 17
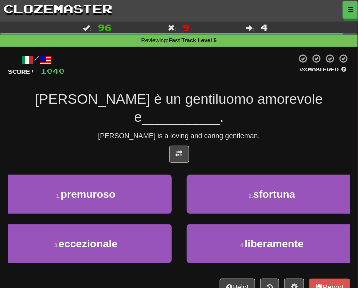
click at [244, 146] on div at bounding box center [179, 157] width 343 height 22
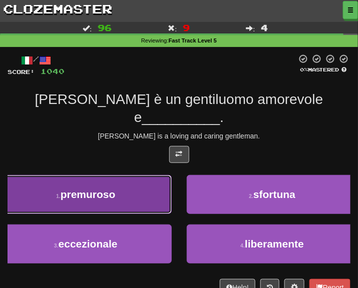
click at [101, 175] on button "1 . premuroso" at bounding box center [86, 194] width 172 height 39
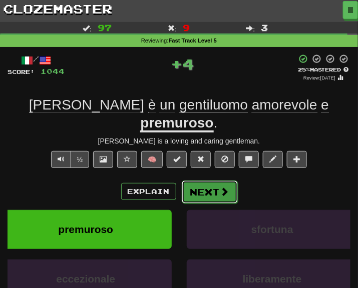
click at [196, 181] on button "Next" at bounding box center [210, 192] width 56 height 23
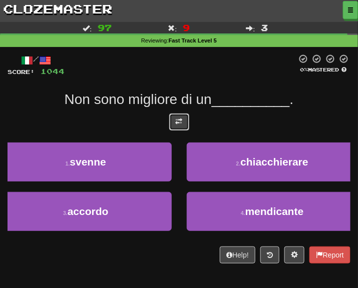
click at [170, 122] on button at bounding box center [179, 122] width 20 height 17
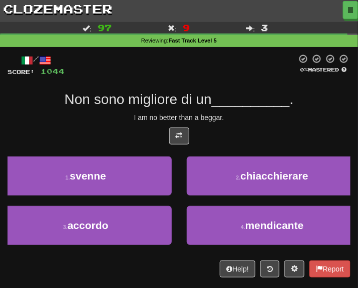
click at [226, 137] on div at bounding box center [179, 139] width 343 height 22
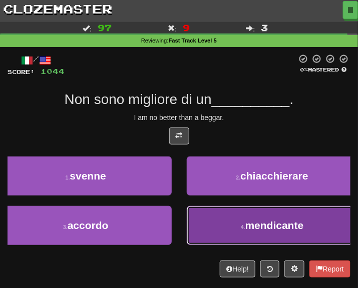
click at [216, 209] on button "4 . mendicante" at bounding box center [273, 225] width 172 height 39
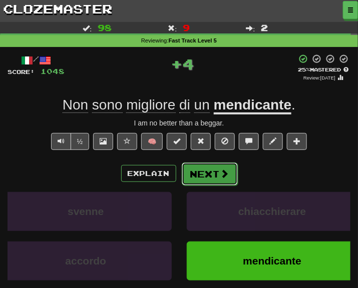
drag, startPoint x: 205, startPoint y: 188, endPoint x: 197, endPoint y: 171, distance: 18.1
click at [197, 171] on button "Next" at bounding box center [210, 174] width 56 height 23
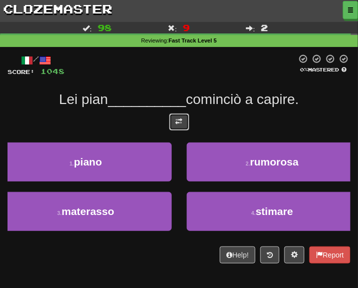
drag, startPoint x: 191, startPoint y: 138, endPoint x: 194, endPoint y: 125, distance: 13.5
click at [178, 114] on button at bounding box center [179, 122] width 20 height 17
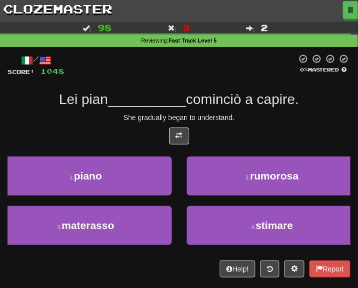
click at [234, 115] on div "She gradually began to understand." at bounding box center [179, 118] width 343 height 10
click at [252, 113] on div "She gradually began to understand." at bounding box center [179, 118] width 343 height 10
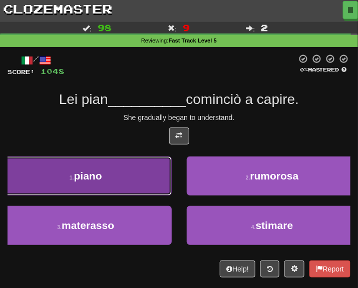
click at [128, 172] on button "1 . piano" at bounding box center [86, 176] width 172 height 39
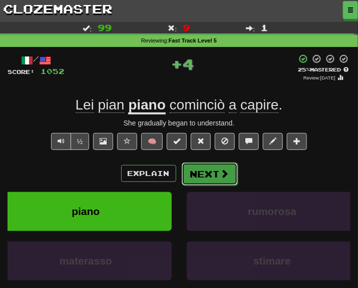
click at [220, 165] on button "Next" at bounding box center [210, 174] width 56 height 23
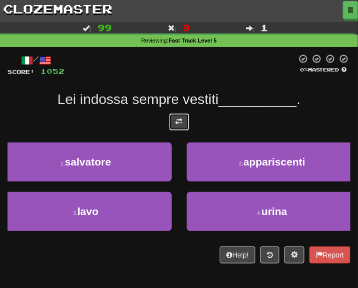
drag, startPoint x: 186, startPoint y: 117, endPoint x: 214, endPoint y: 110, distance: 28.4
click at [186, 117] on button at bounding box center [179, 122] width 20 height 17
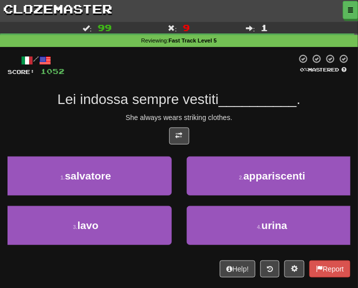
click at [233, 106] on span "__________" at bounding box center [258, 100] width 78 height 16
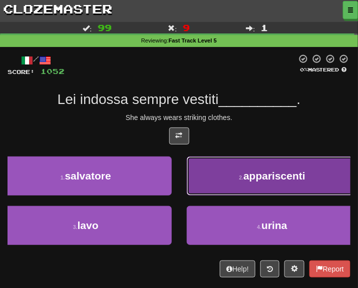
click at [232, 166] on button "2 . appariscenti" at bounding box center [273, 176] width 172 height 39
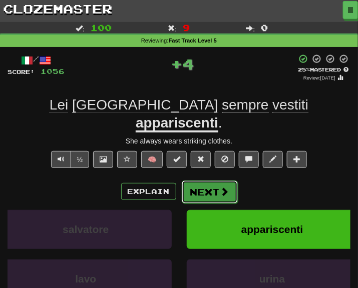
click at [216, 181] on button "Next" at bounding box center [210, 192] width 56 height 23
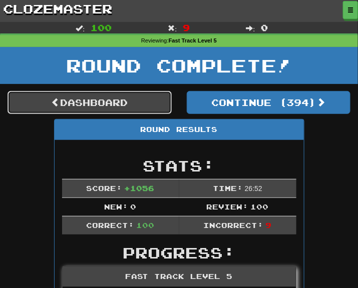
click at [123, 93] on link "Dashboard" at bounding box center [90, 102] width 164 height 23
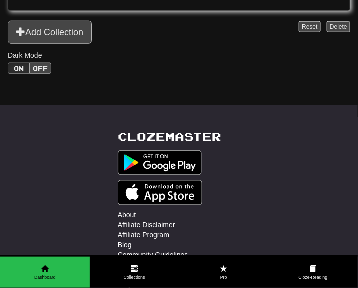
scroll to position [750, 0]
